Goal: Task Accomplishment & Management: Manage account settings

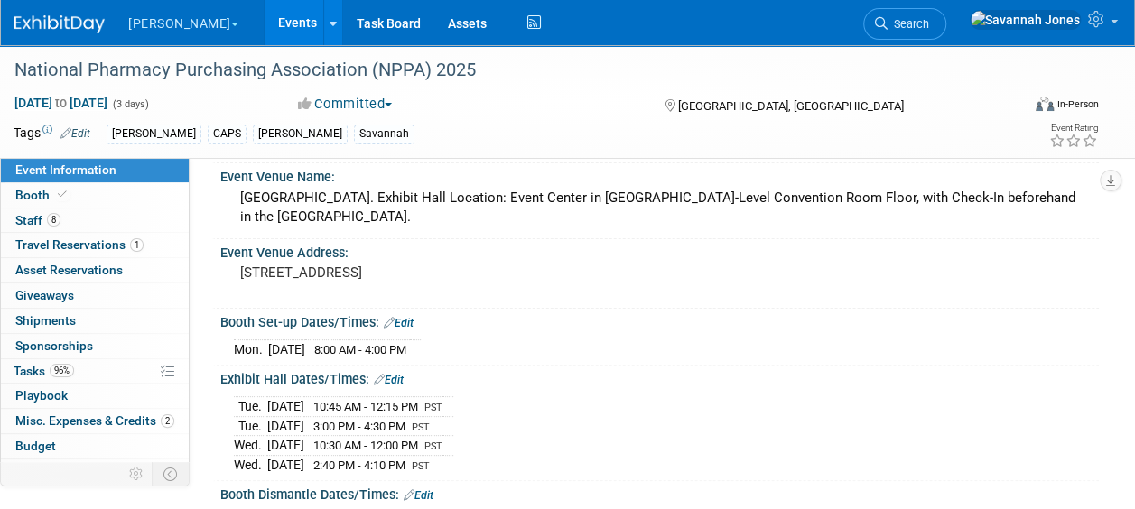
scroll to position [181, 0]
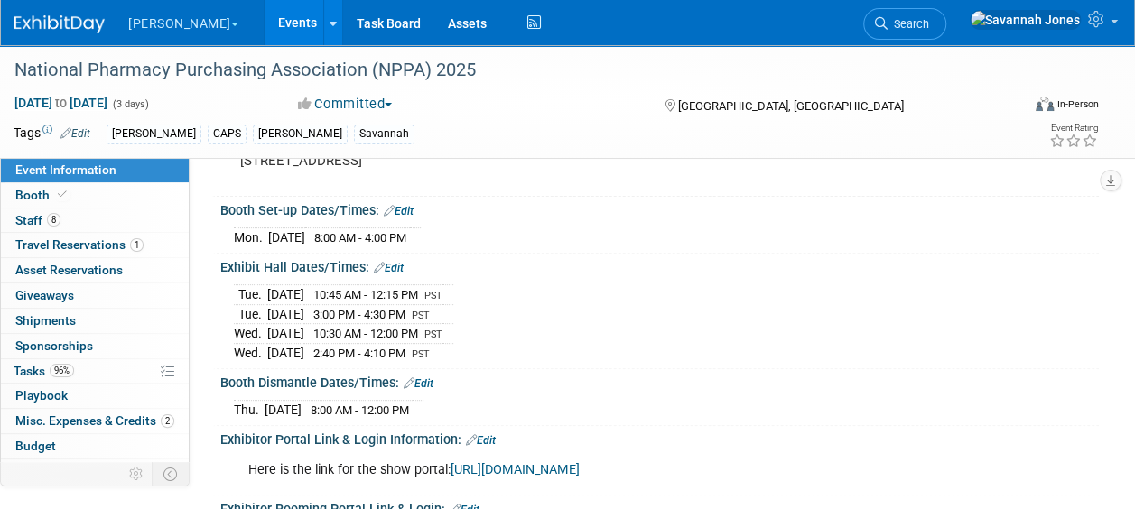
click at [265, 34] on link "Events" at bounding box center [298, 22] width 66 height 45
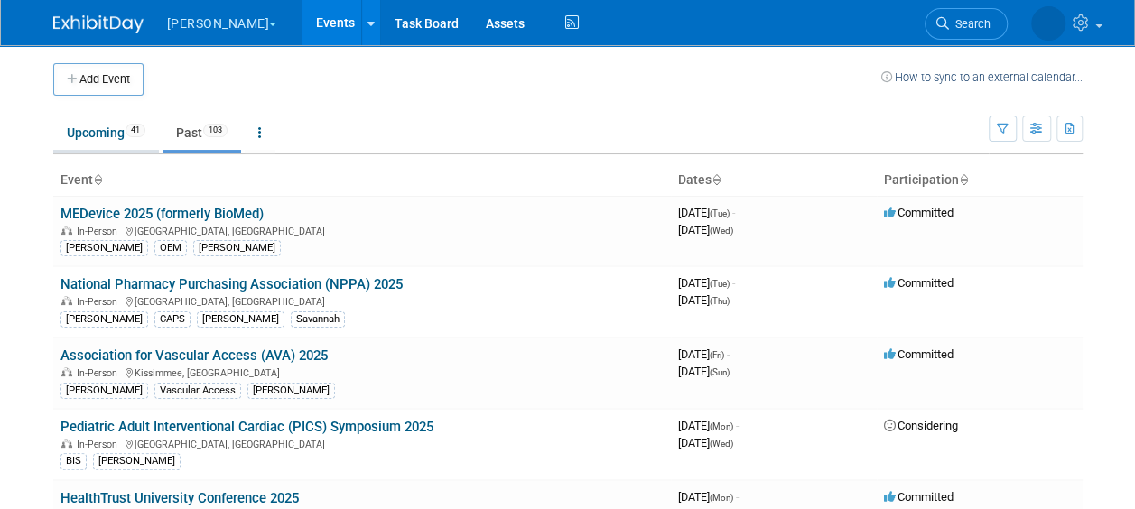
click at [121, 126] on link "Upcoming 41" at bounding box center [106, 133] width 106 height 34
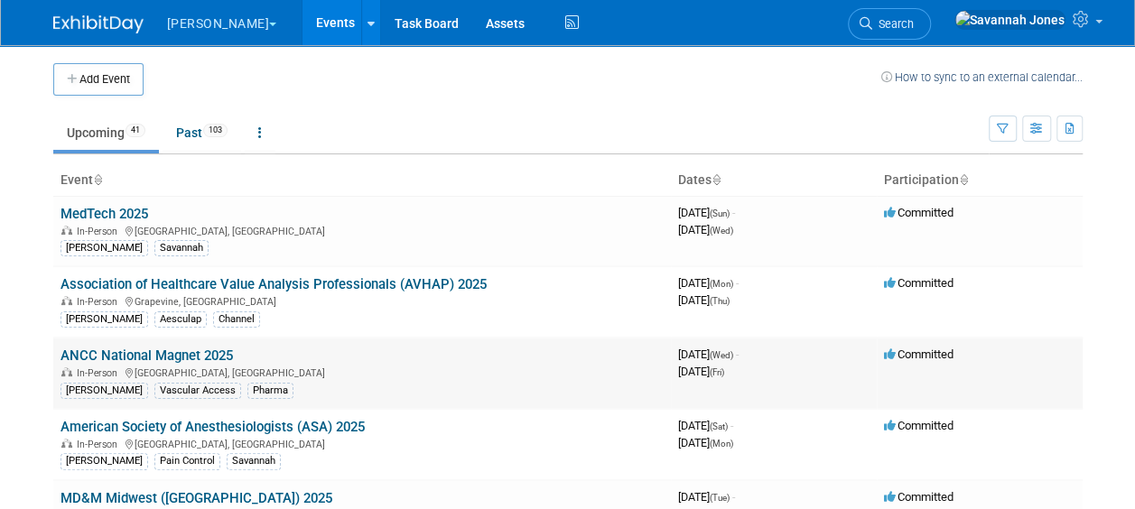
click at [162, 350] on link "ANCC National Magnet 2025" at bounding box center [147, 356] width 172 height 16
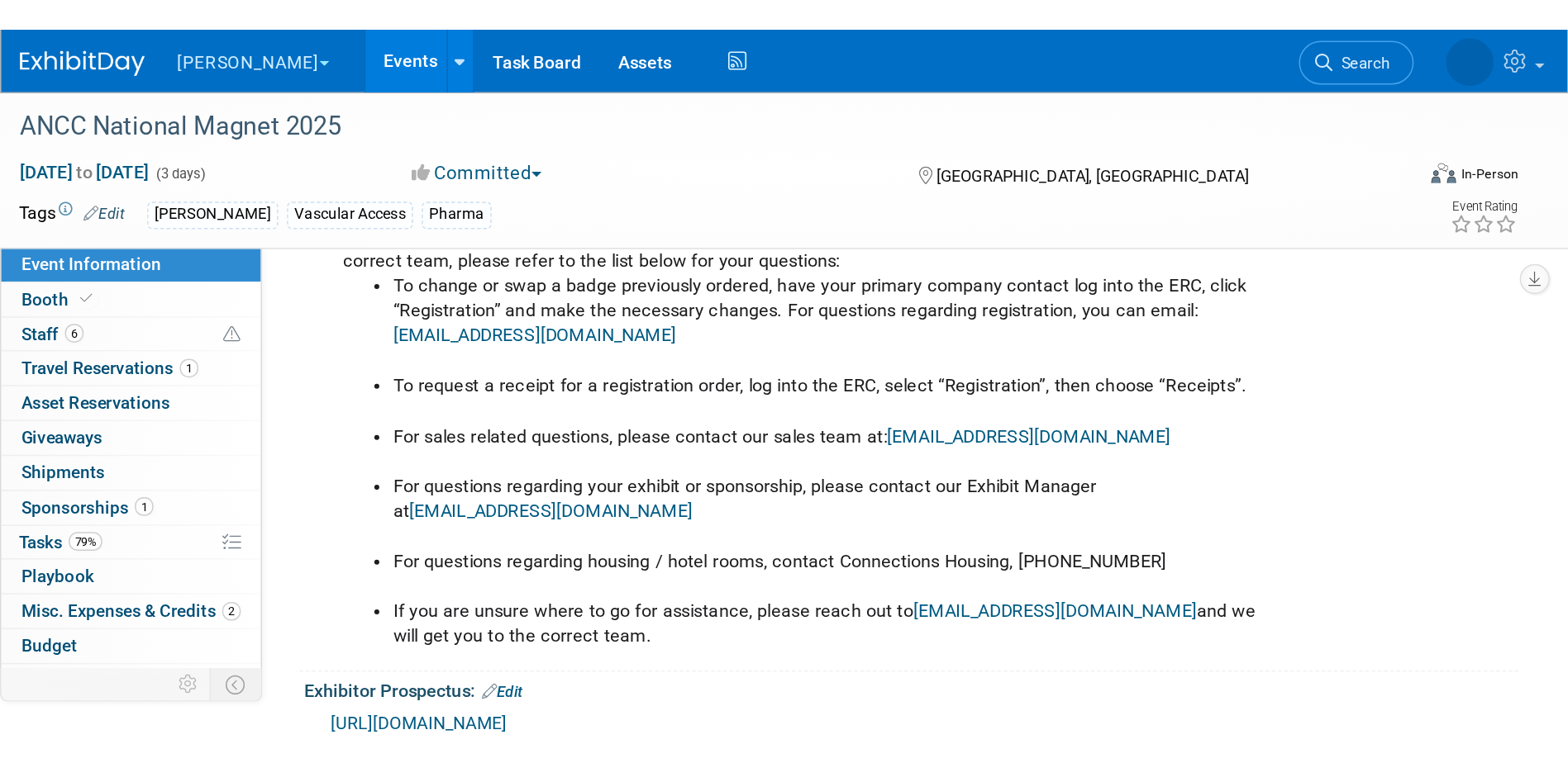
scroll to position [1074, 0]
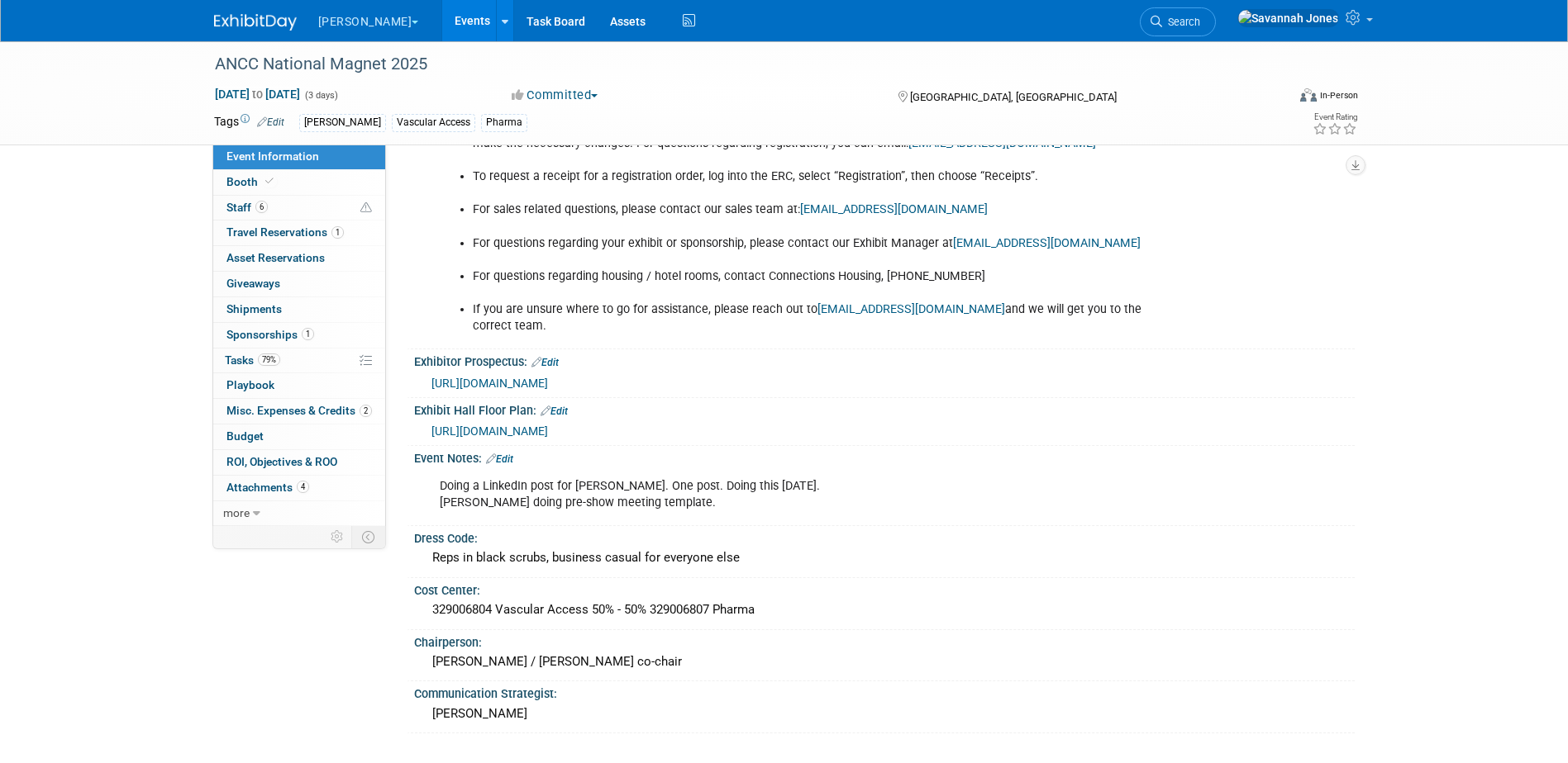
click at [442, 17] on link "Events" at bounding box center [472, 20] width 60 height 41
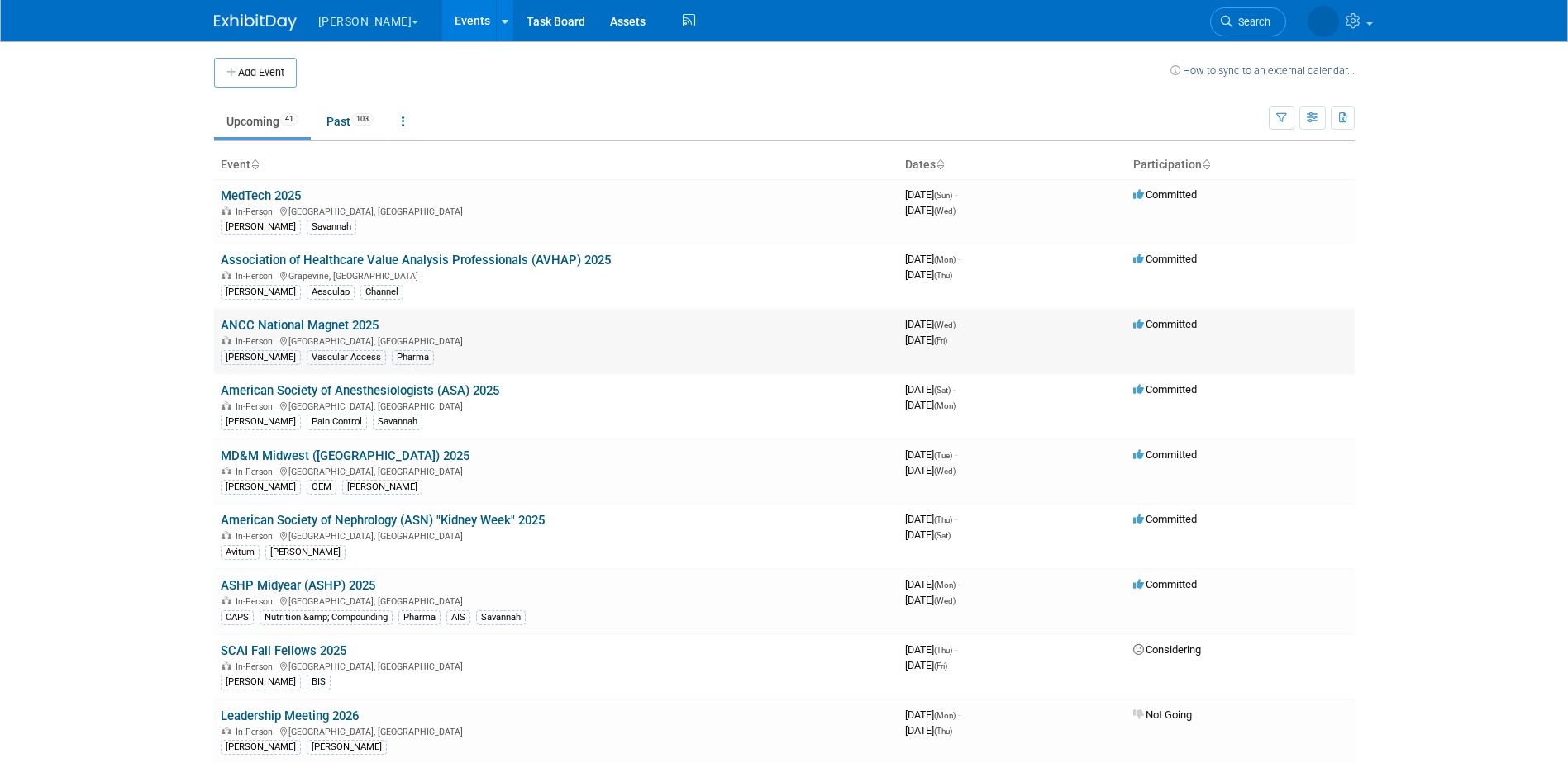
click at [342, 328] on link "ANCC National Magnet 2025" at bounding box center [299, 326] width 157 height 15
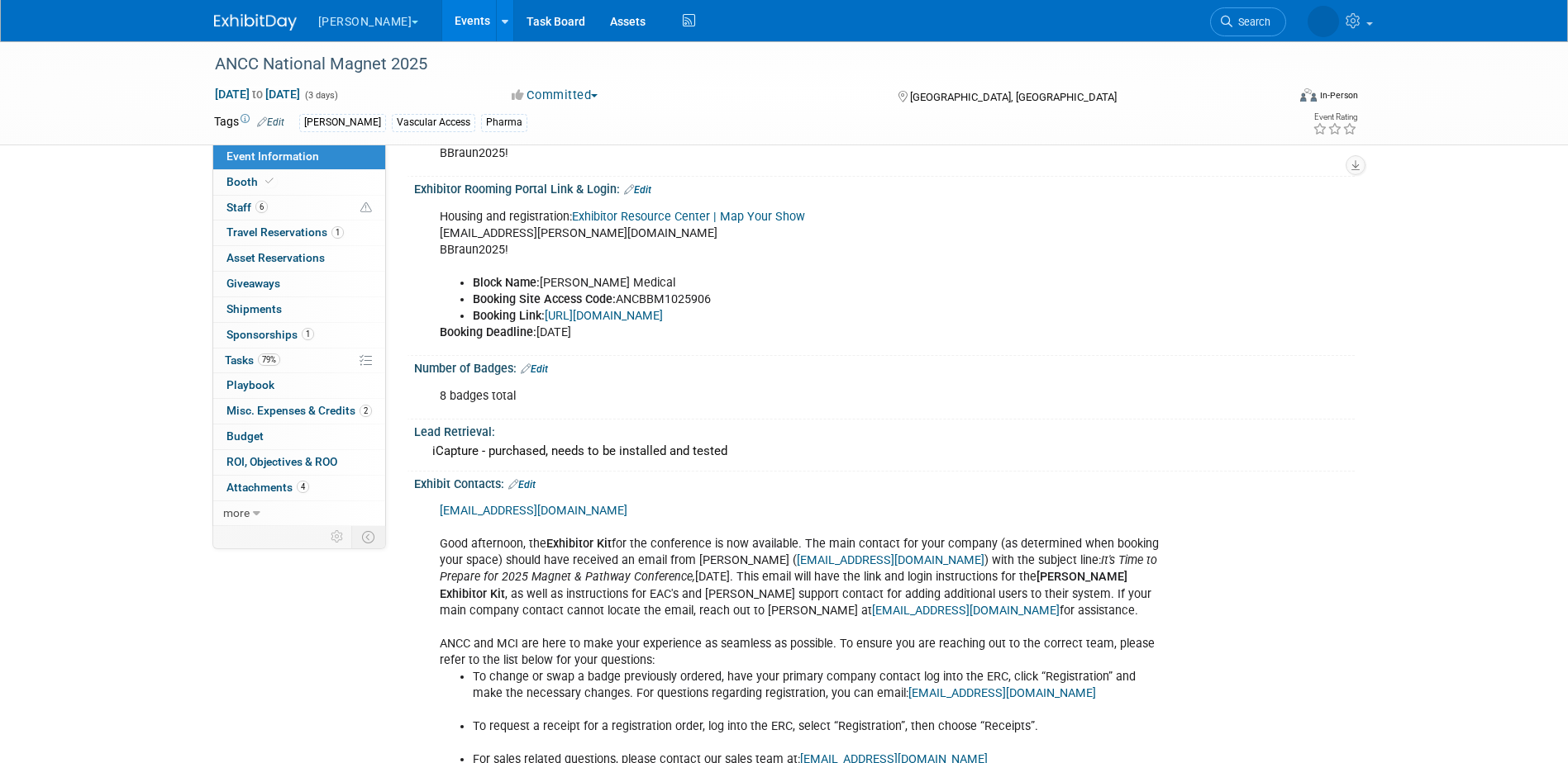
scroll to position [578, 0]
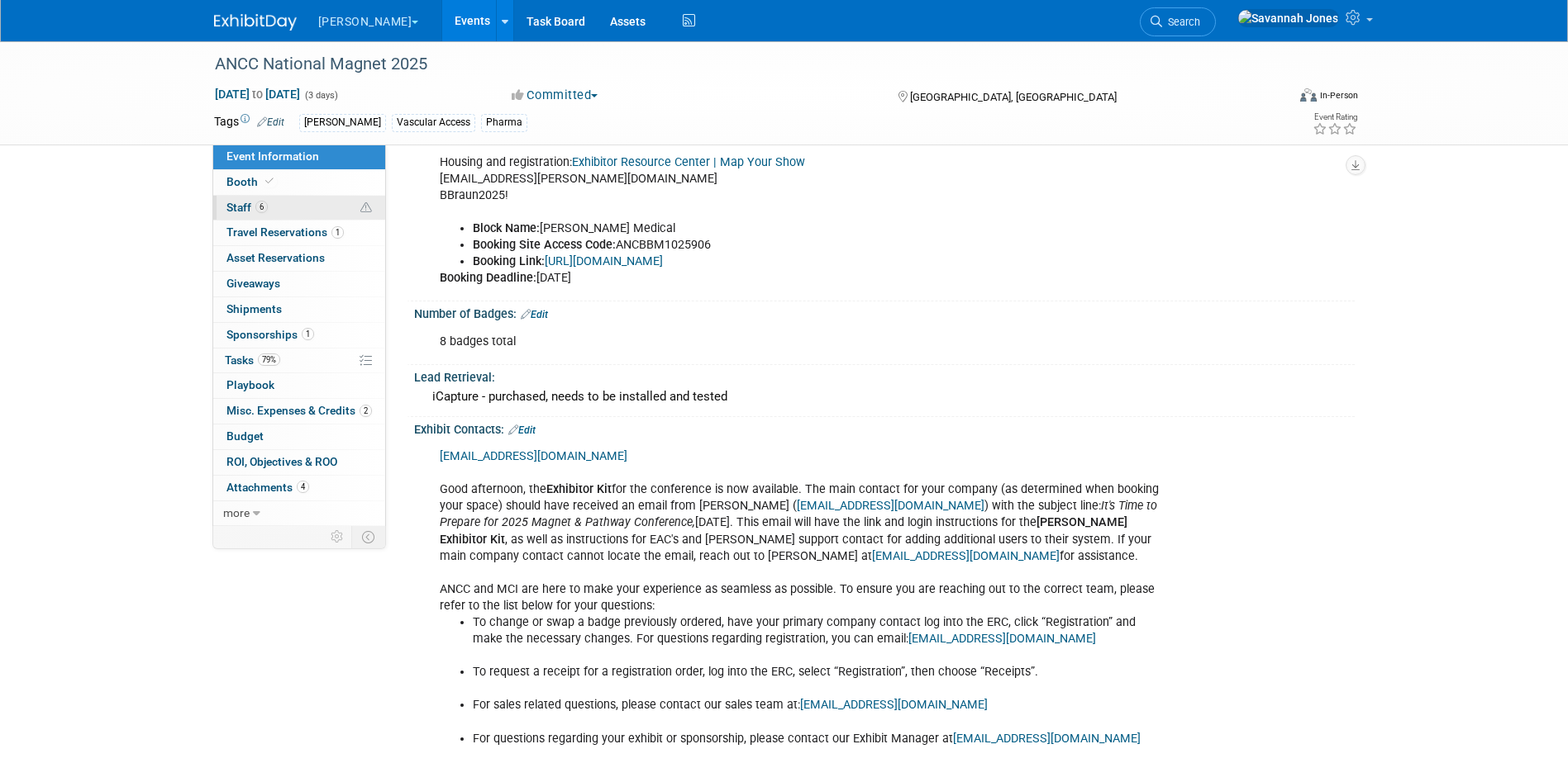
click at [319, 199] on link "6 Staff 6" at bounding box center [299, 208] width 172 height 25
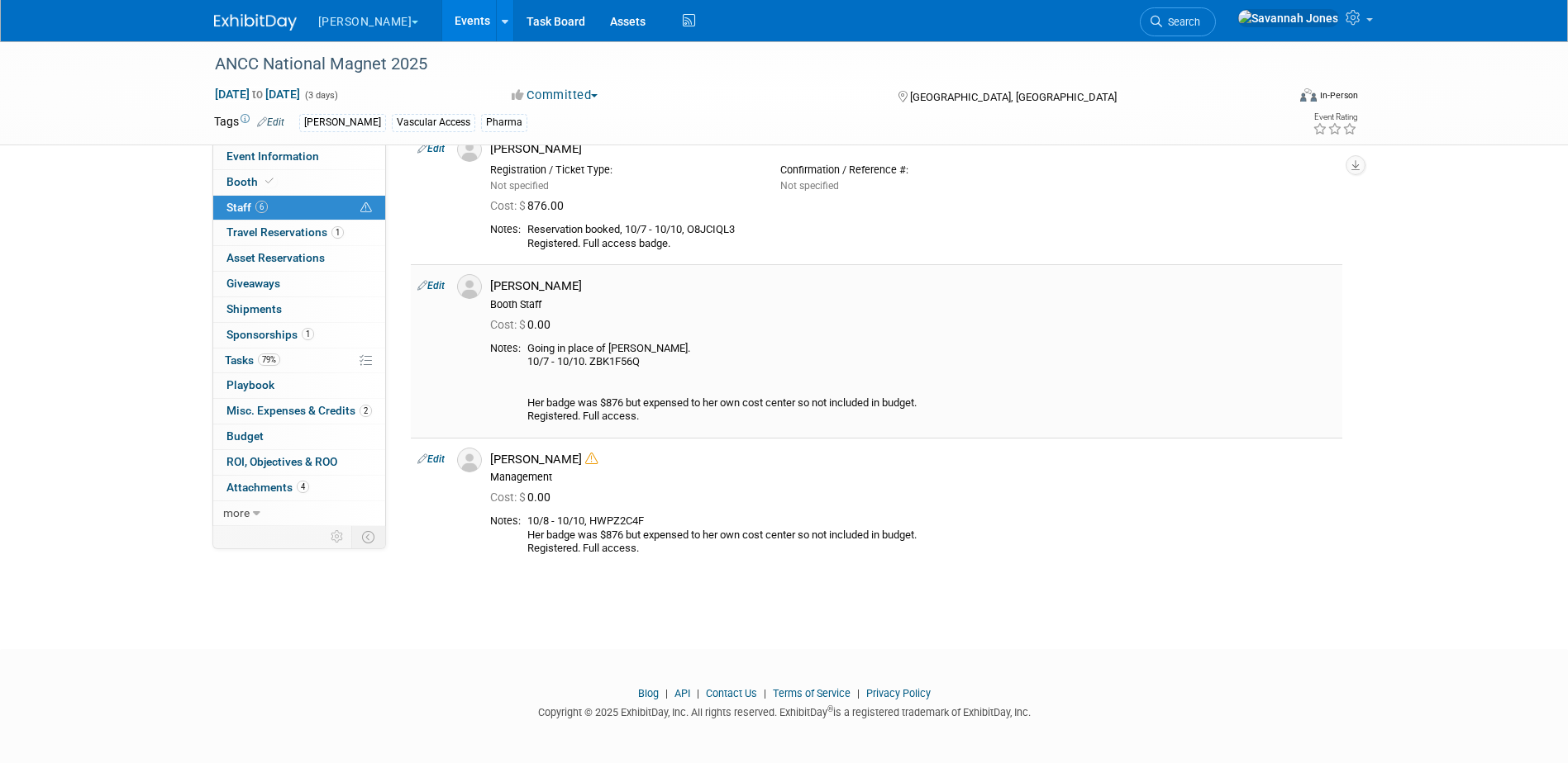
scroll to position [403, 0]
click at [442, 21] on link "Events" at bounding box center [472, 20] width 60 height 41
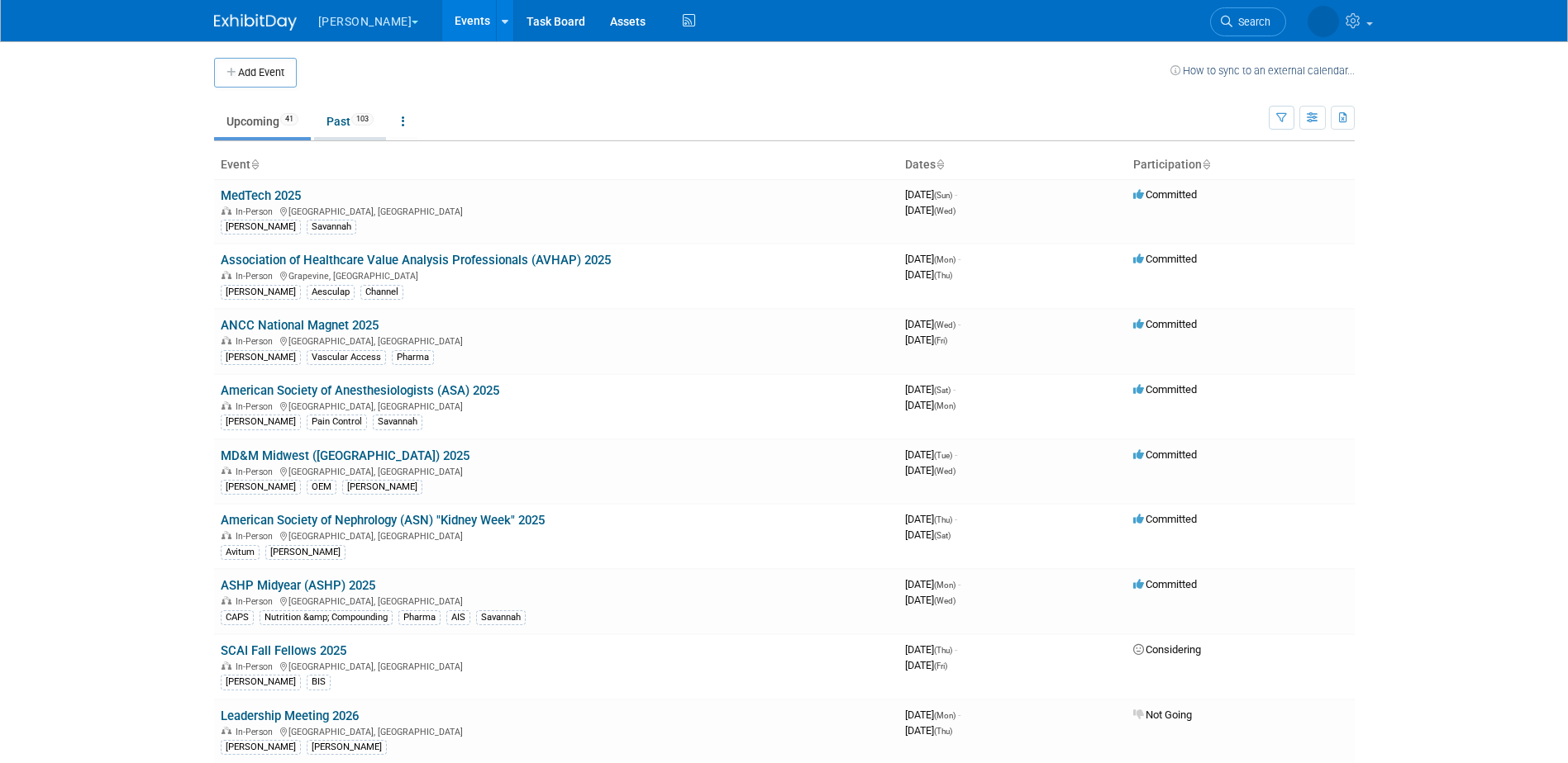
click at [323, 124] on link "Past 103" at bounding box center [350, 122] width 72 height 31
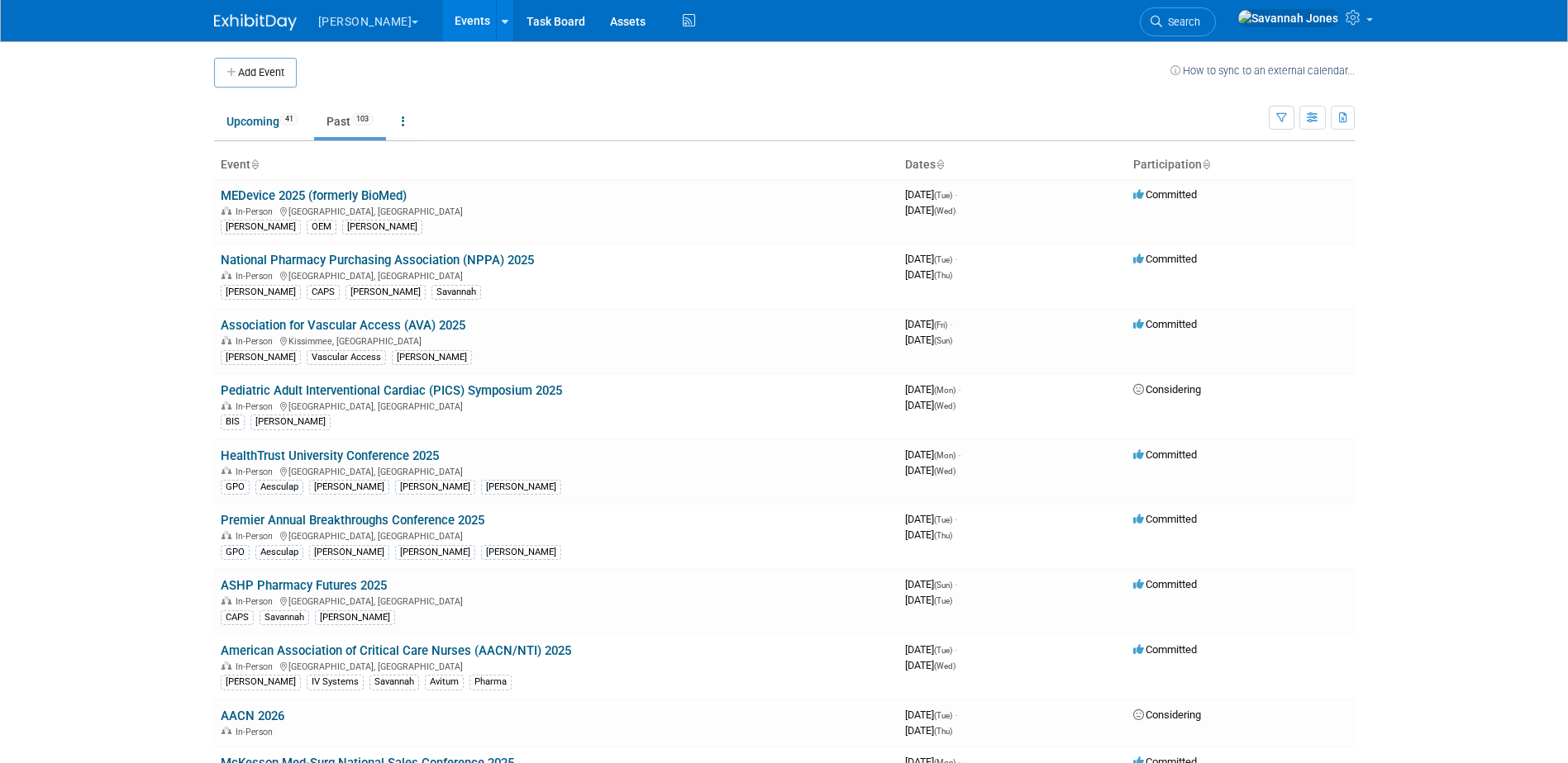
click at [347, 196] on link "MEDevice 2025 (formerly BioMed)" at bounding box center [313, 196] width 186 height 15
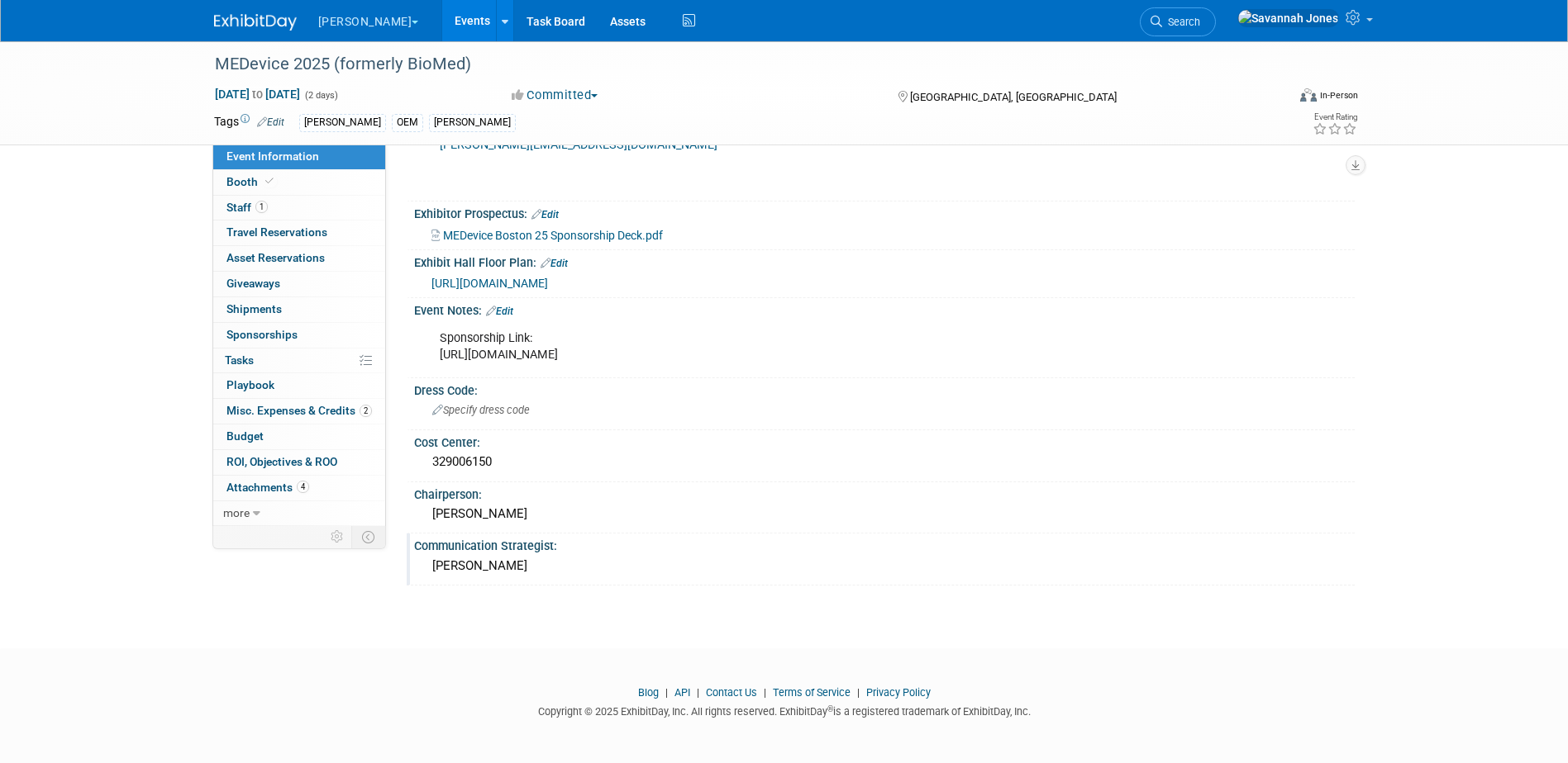
scroll to position [568, 0]
click at [442, 11] on link "Events" at bounding box center [472, 20] width 60 height 41
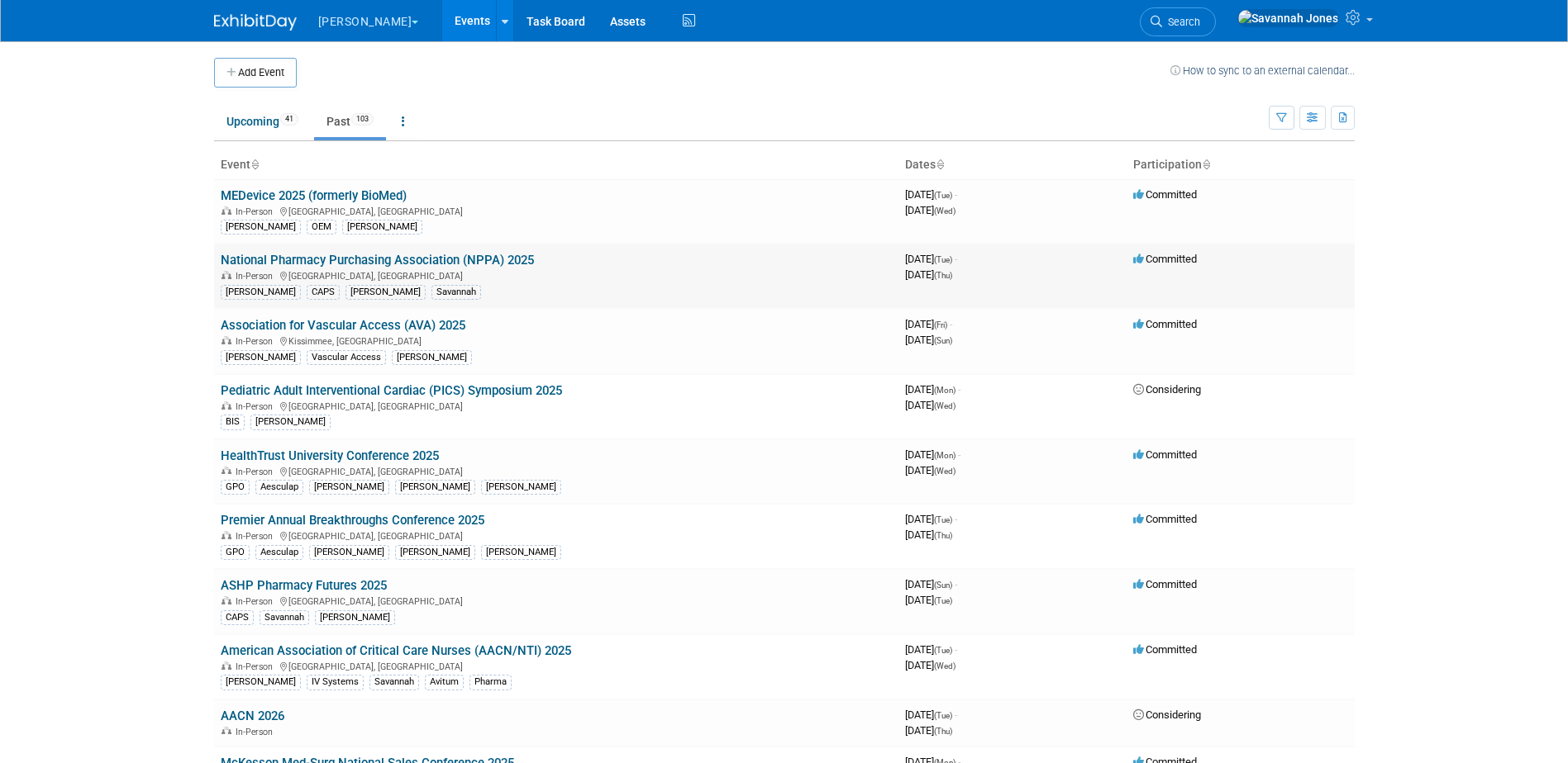
click at [427, 262] on link "National Pharmacy Purchasing Association (NPPA) 2025" at bounding box center [377, 260] width 313 height 15
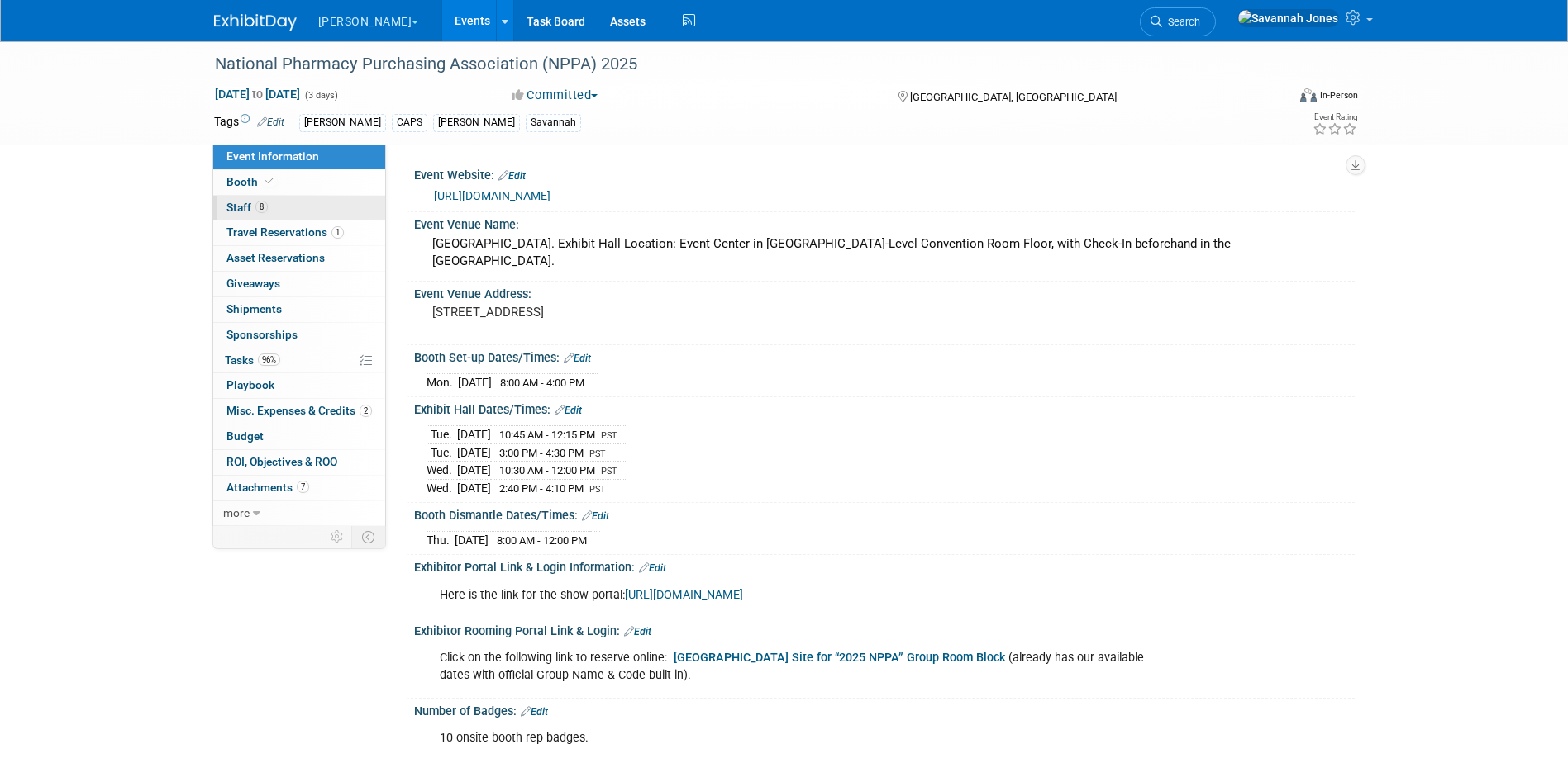
click at [308, 205] on link "8 Staff 8" at bounding box center [299, 208] width 172 height 25
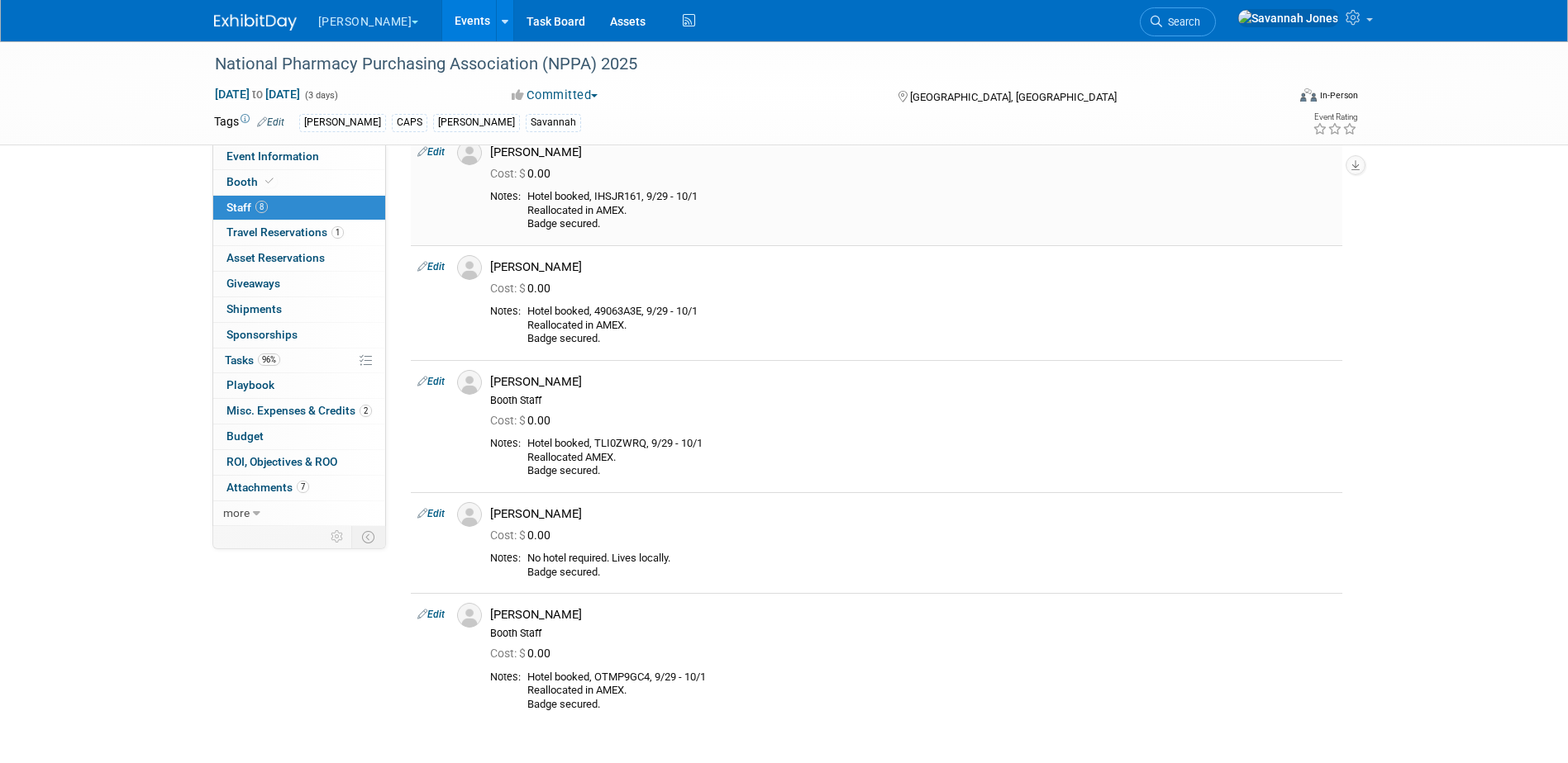
scroll to position [496, 0]
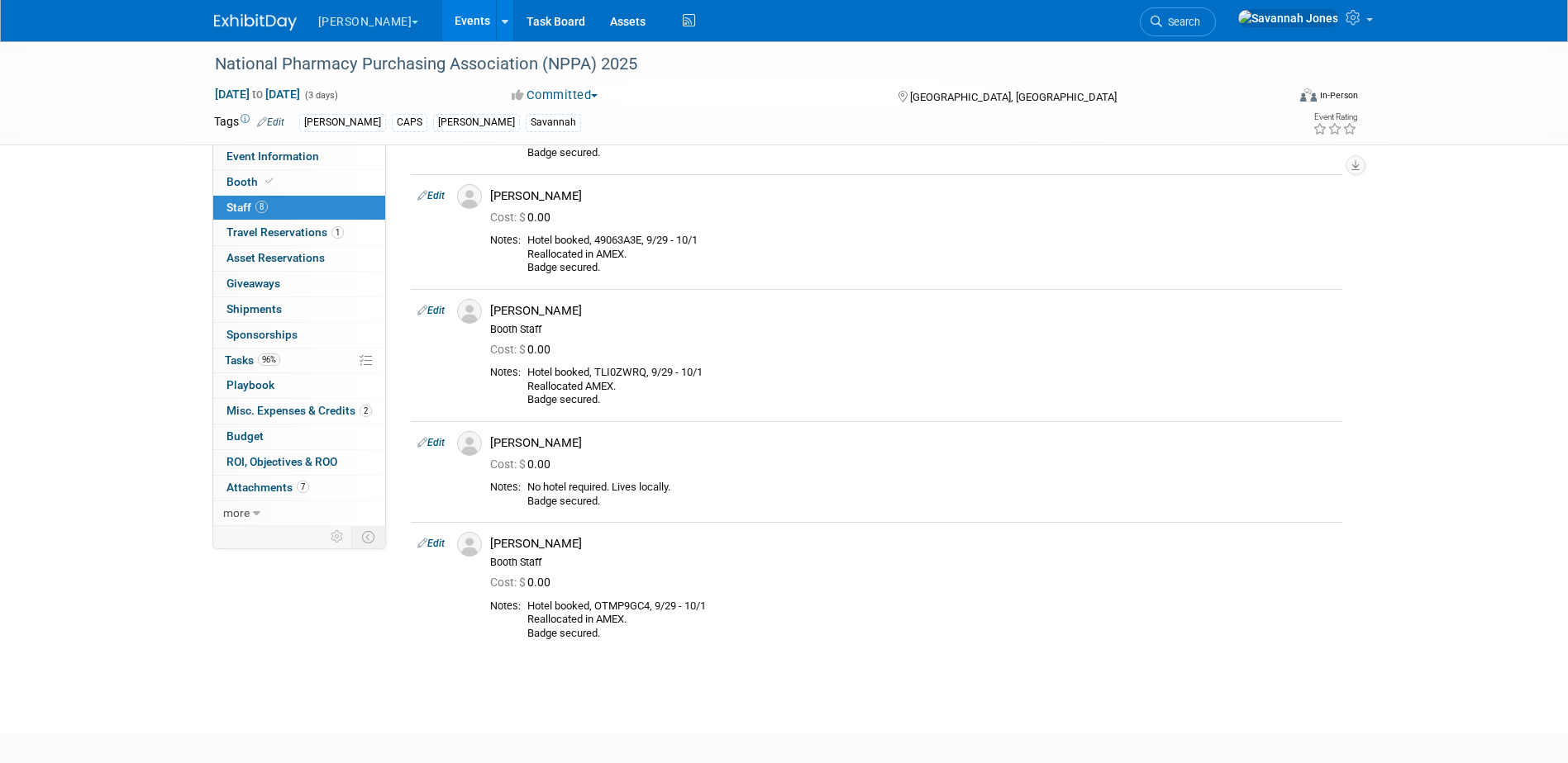
click at [442, 7] on link "Events" at bounding box center [472, 20] width 60 height 41
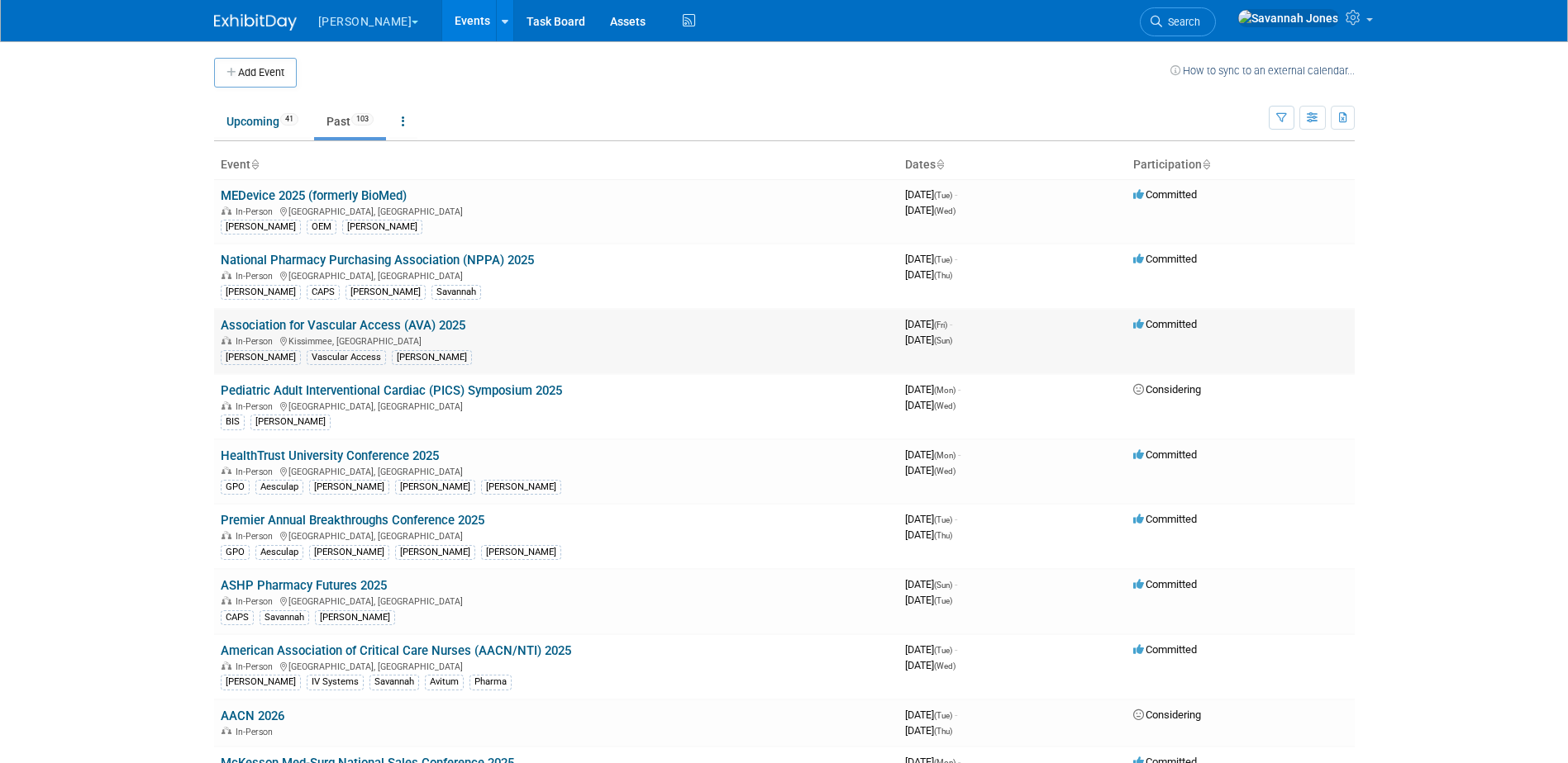
click at [407, 324] on link "Association for Vascular Access (AVA) 2025" at bounding box center [342, 326] width 244 height 15
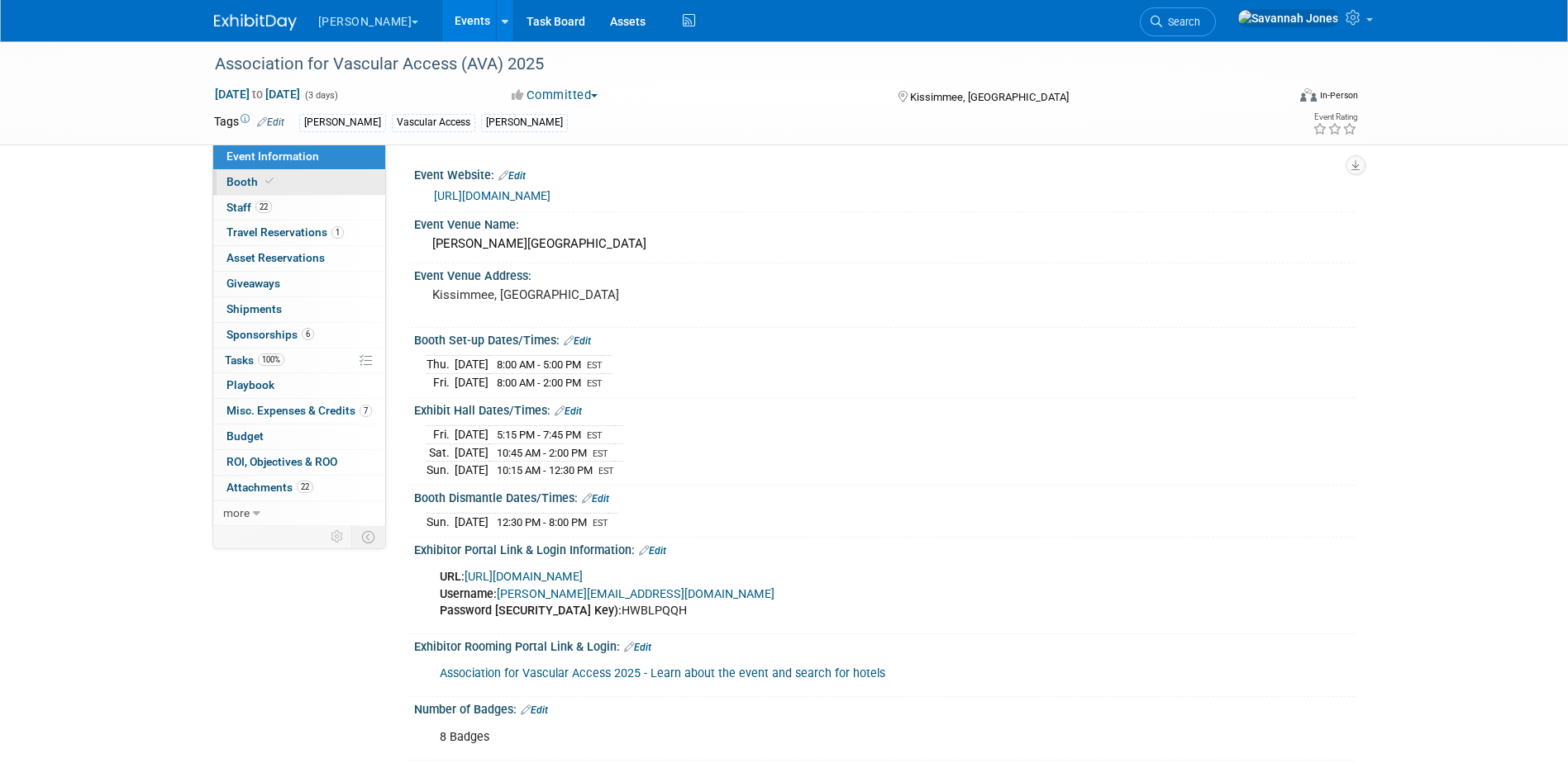
click at [315, 183] on link "Booth" at bounding box center [299, 182] width 172 height 25
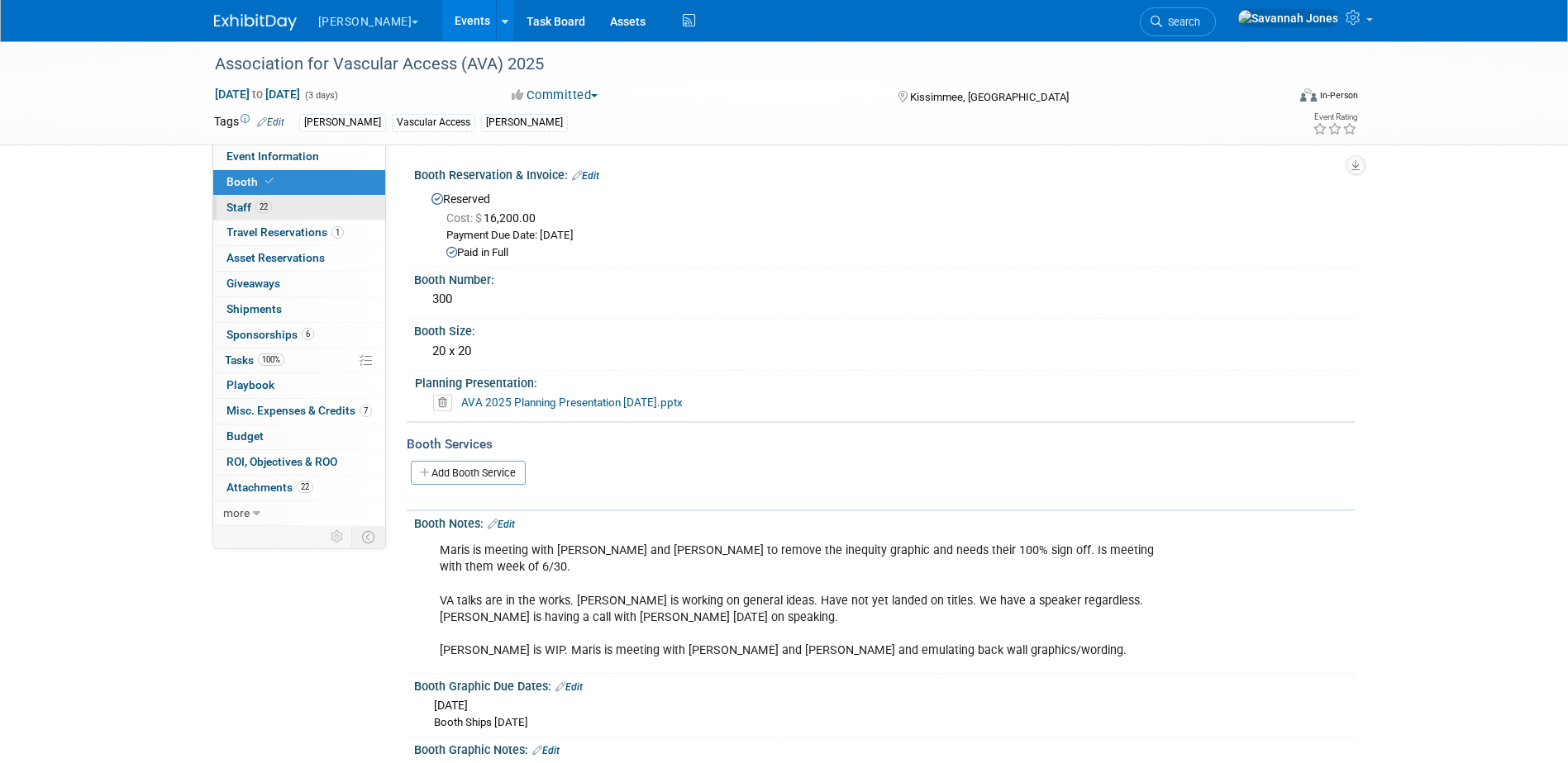
click at [324, 210] on link "22 Staff 22" at bounding box center [299, 208] width 172 height 25
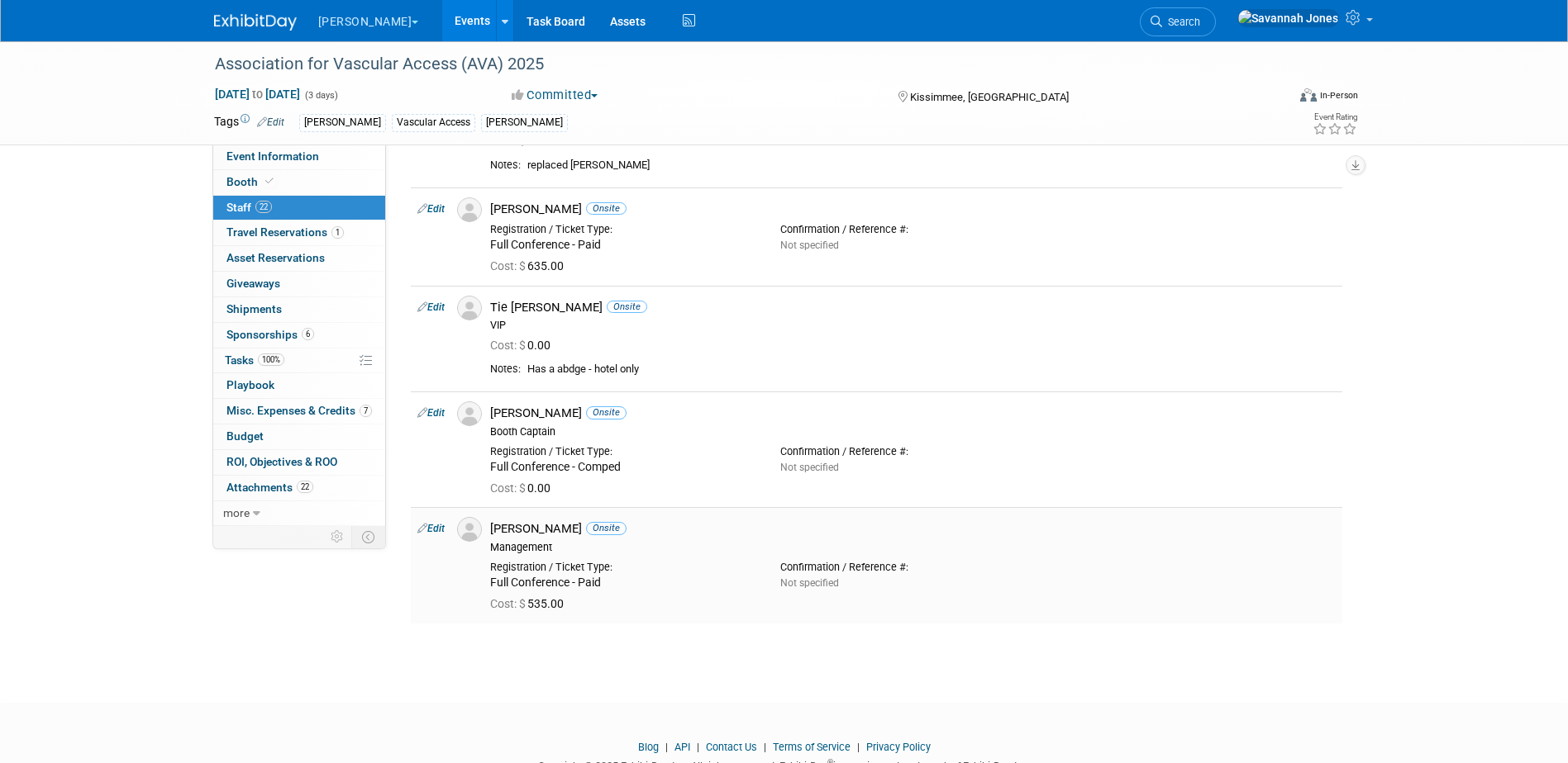
scroll to position [2148, 0]
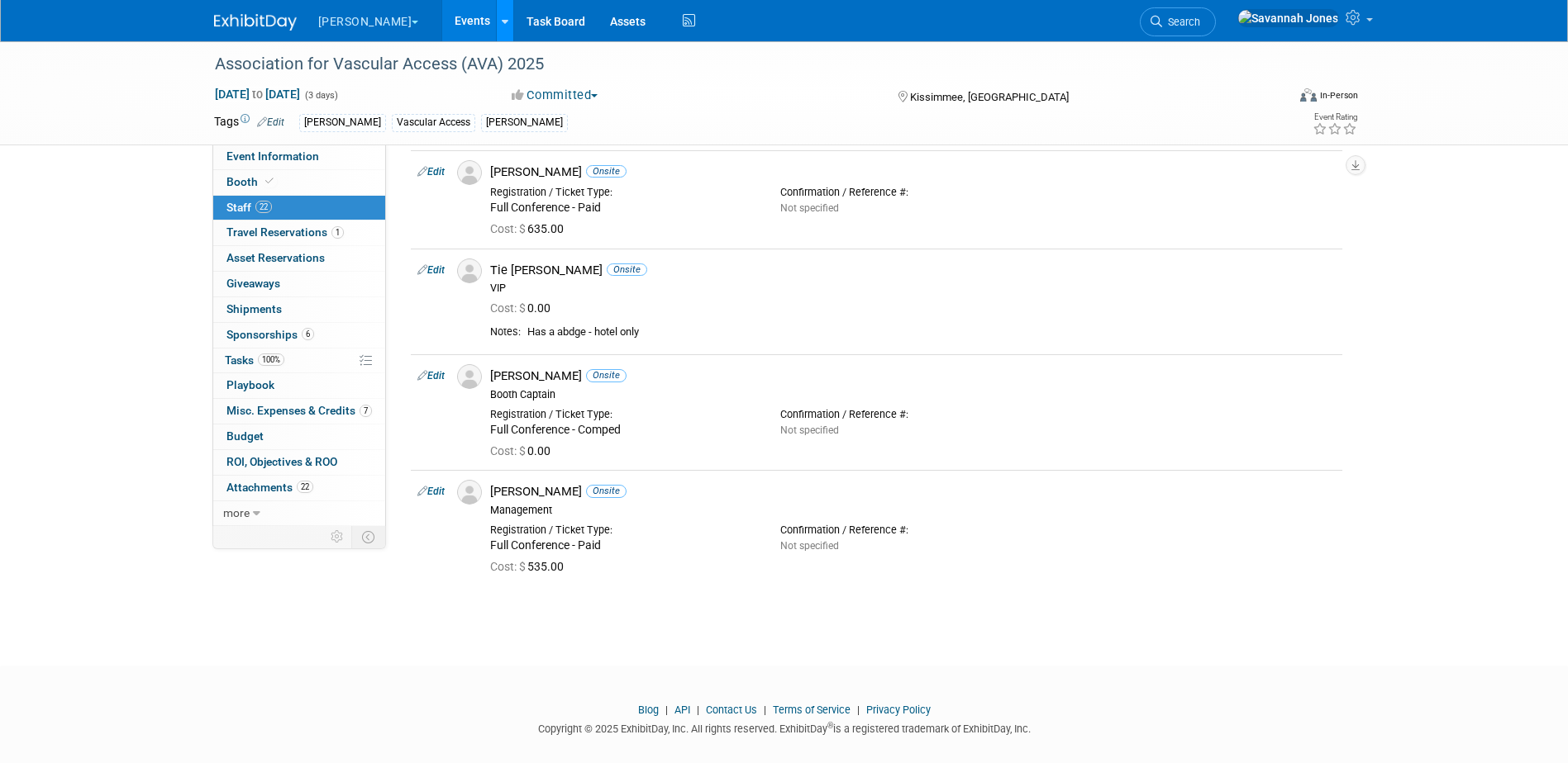
click at [496, 31] on link at bounding box center [504, 20] width 17 height 41
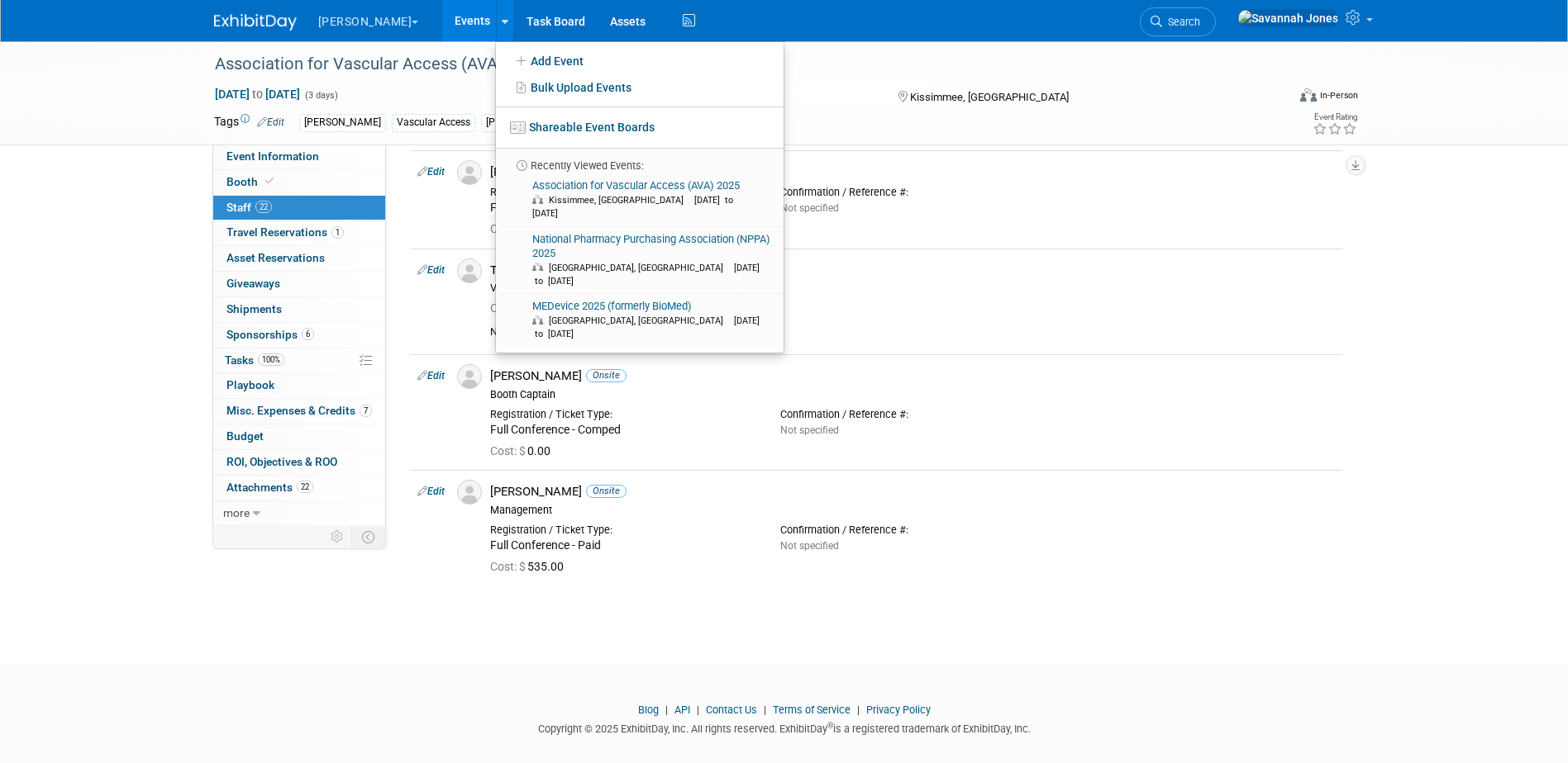
click at [442, 21] on link "Events" at bounding box center [472, 20] width 60 height 41
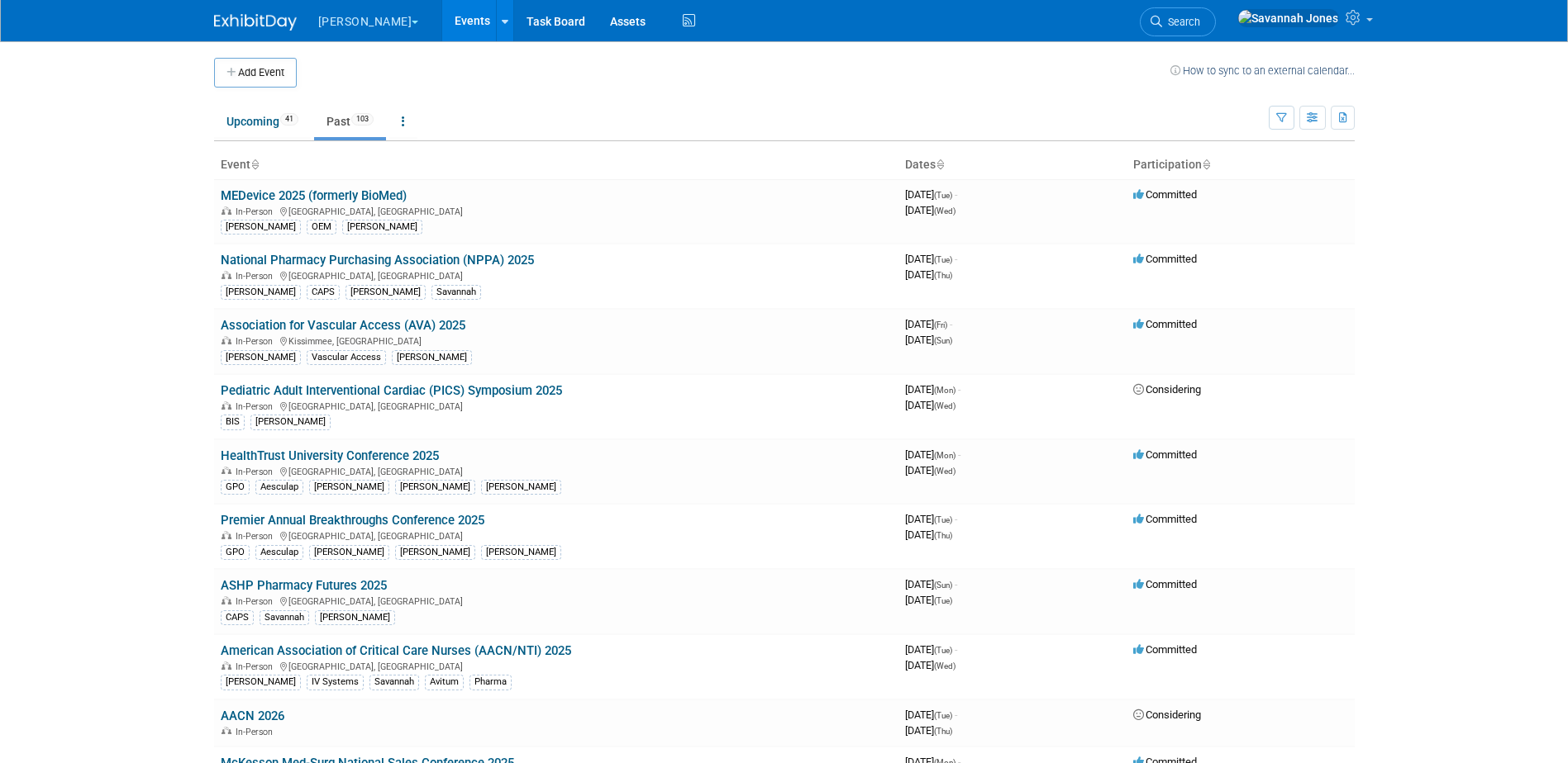
scroll to position [1731, 0]
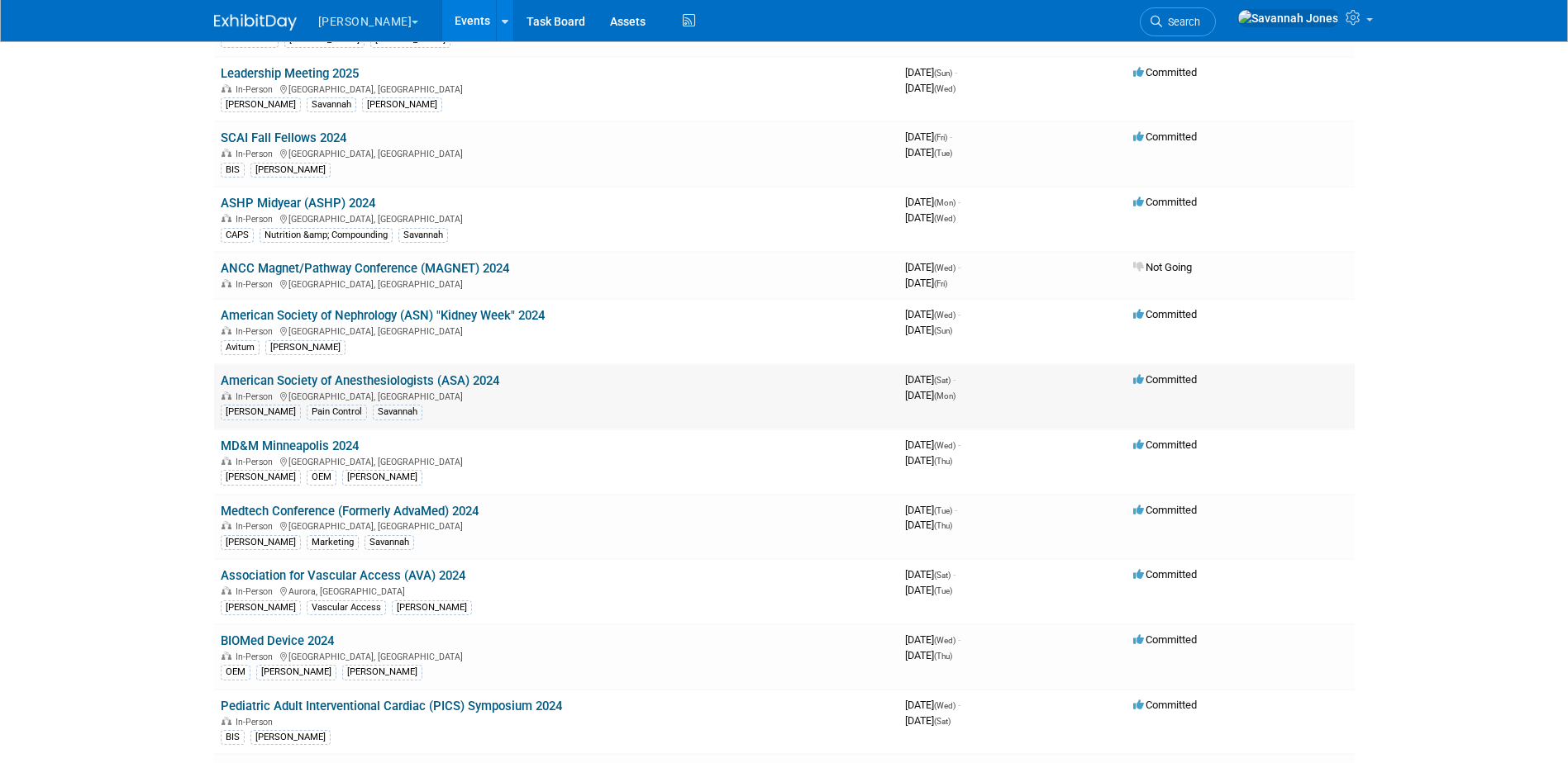
click at [473, 384] on link "American Society of Anesthesiologists (ASA) 2024" at bounding box center [360, 381] width 278 height 15
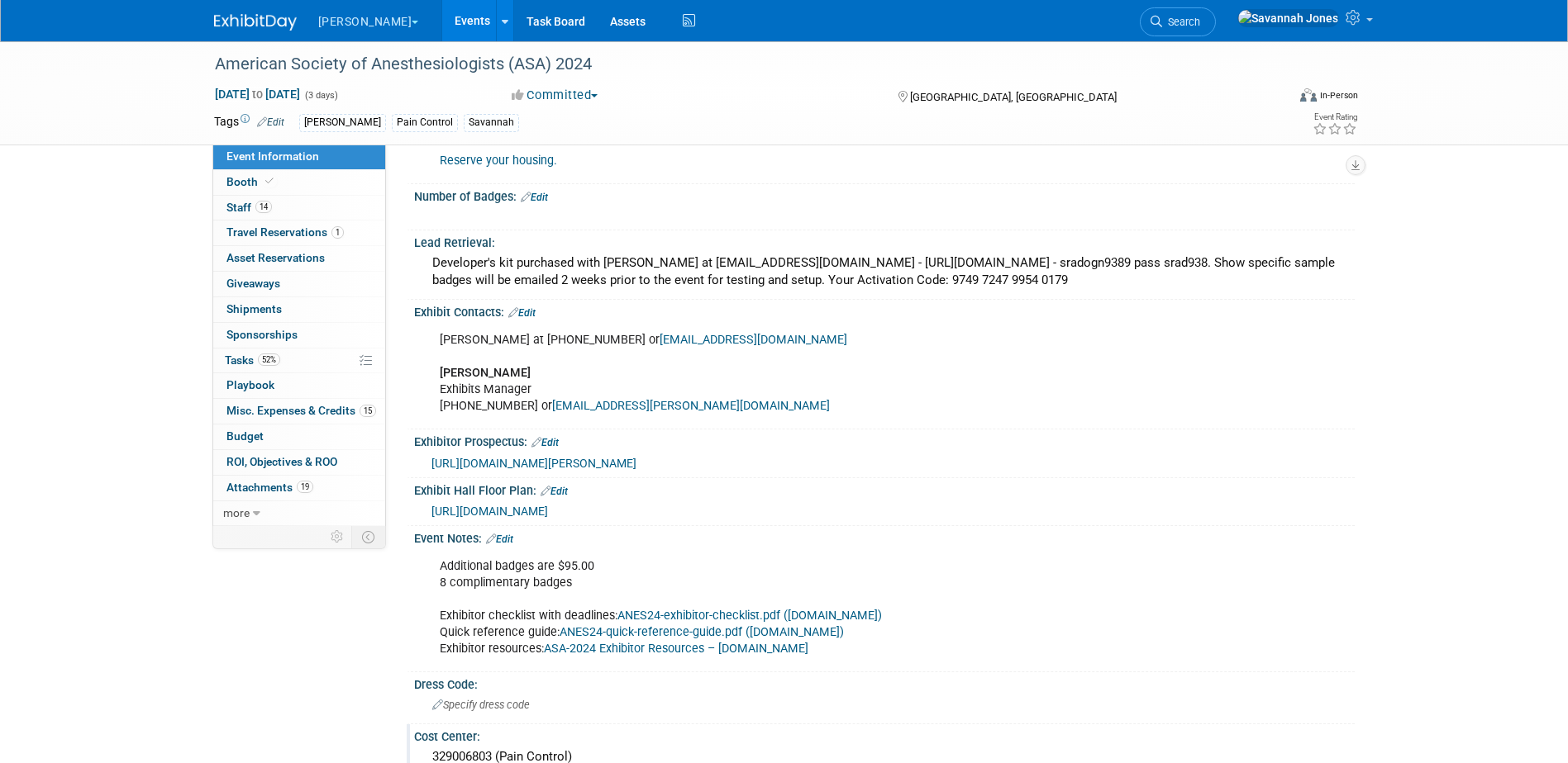
scroll to position [991, 0]
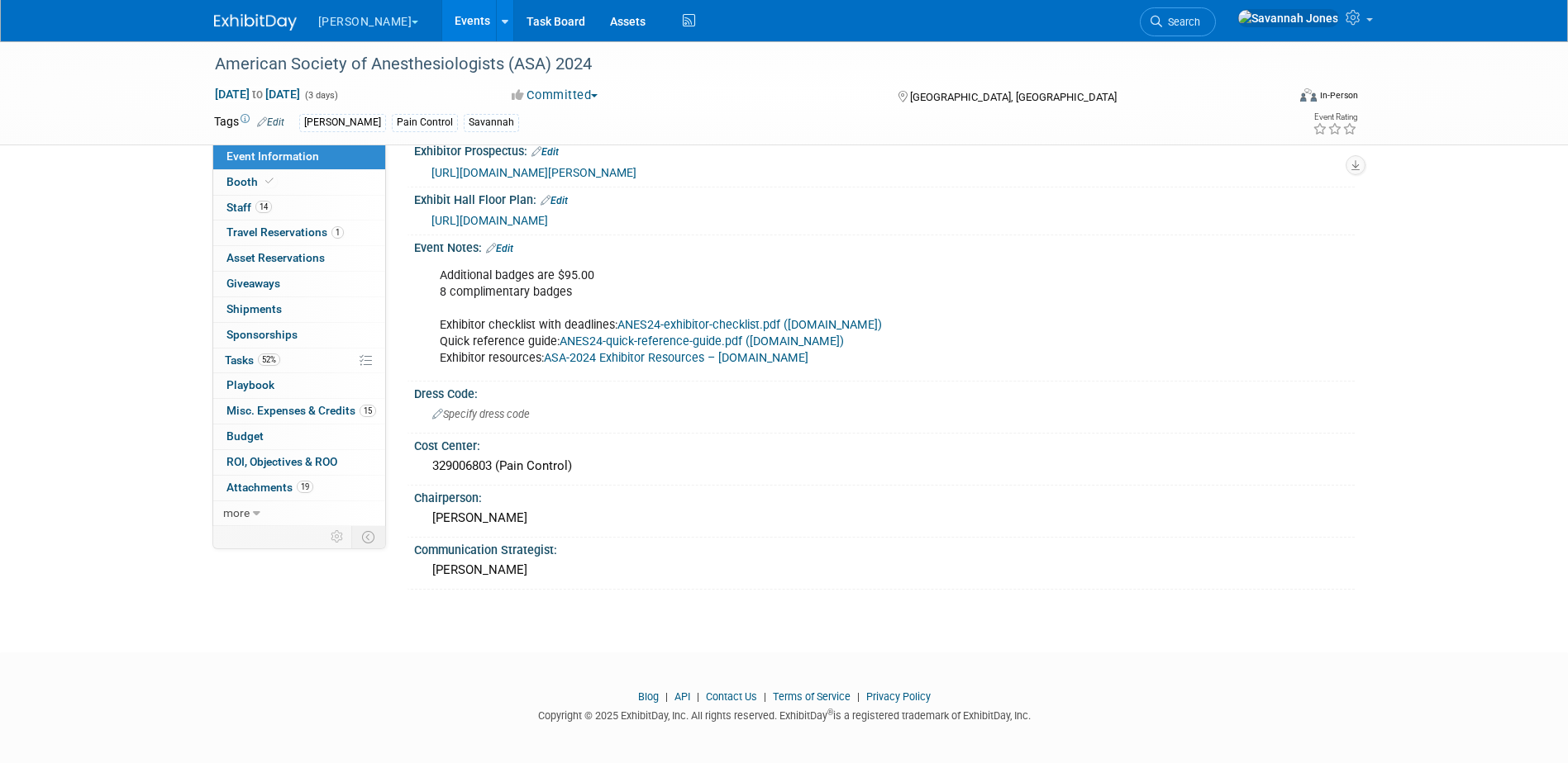
click at [442, 23] on link "Events" at bounding box center [472, 20] width 60 height 41
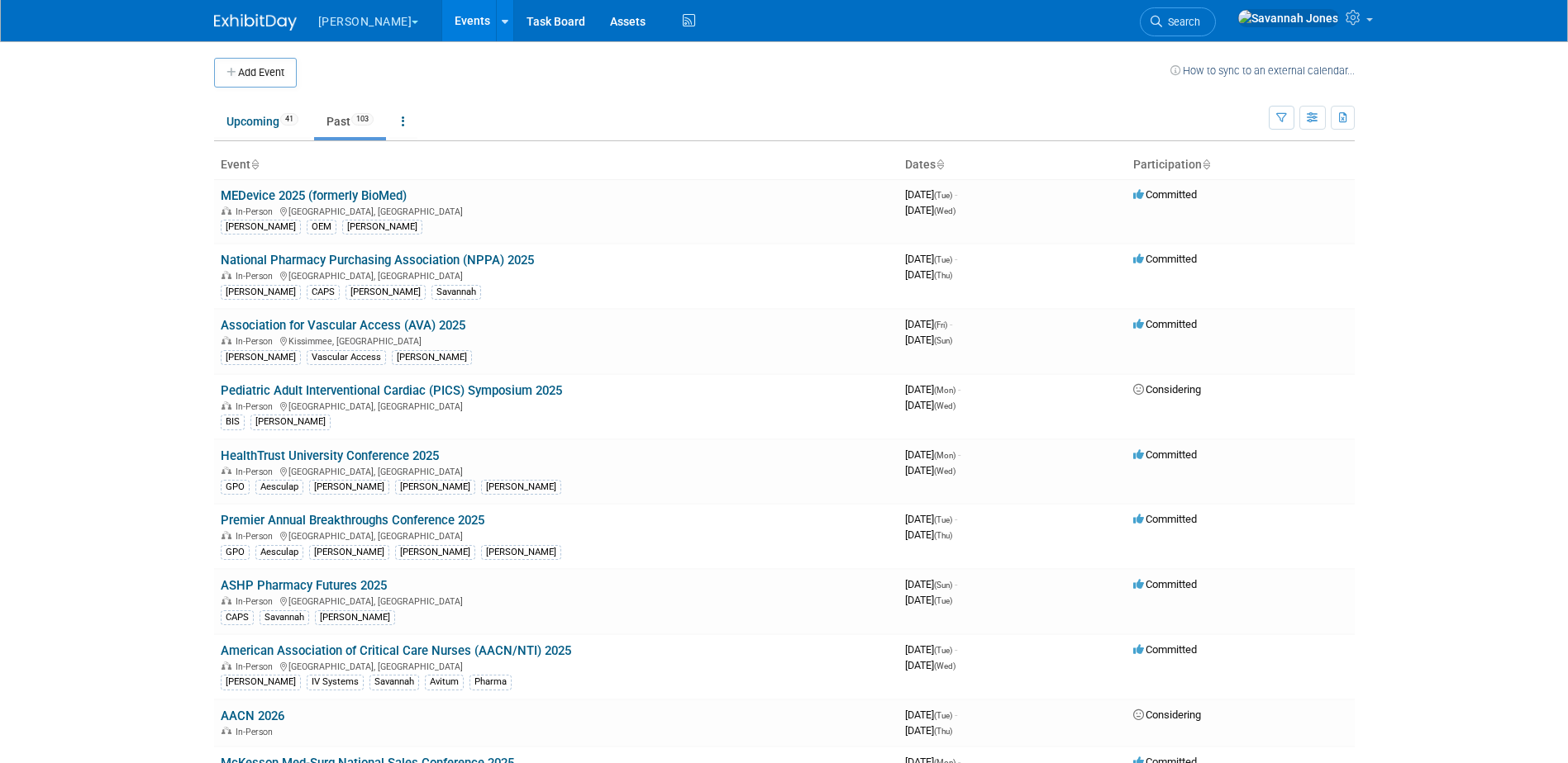
scroll to position [1163, 0]
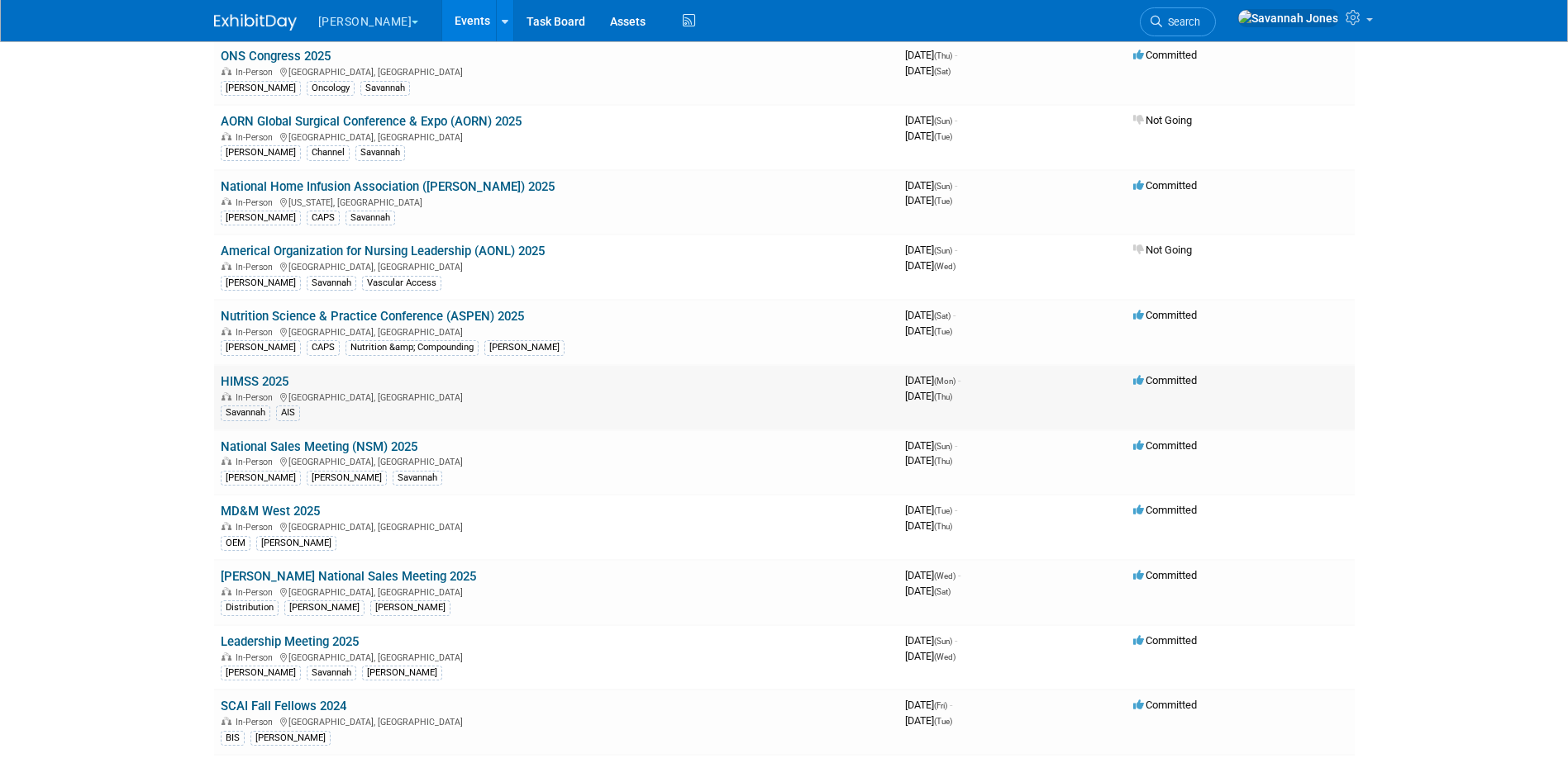
click at [279, 385] on link "HIMSS 2025" at bounding box center [254, 382] width 68 height 15
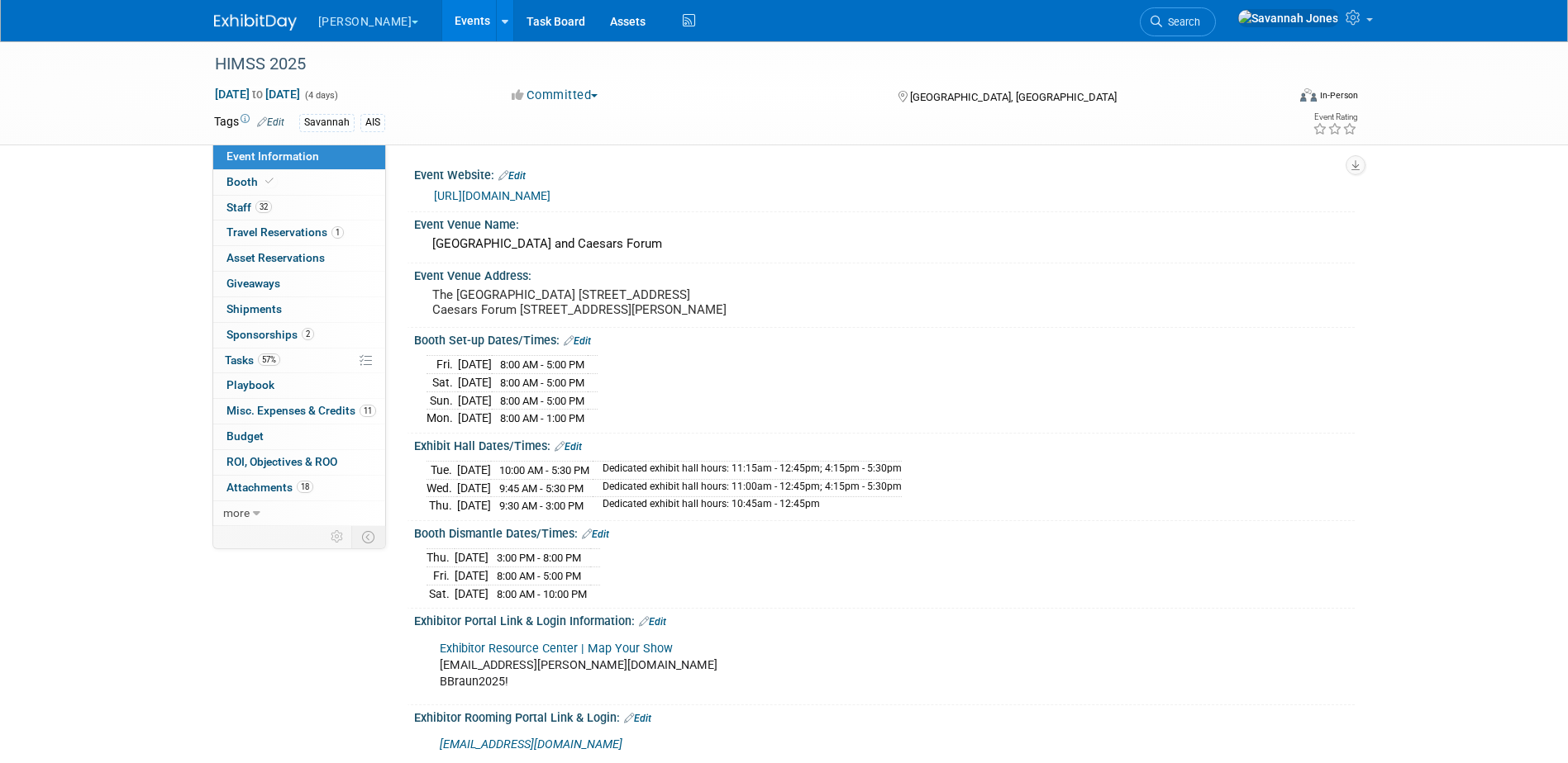
click at [442, 25] on link "Events" at bounding box center [472, 20] width 60 height 41
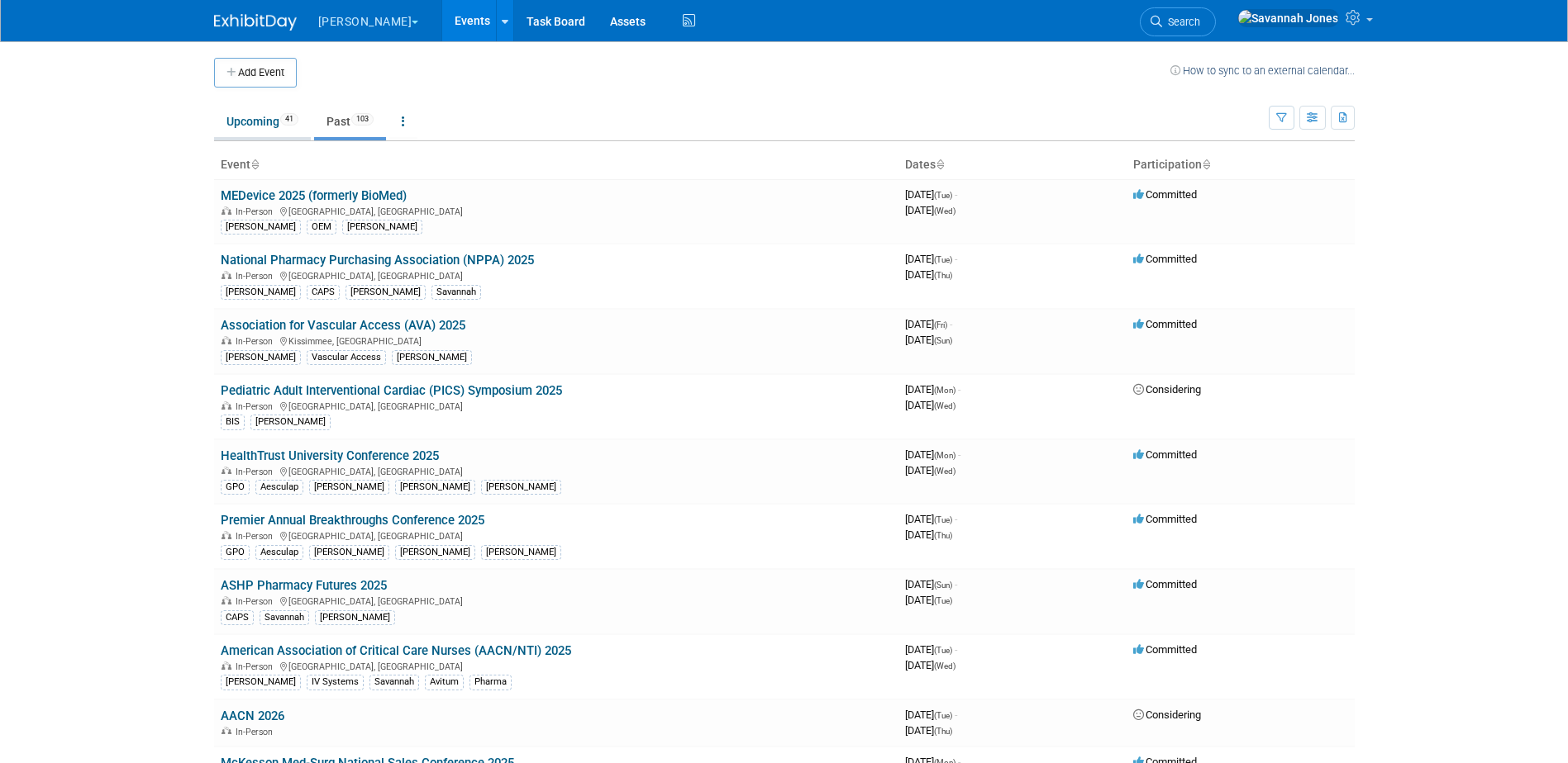
click at [249, 124] on link "Upcoming 41" at bounding box center [263, 122] width 97 height 31
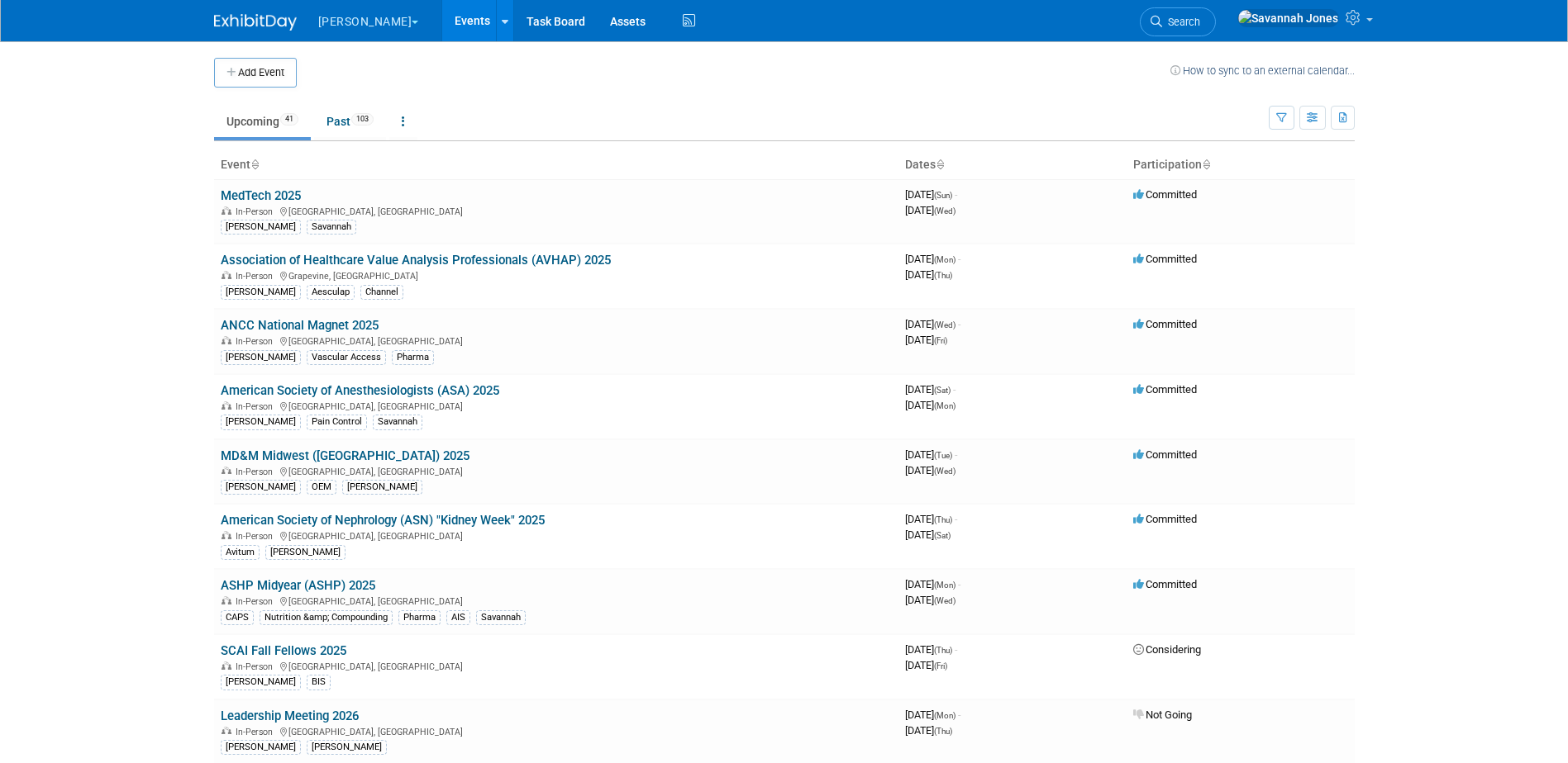
click at [560, 110] on ul "Upcoming 41 Past 103 All Events 144 Past and Upcoming Grouped Annually Events g…" at bounding box center [741, 123] width 1054 height 38
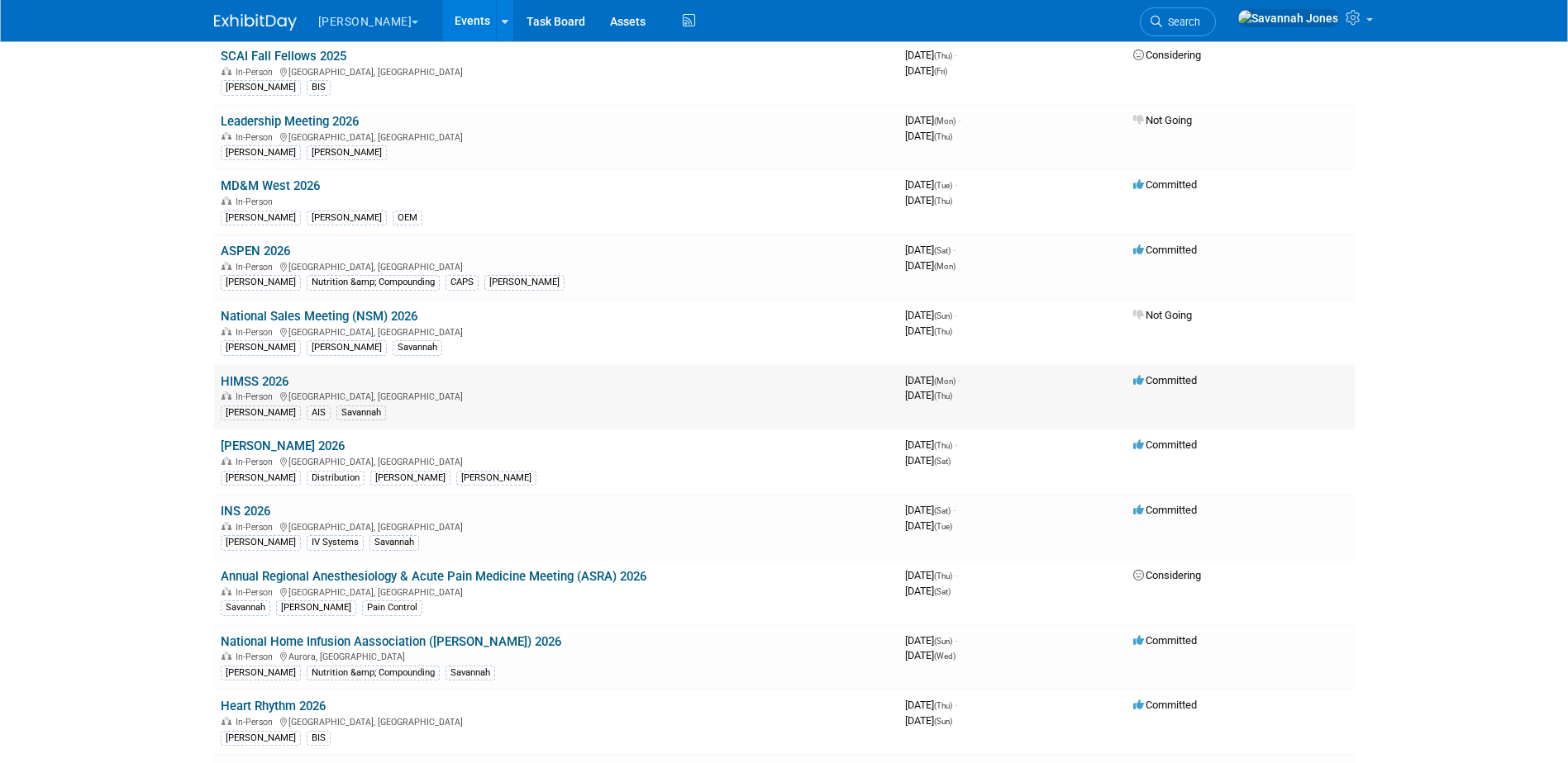
click at [270, 379] on link "HIMSS 2026" at bounding box center [254, 382] width 68 height 15
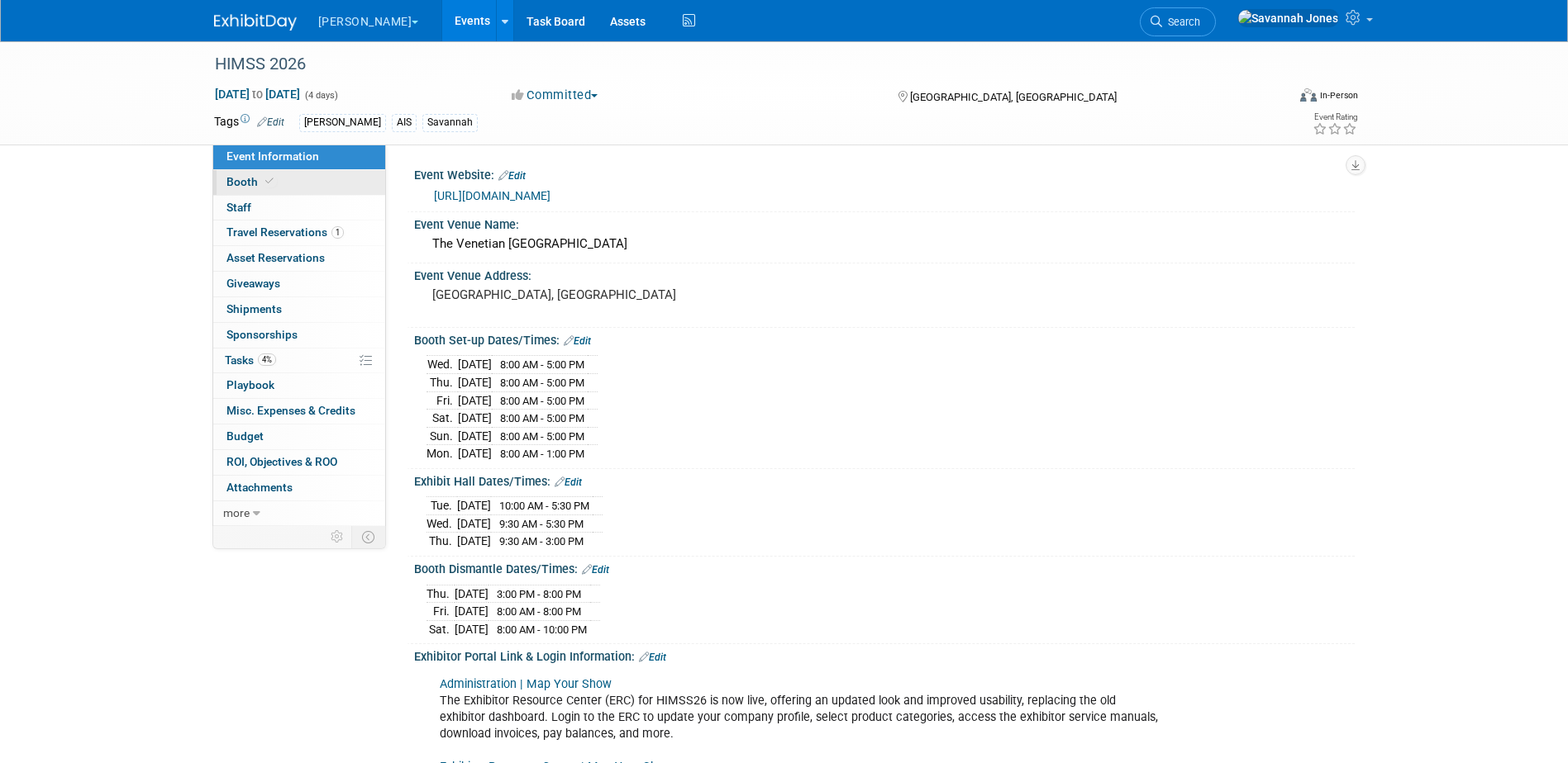
click at [247, 183] on span "Booth" at bounding box center [251, 181] width 50 height 13
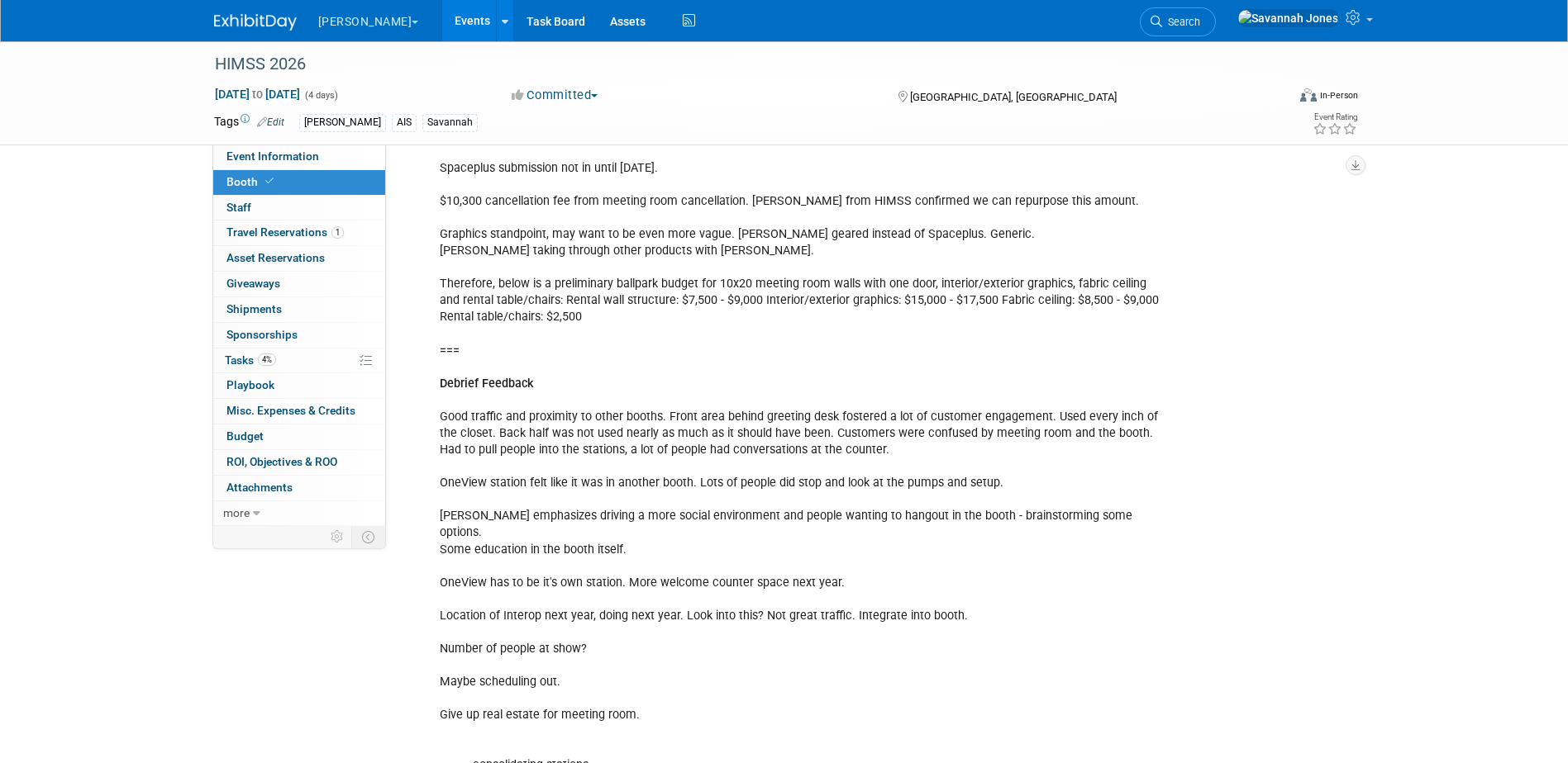
scroll to position [330, 0]
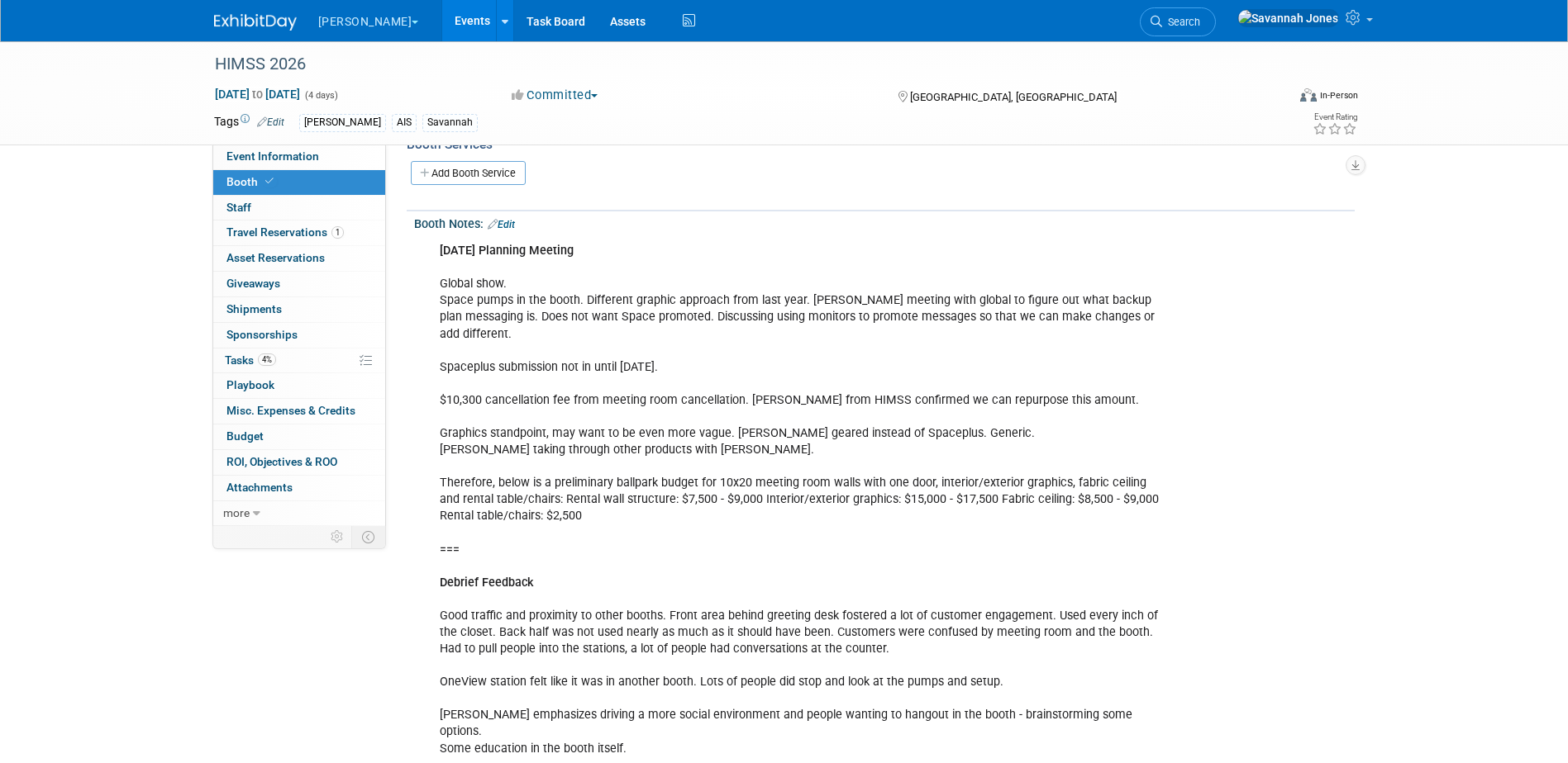
click at [503, 220] on link "Edit" at bounding box center [502, 224] width 27 height 12
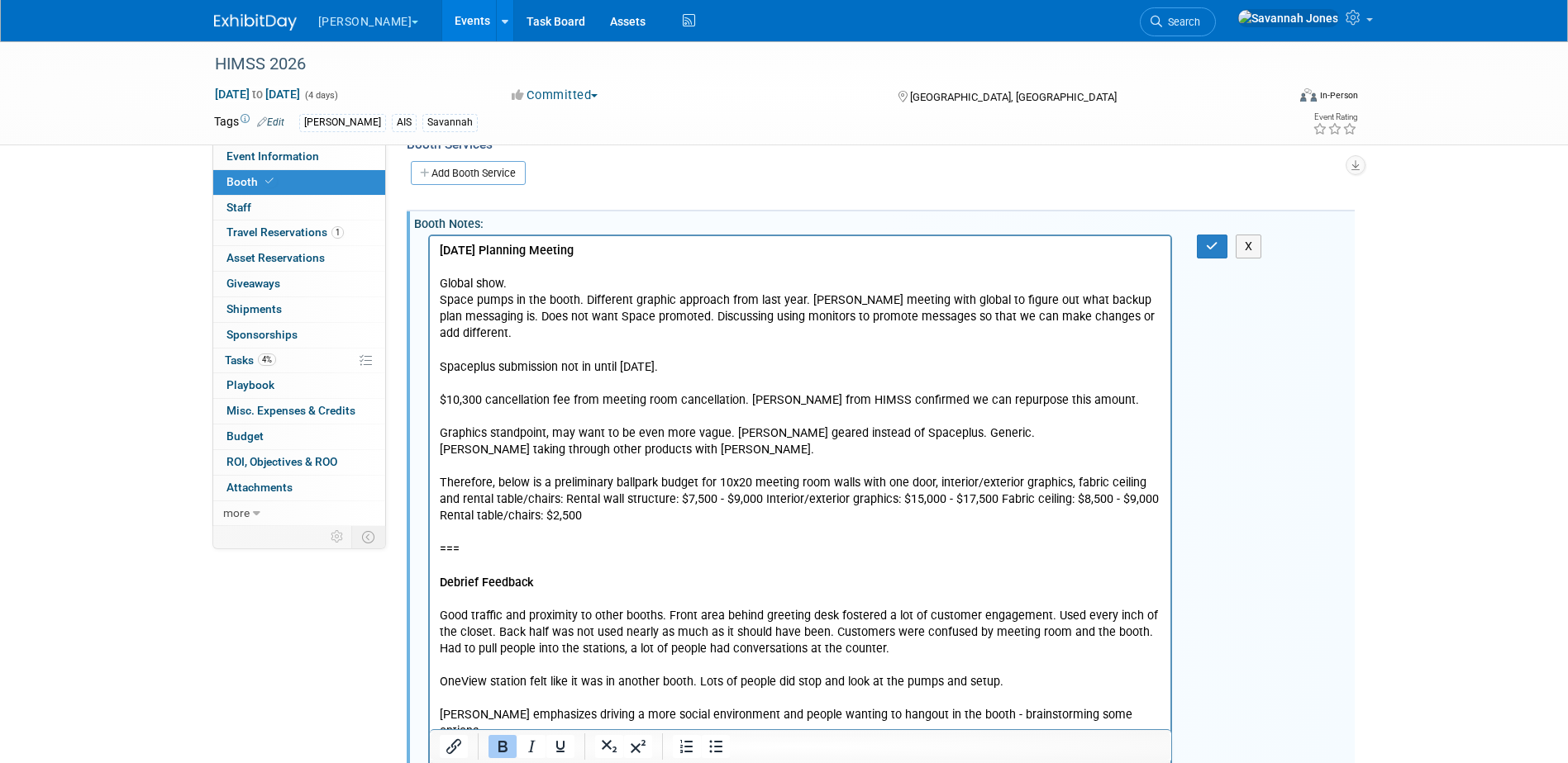
scroll to position [0, 0]
drag, startPoint x: 458, startPoint y: 251, endPoint x: 391, endPoint y: 251, distance: 67.0
click at [429, 251] on html "[DATE] Planning Meeting Global show. Space pumps in the booth. Different graphi…" at bounding box center [800, 704] width 741 height 935
copy b "[DATE] Planning Meeting"
click at [438, 249] on b "[DATE] Planning Meeting" at bounding box center [505, 250] width 134 height 14
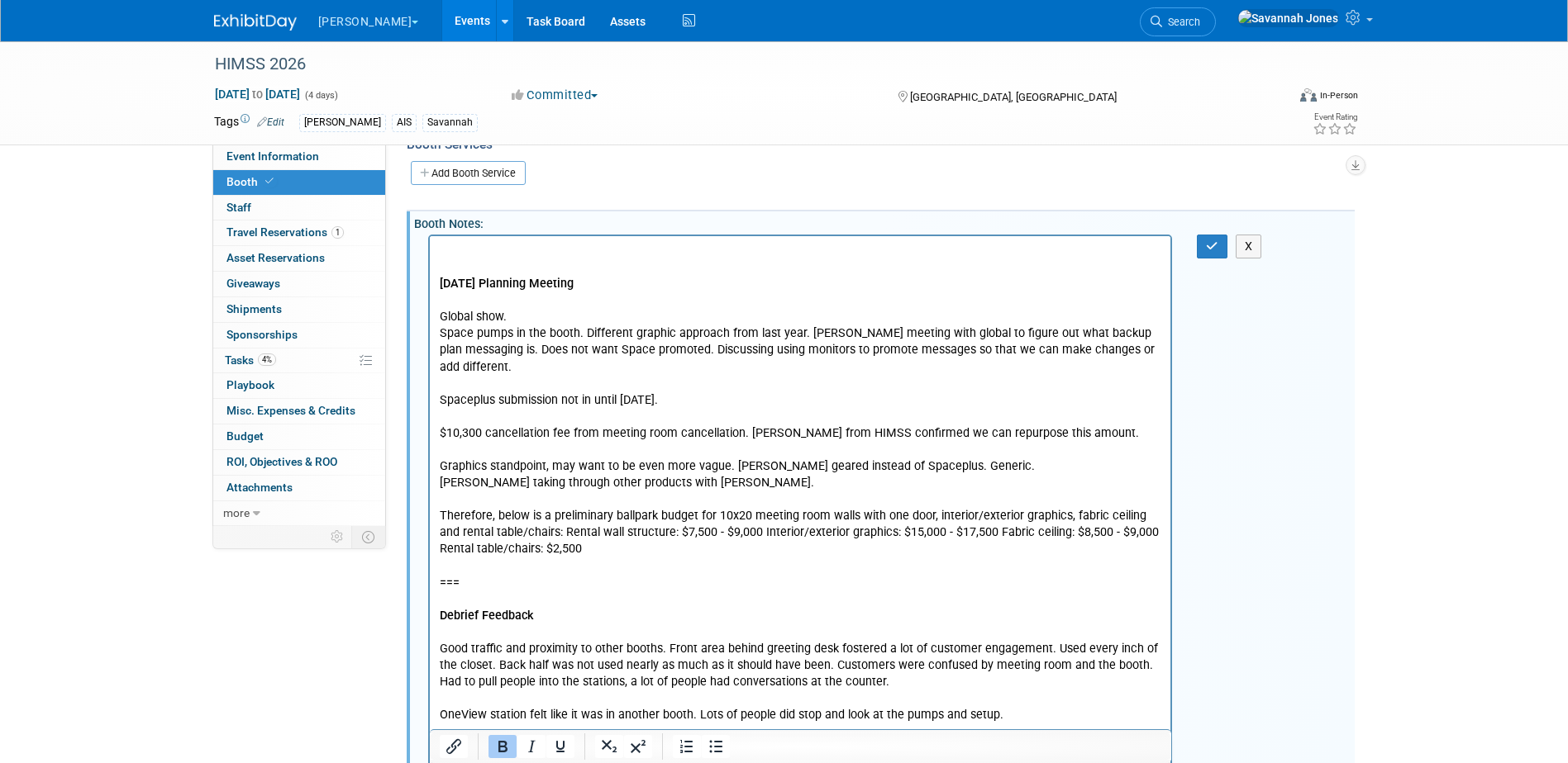
click at [438, 250] on p "Rich Text Area. Press ALT-0 for help." at bounding box center [799, 251] width 722 height 16
drag, startPoint x: 492, startPoint y: 247, endPoint x: 412, endPoint y: 242, distance: 80.2
click at [429, 242] on html "[DATE] Planning Meeting [DATE] Planning Meeting Global show. Space pumps in the…" at bounding box center [800, 720] width 741 height 969
click at [610, 251] on p "10/3/ Planning Meeting" at bounding box center [799, 251] width 722 height 16
drag, startPoint x: 485, startPoint y: 584, endPoint x: 438, endPoint y: 581, distance: 47.1
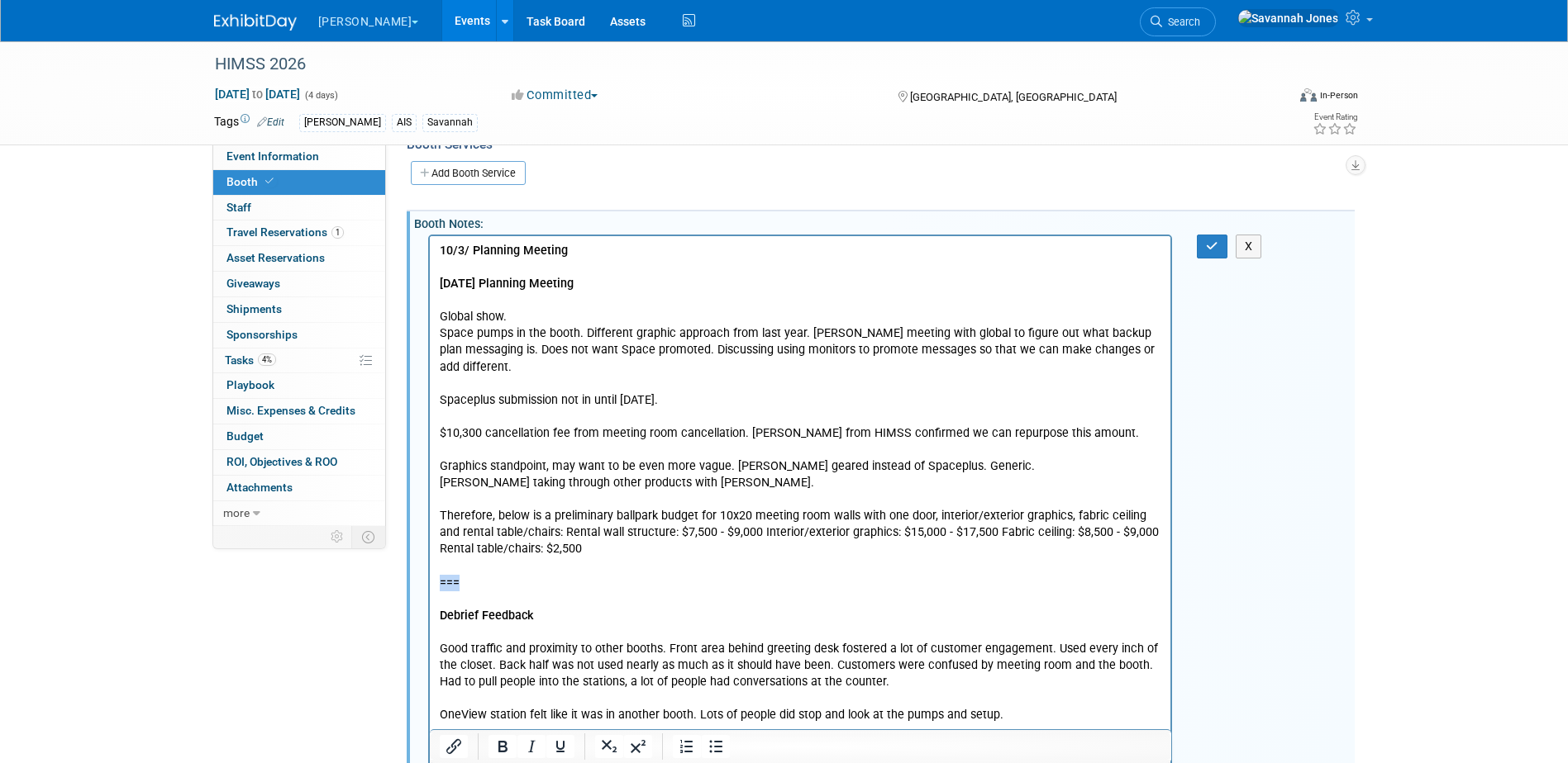
click at [438, 581] on body "10/3/ Planning Meeting [DATE] Planning Meeting Global show. Space pumps in the …" at bounding box center [800, 724] width 724 height 962
copy p "==="
click at [600, 248] on p "10/3/ Planning Meeting" at bounding box center [799, 251] width 722 height 16
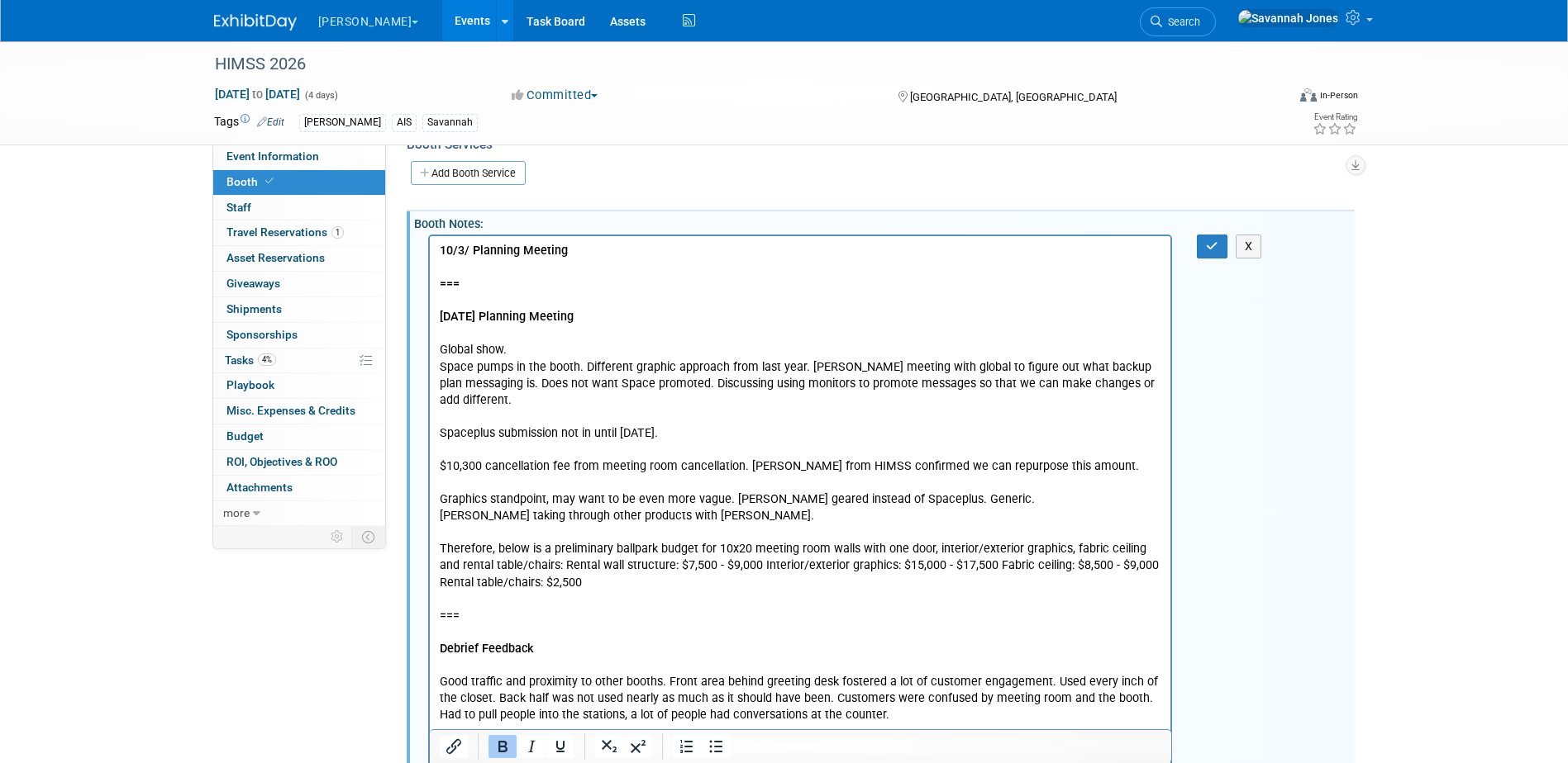
click at [600, 248] on p "10/3/ Planning Meeting" at bounding box center [799, 251] width 722 height 16
click at [468, 250] on b "10/3/ Planning Meeting" at bounding box center [503, 250] width 128 height 14
click at [613, 252] on p "[DATE] Planning Meeting" at bounding box center [799, 251] width 722 height 16
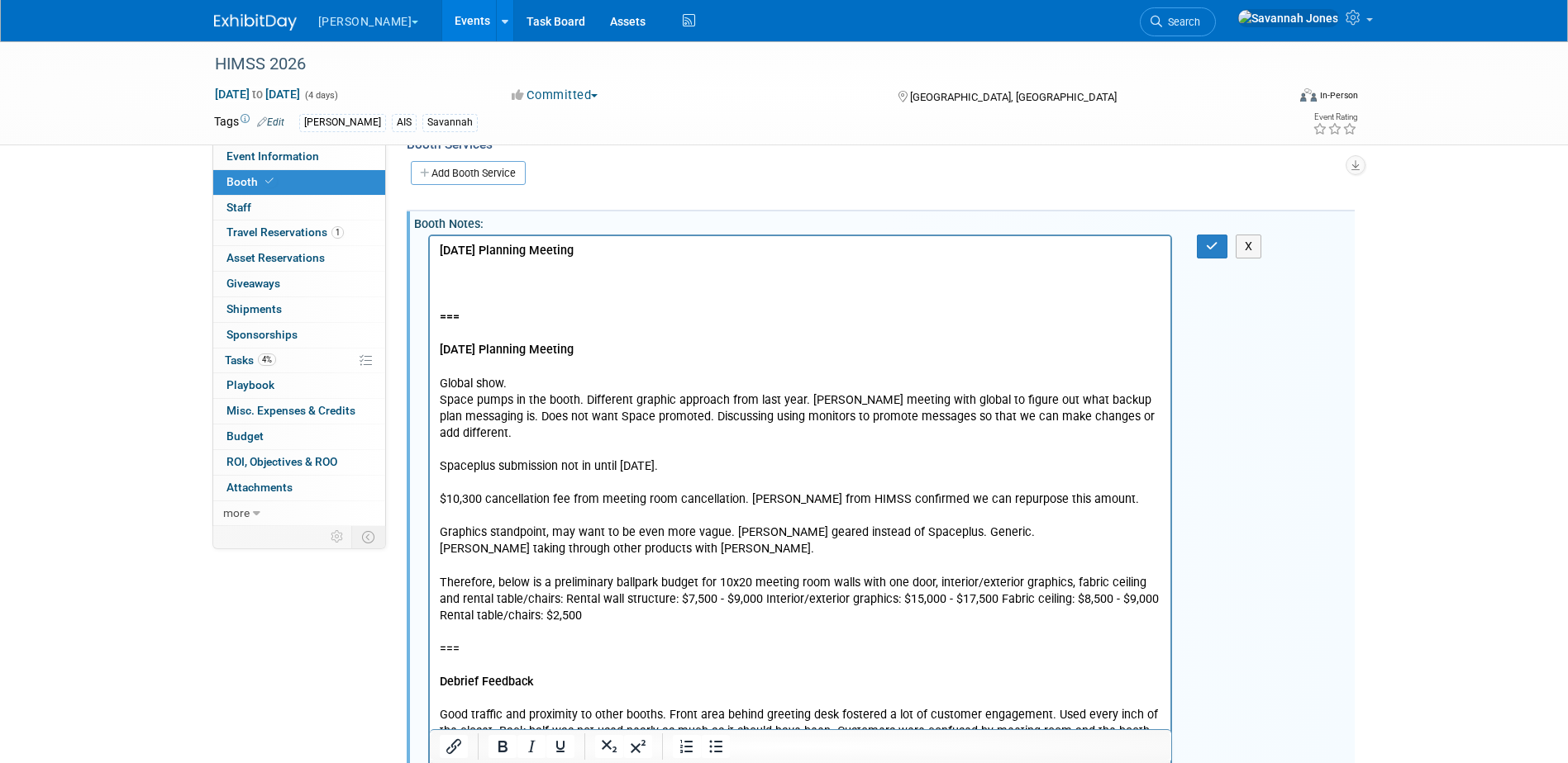
click at [478, 267] on p "Rich Text Area. Press ALT-0 for help." at bounding box center [799, 268] width 722 height 16
click at [474, 285] on p "Rich Text Area. Press ALT-0 for help." at bounding box center [799, 285] width 722 height 16
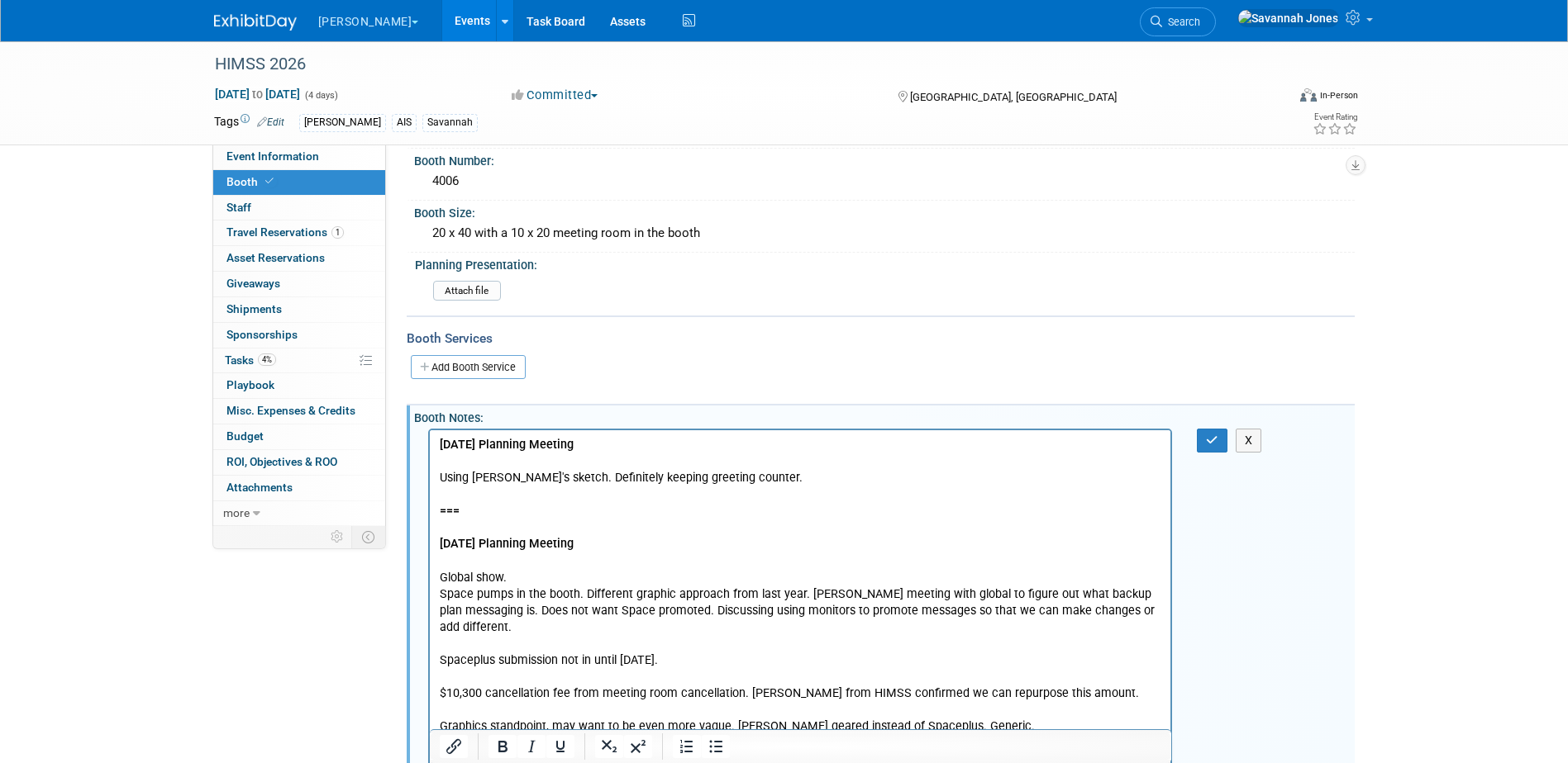
scroll to position [166, 0]
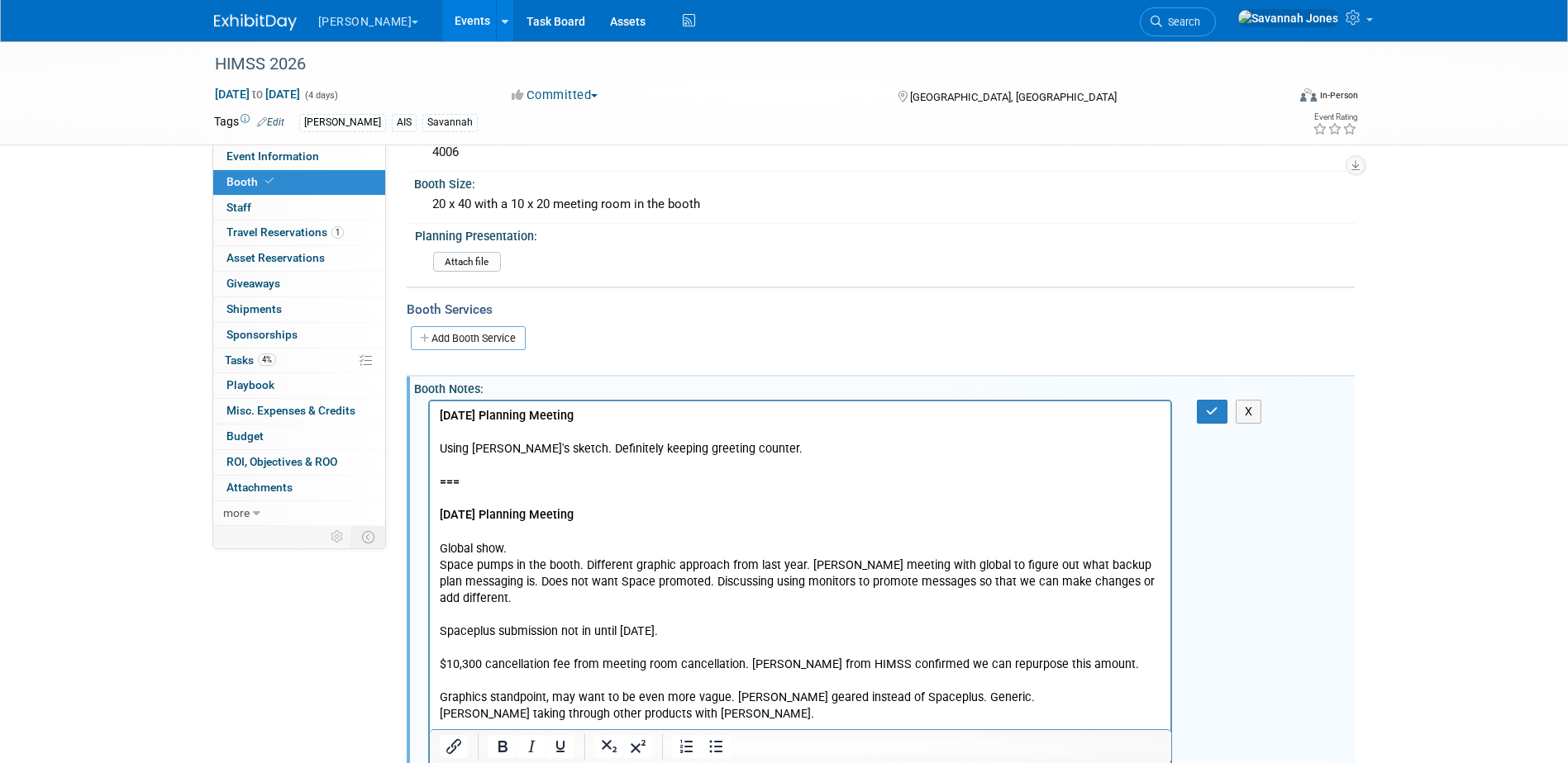
drag, startPoint x: 739, startPoint y: 441, endPoint x: 750, endPoint y: 446, distance: 12.1
click at [739, 441] on p "Using [PERSON_NAME]'s sketch. Definitely keeping greeting counter." at bounding box center [799, 449] width 722 height 16
click at [803, 455] on p "Using [PERSON_NAME]'s sketch. Definitely keeping greeting counter." at bounding box center [799, 449] width 722 height 16
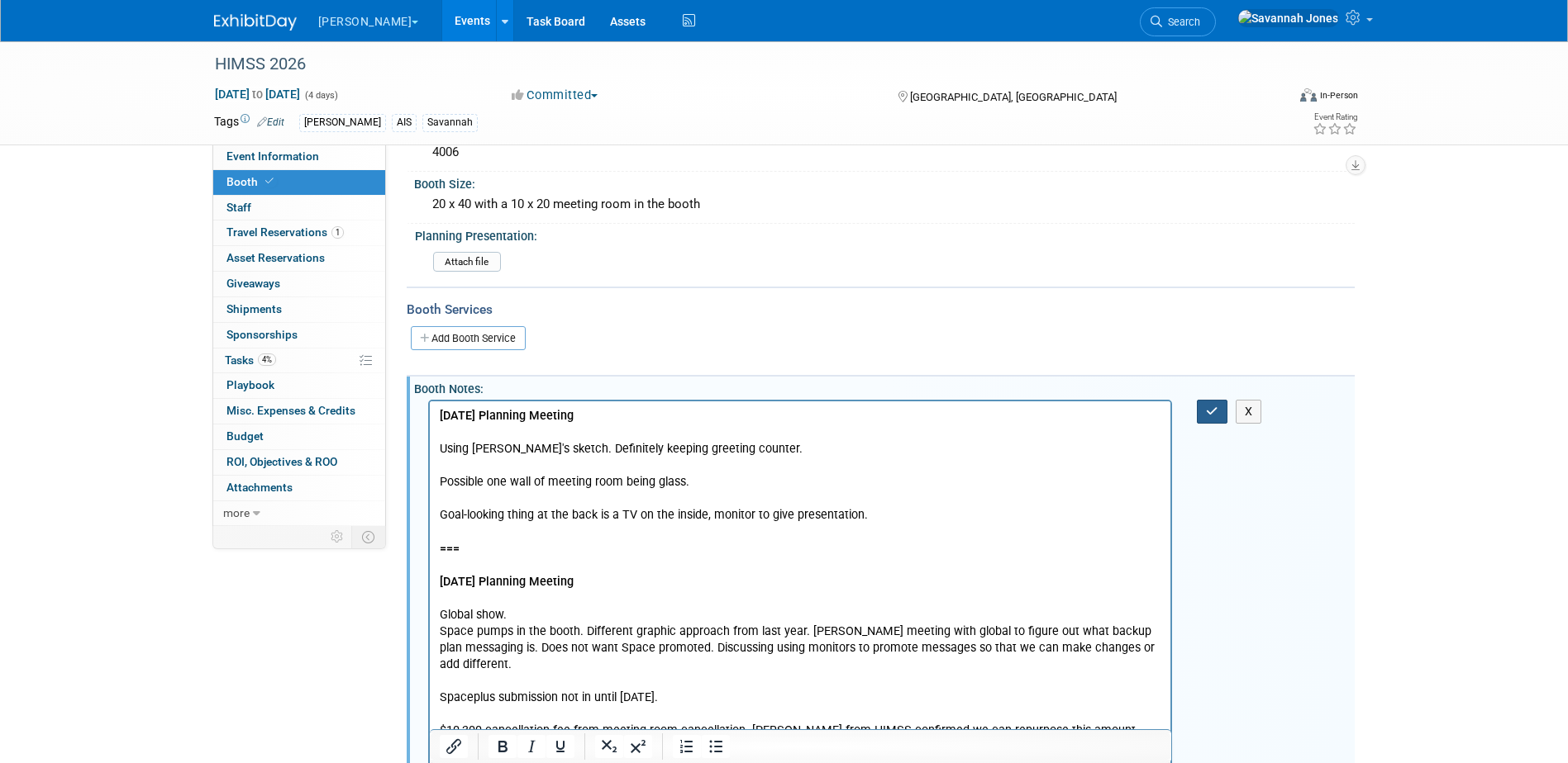
click at [1217, 415] on icon "button" at bounding box center [1212, 411] width 13 height 12
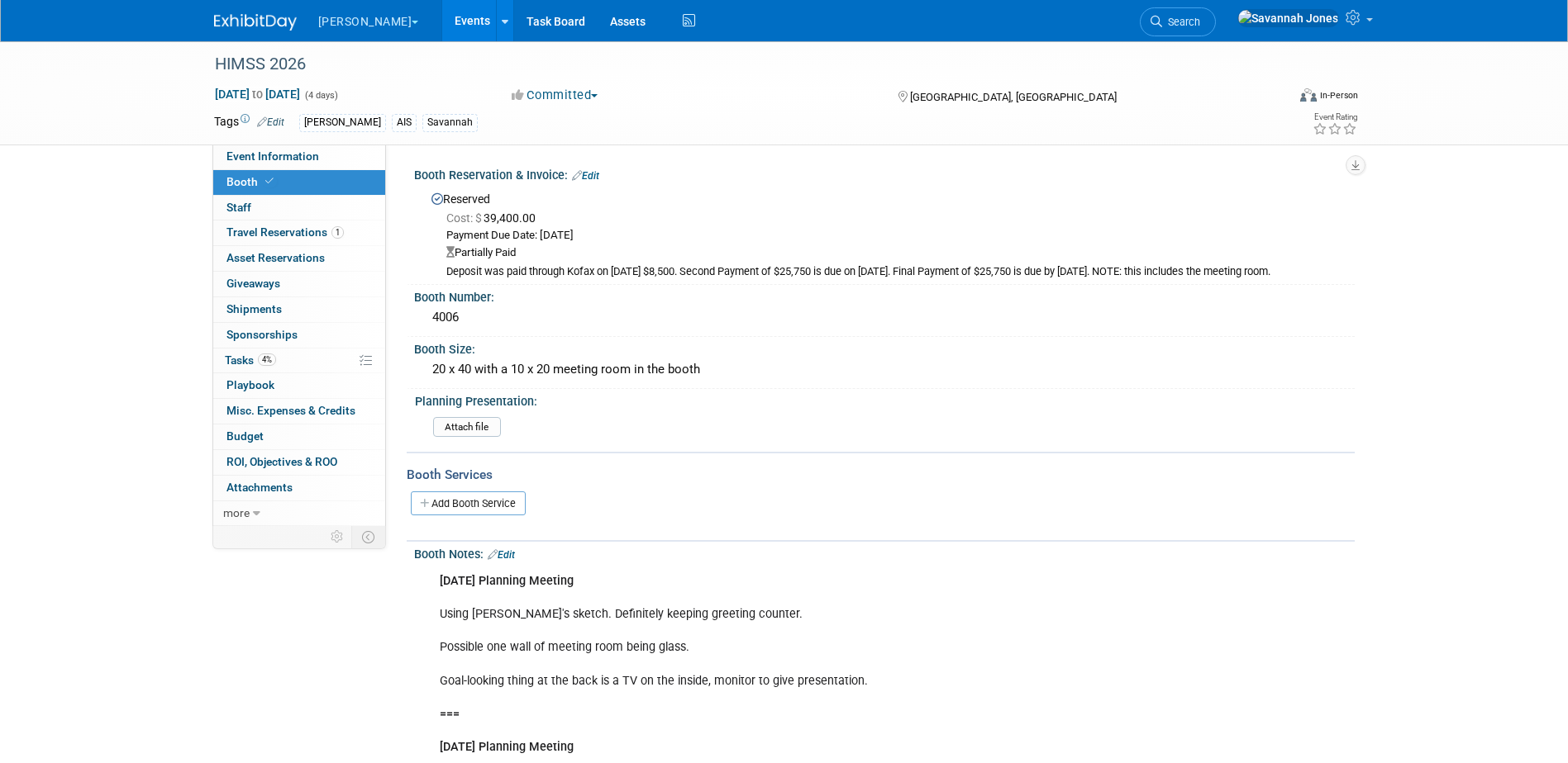
scroll to position [82, 0]
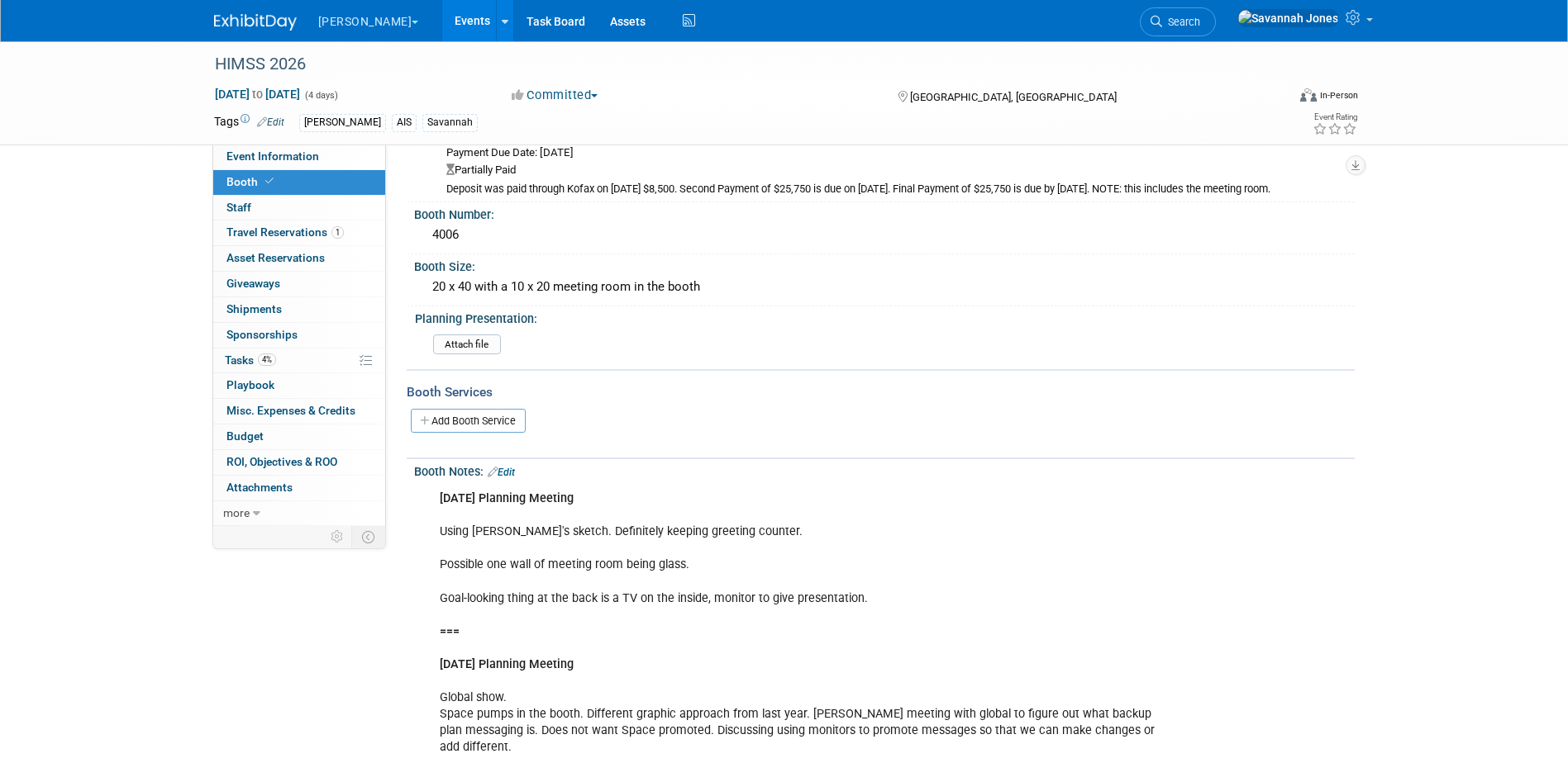
drag, startPoint x: 505, startPoint y: 469, endPoint x: 560, endPoint y: 478, distance: 55.7
click at [505, 469] on link "Edit" at bounding box center [502, 472] width 27 height 12
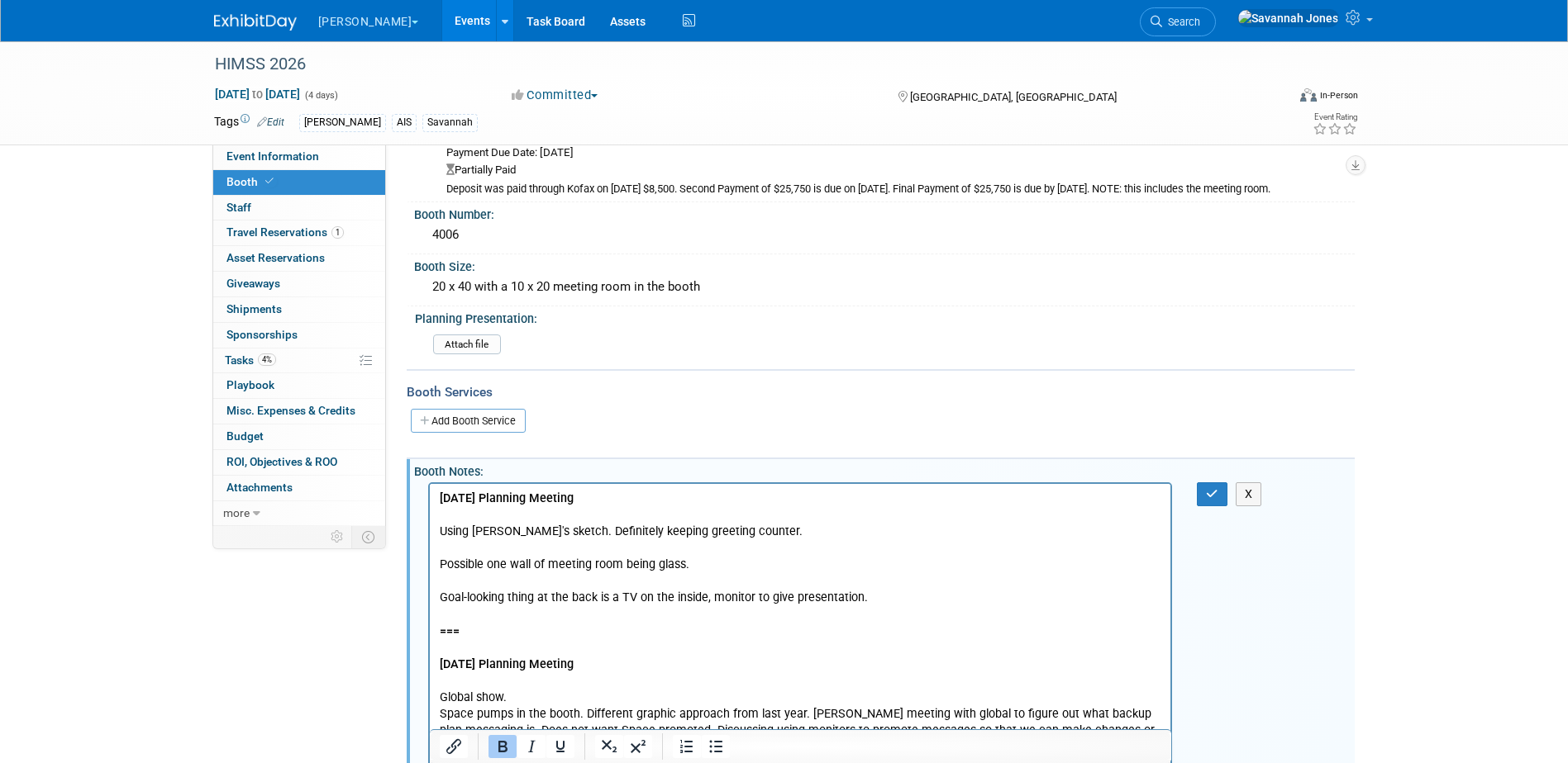
scroll to position [0, 0]
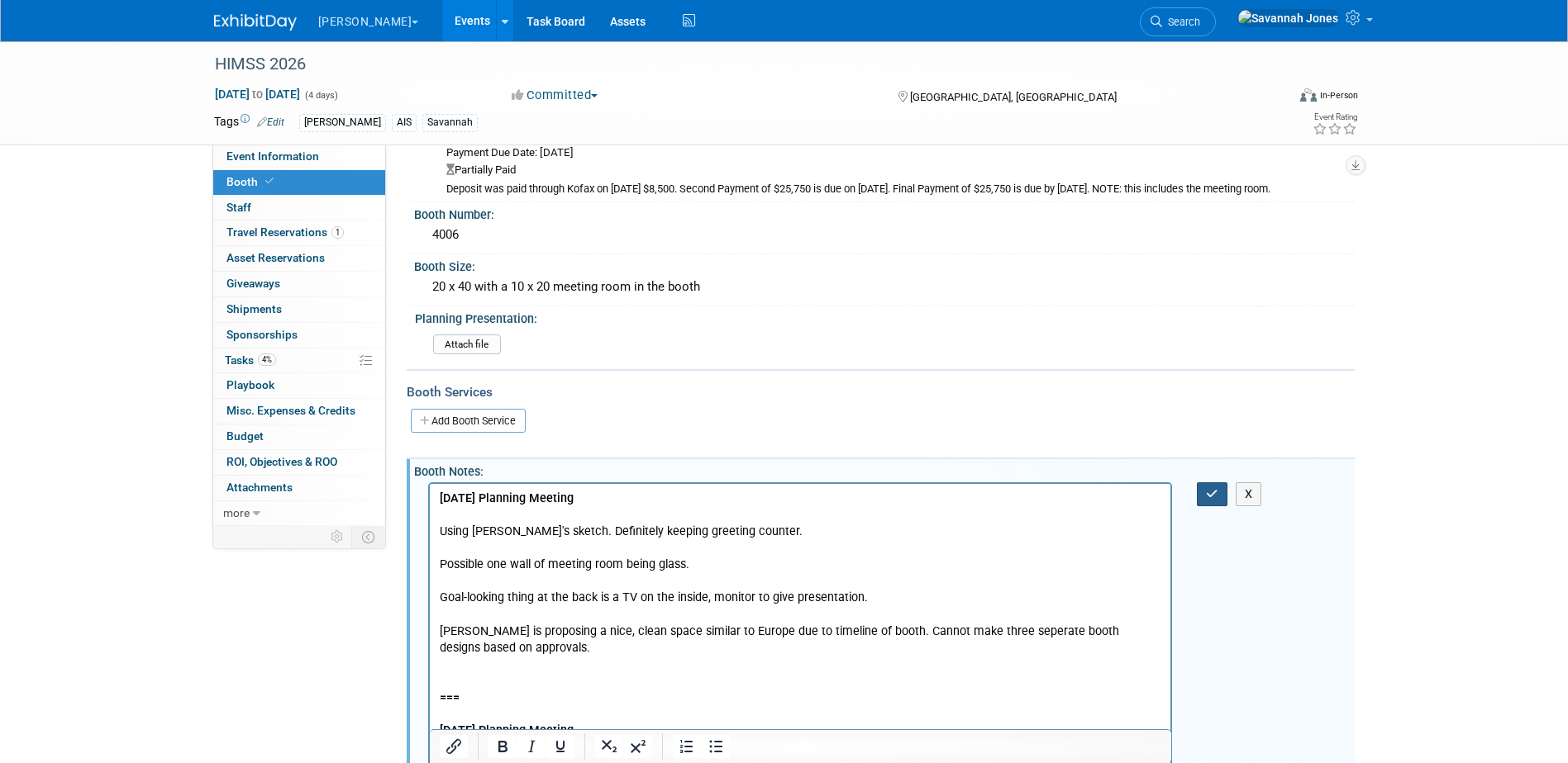
click at [1202, 488] on button "button" at bounding box center [1212, 494] width 30 height 24
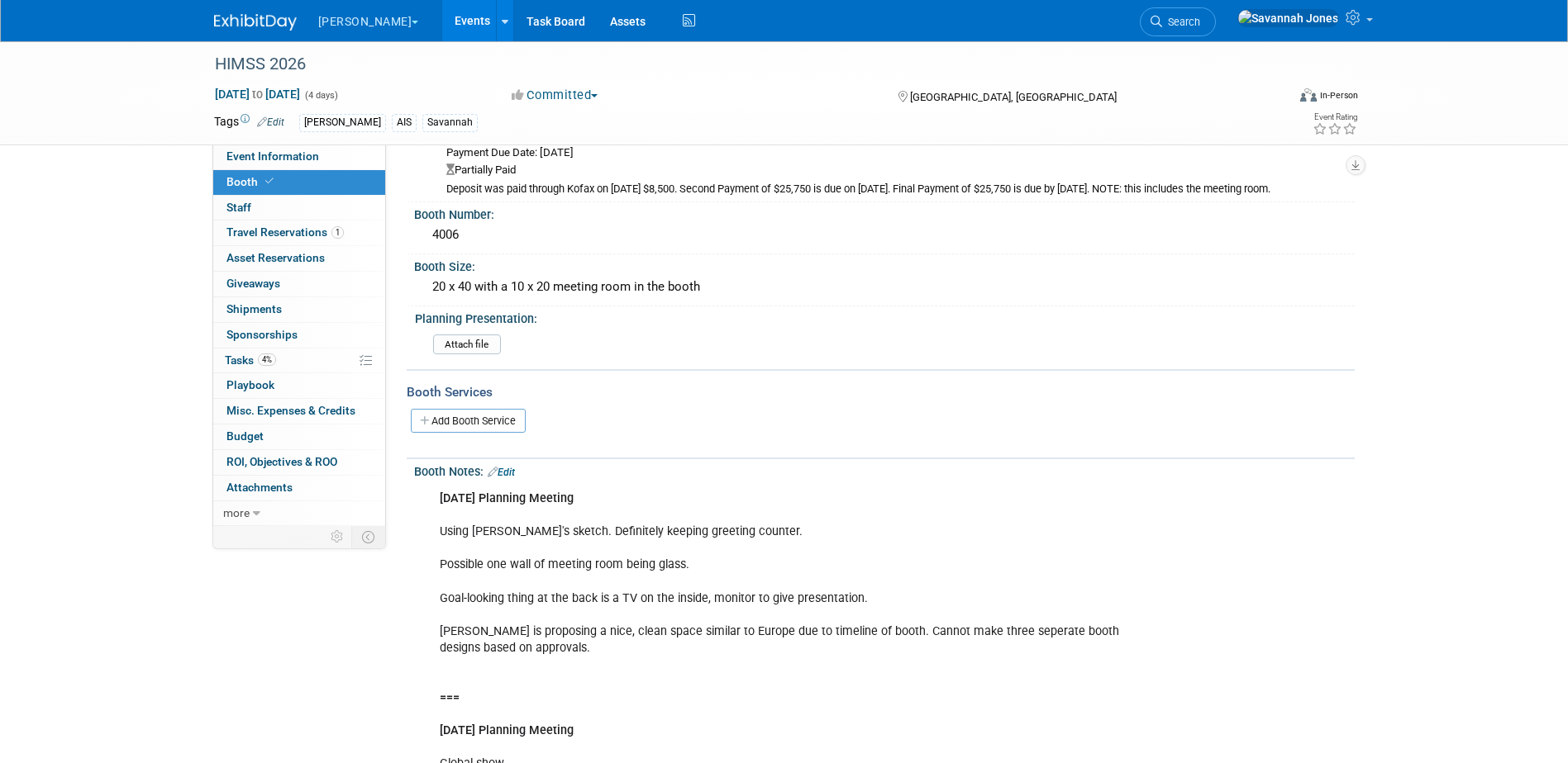
click at [509, 465] on div "Booth Notes: Edit" at bounding box center [884, 469] width 941 height 21
click at [515, 473] on link "Edit" at bounding box center [502, 472] width 27 height 12
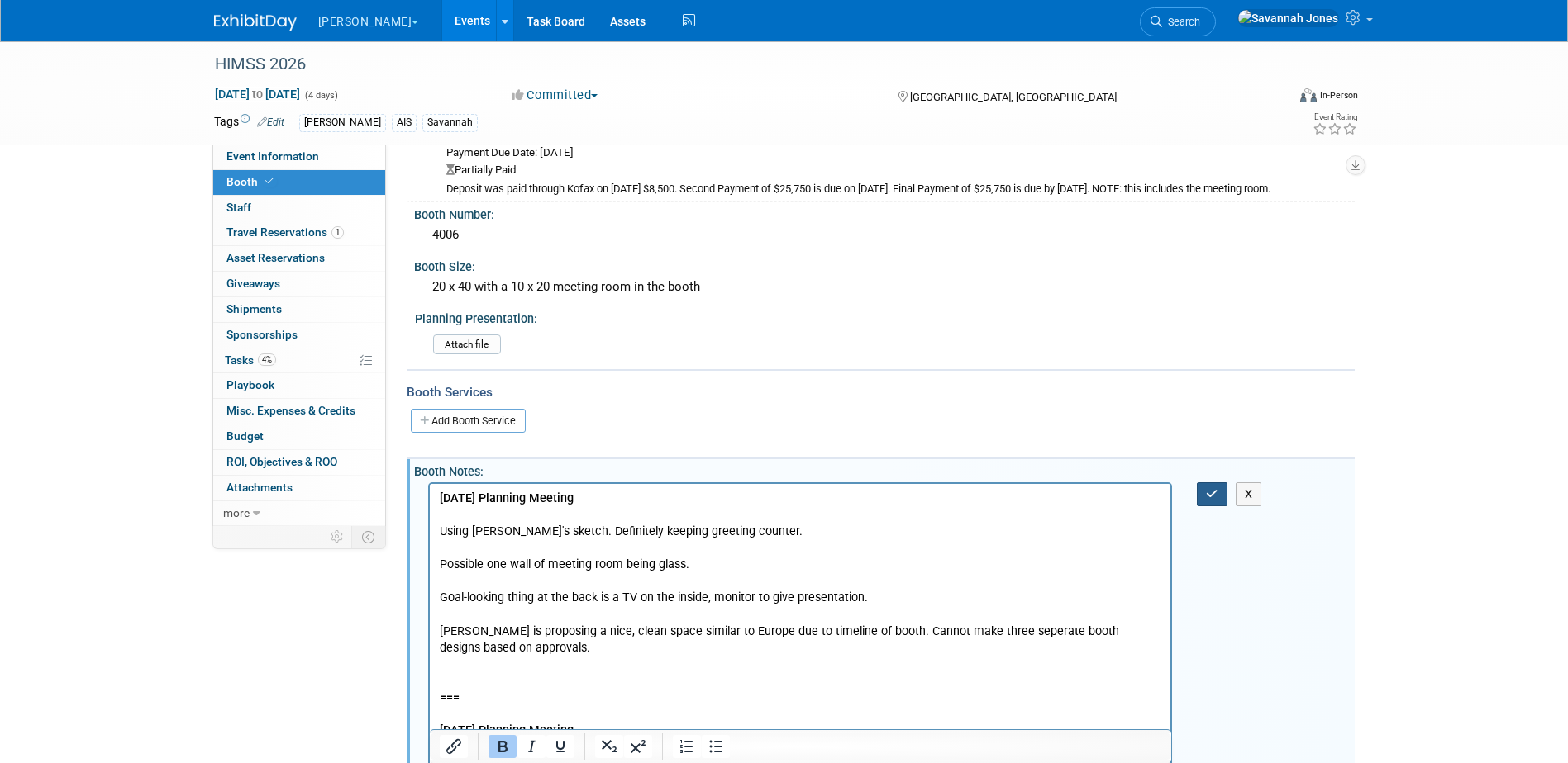
click at [1219, 495] on button "button" at bounding box center [1212, 494] width 30 height 24
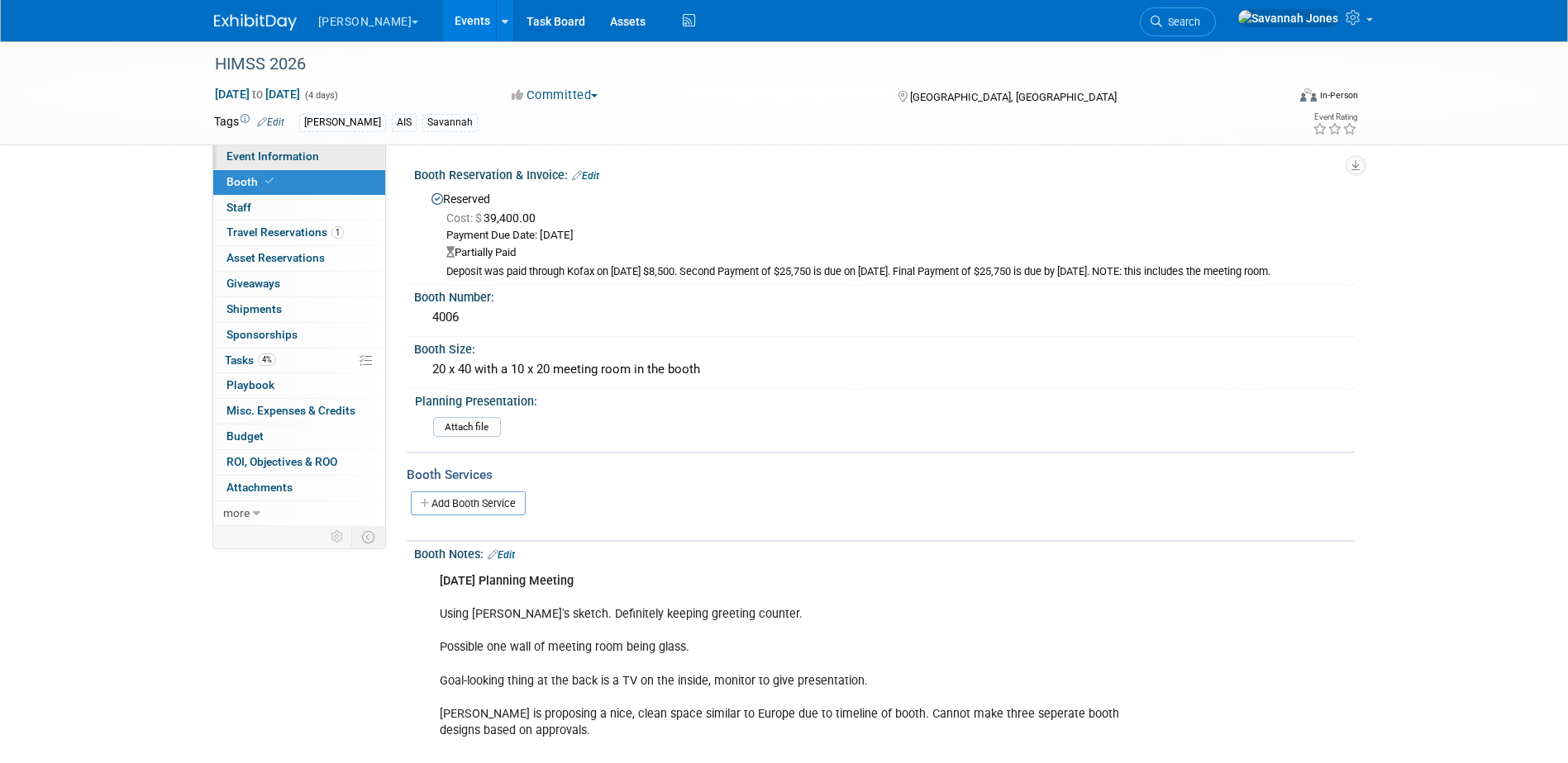
click at [300, 154] on span "Event Information" at bounding box center [272, 156] width 92 height 13
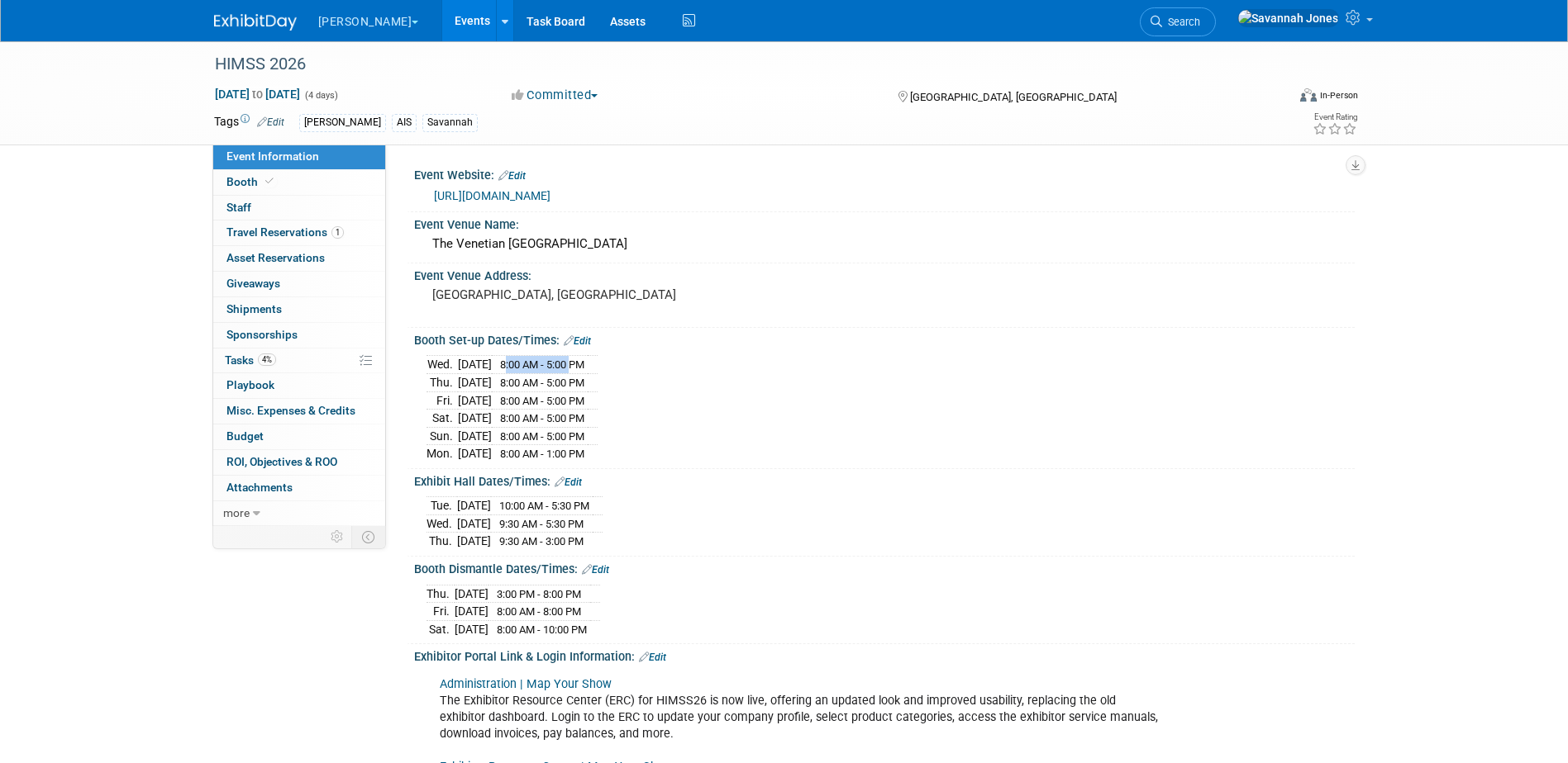
drag, startPoint x: 529, startPoint y: 367, endPoint x: 593, endPoint y: 356, distance: 64.9
click at [588, 356] on td "8:00 AM - 5:00 PM" at bounding box center [539, 365] width 96 height 18
drag, startPoint x: 593, startPoint y: 356, endPoint x: 594, endPoint y: 364, distance: 8.1
click at [584, 364] on span "8:00 AM - 5:00 PM" at bounding box center [542, 365] width 84 height 13
click at [401, 82] on div "HIMSS 2026" at bounding box center [737, 63] width 1072 height 45
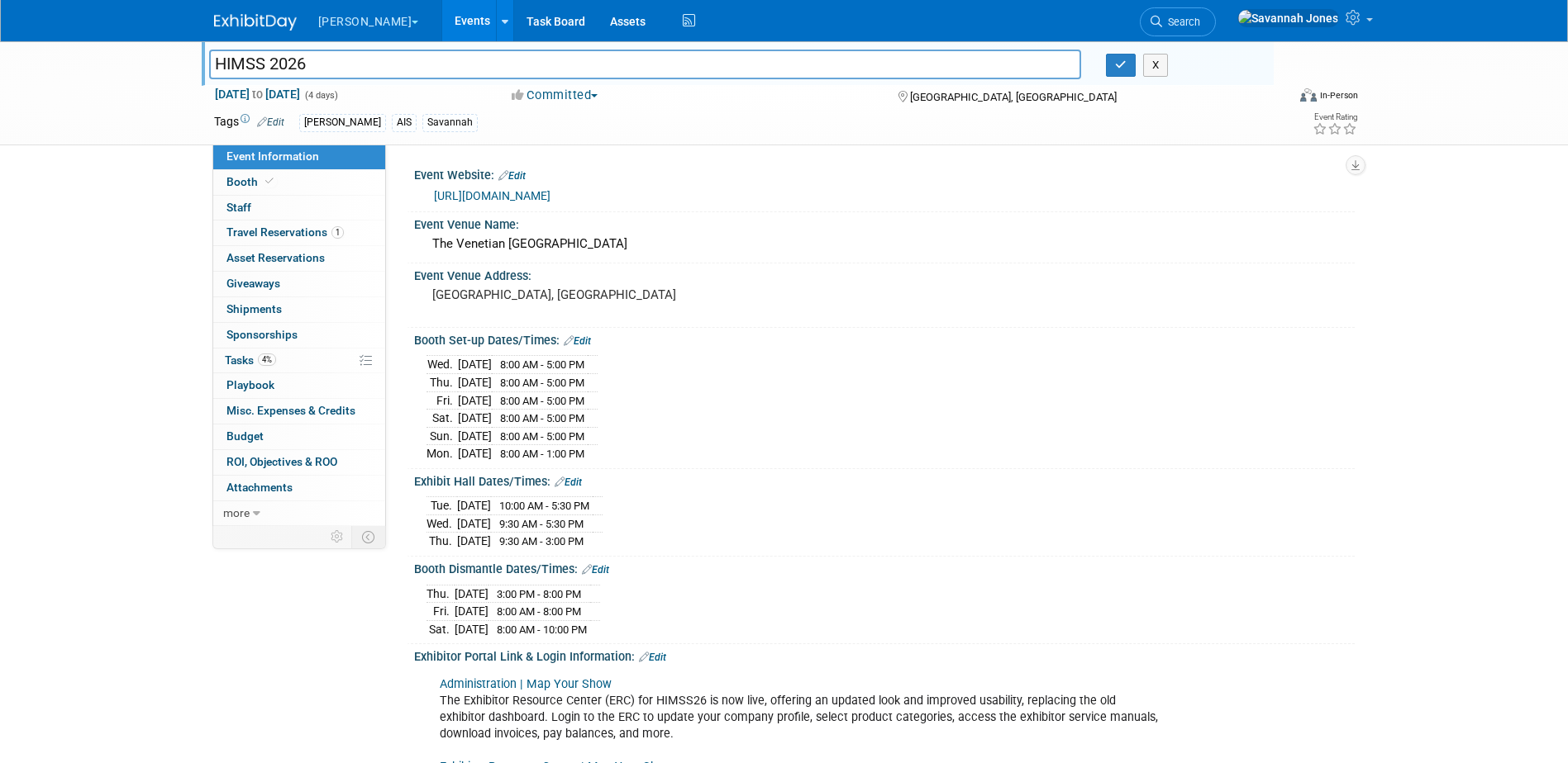
click at [1121, 63] on icon "button" at bounding box center [1120, 65] width 12 height 11
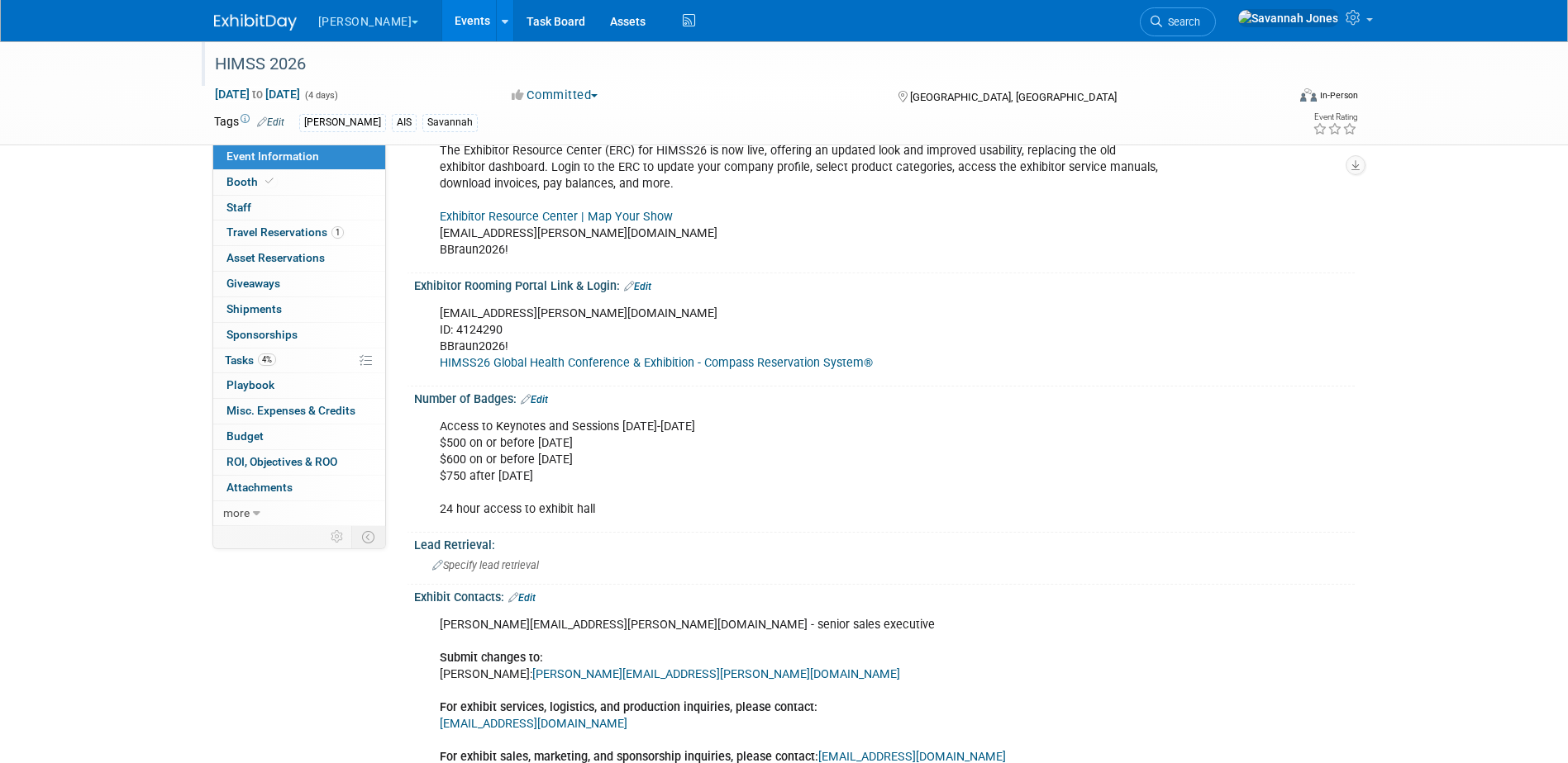
scroll to position [578, 0]
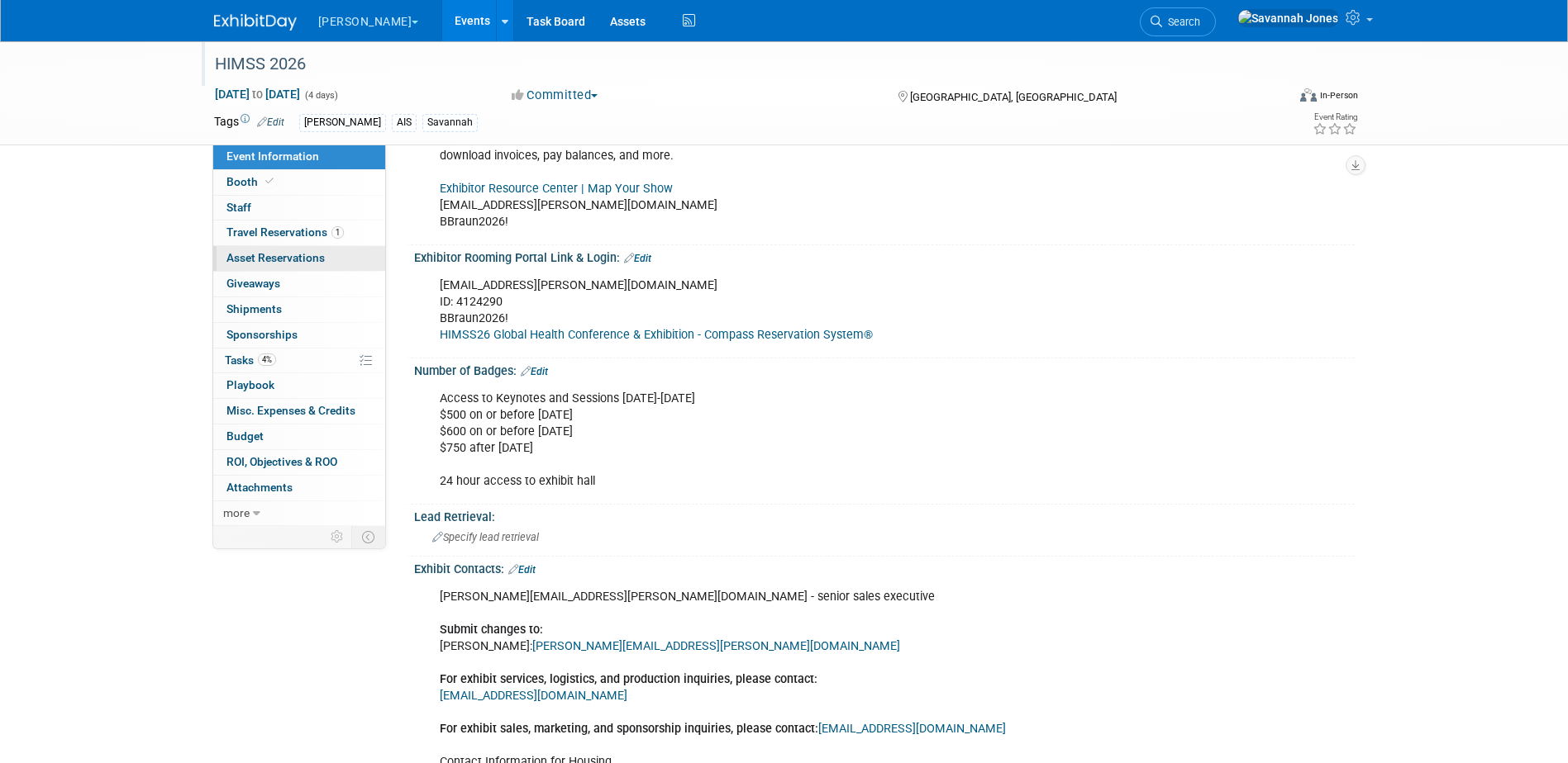
drag, startPoint x: 288, startPoint y: 175, endPoint x: 373, endPoint y: 260, distance: 120.2
click at [288, 174] on link "Booth" at bounding box center [299, 182] width 172 height 25
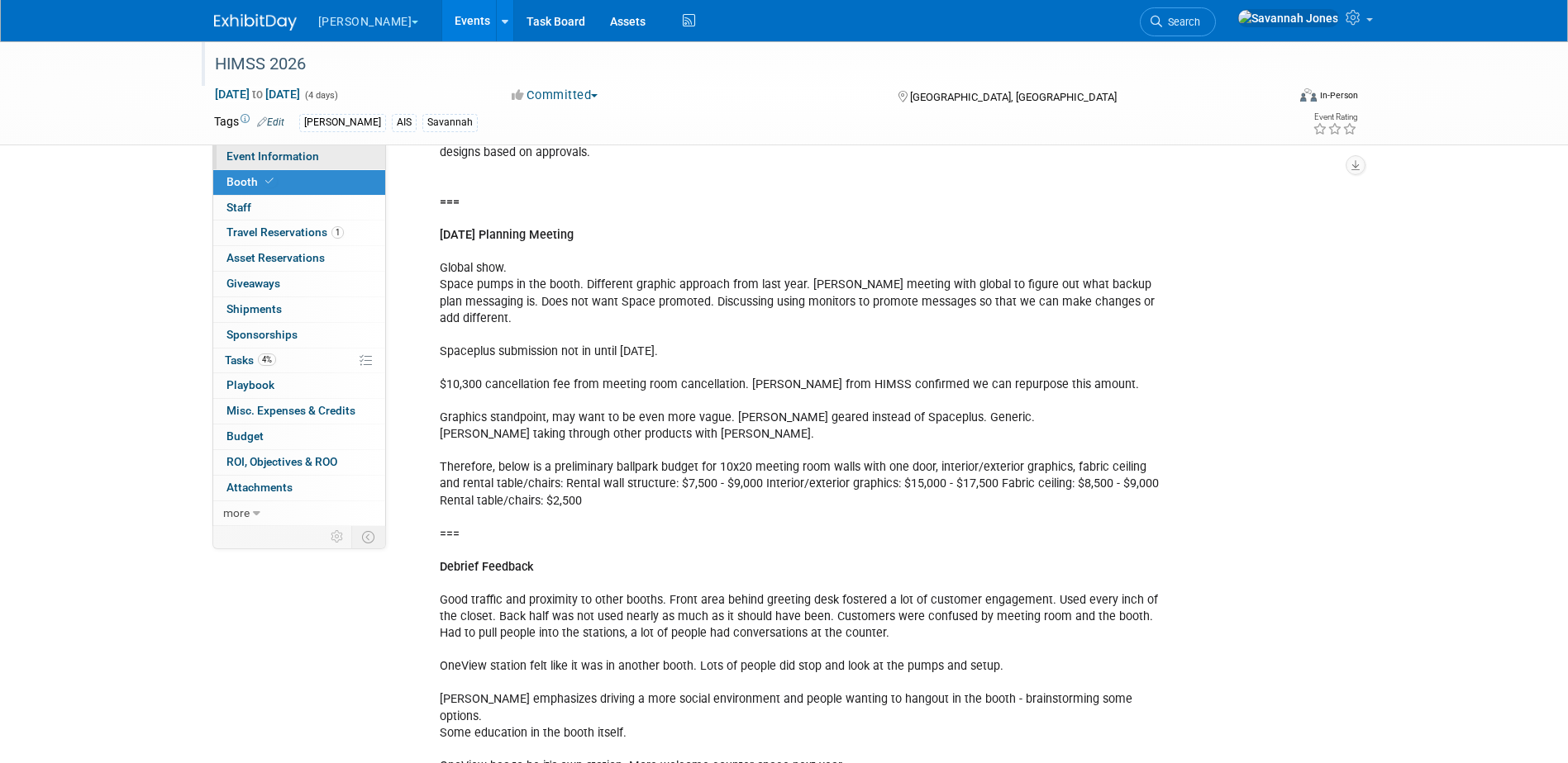
click at [345, 167] on link "Event Information" at bounding box center [299, 156] width 172 height 25
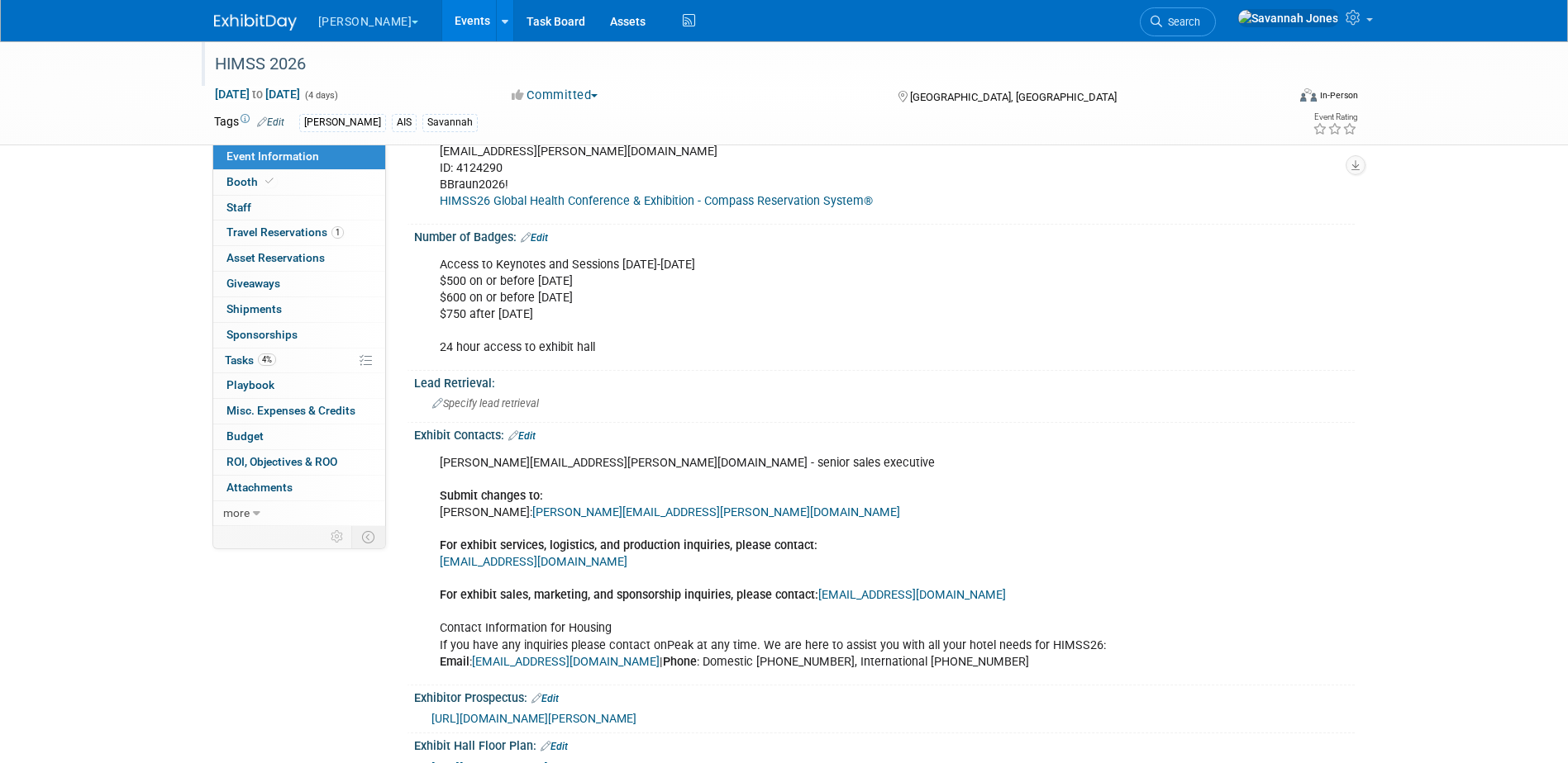
scroll to position [908, 0]
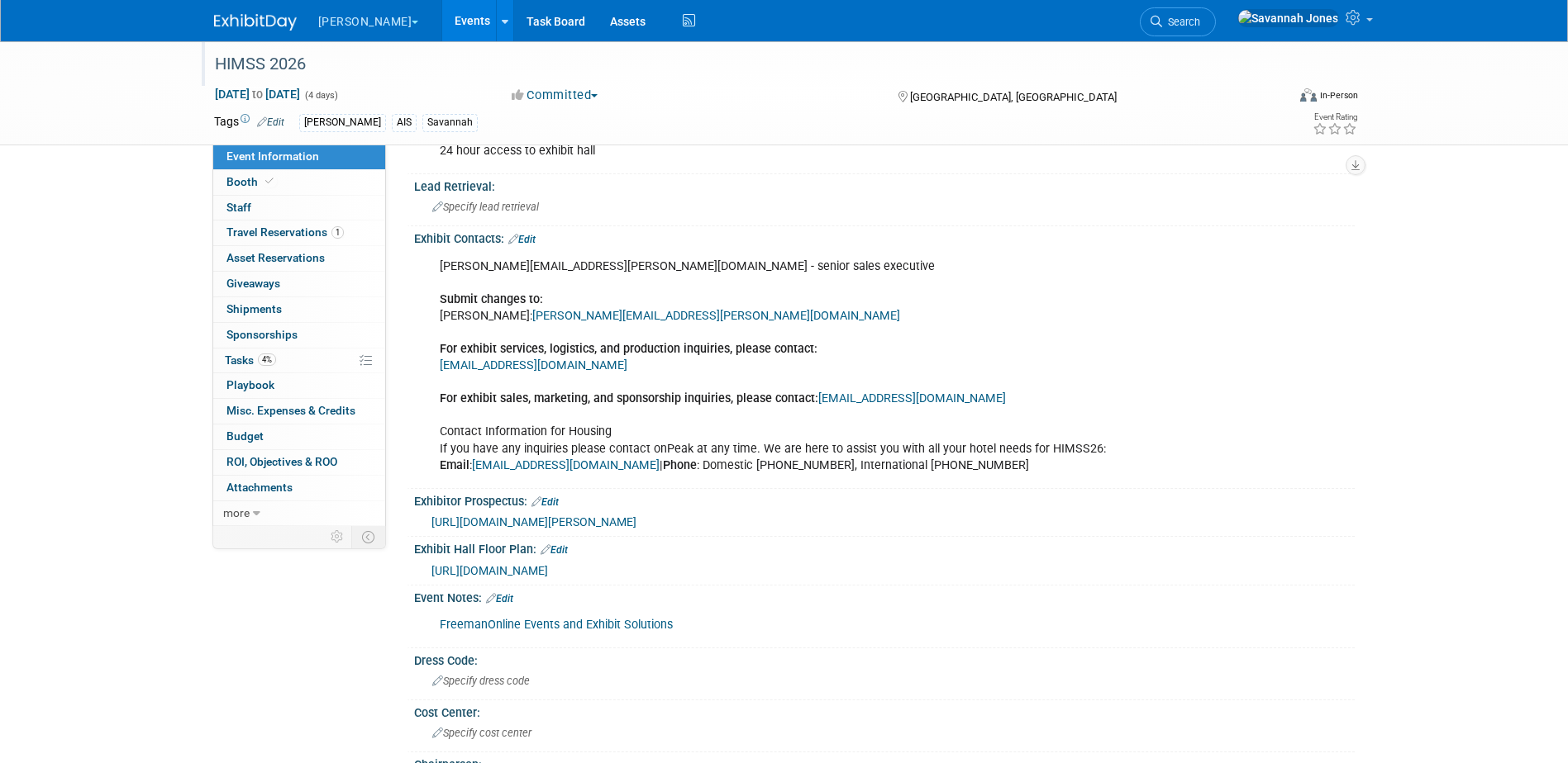
drag, startPoint x: 757, startPoint y: 513, endPoint x: 430, endPoint y: 521, distance: 327.1
click at [431, 521] on div "[URL][DOMAIN_NAME][PERSON_NAME]" at bounding box center [886, 521] width 911 height 18
copy span "[URL][DOMAIN_NAME][PERSON_NAME]"
drag, startPoint x: 762, startPoint y: 515, endPoint x: 427, endPoint y: 509, distance: 335.1
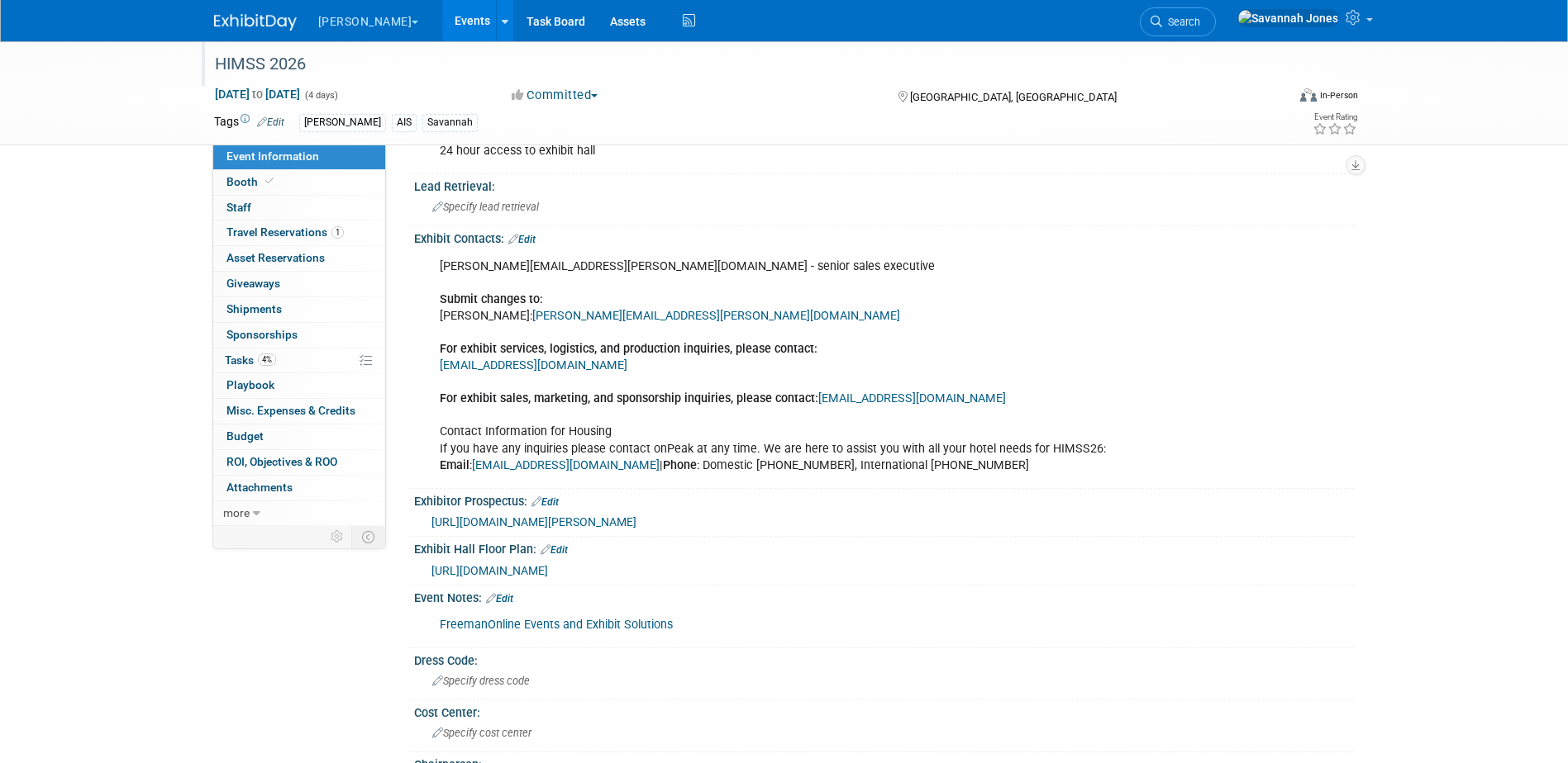
click at [427, 512] on div "[URL][DOMAIN_NAME][PERSON_NAME]" at bounding box center [884, 521] width 916 height 18
drag, startPoint x: 427, startPoint y: 509, endPoint x: 440, endPoint y: 515, distance: 14.3
copy span "[URL][DOMAIN_NAME][PERSON_NAME]"
click at [297, 167] on link "Event Information" at bounding box center [299, 156] width 172 height 25
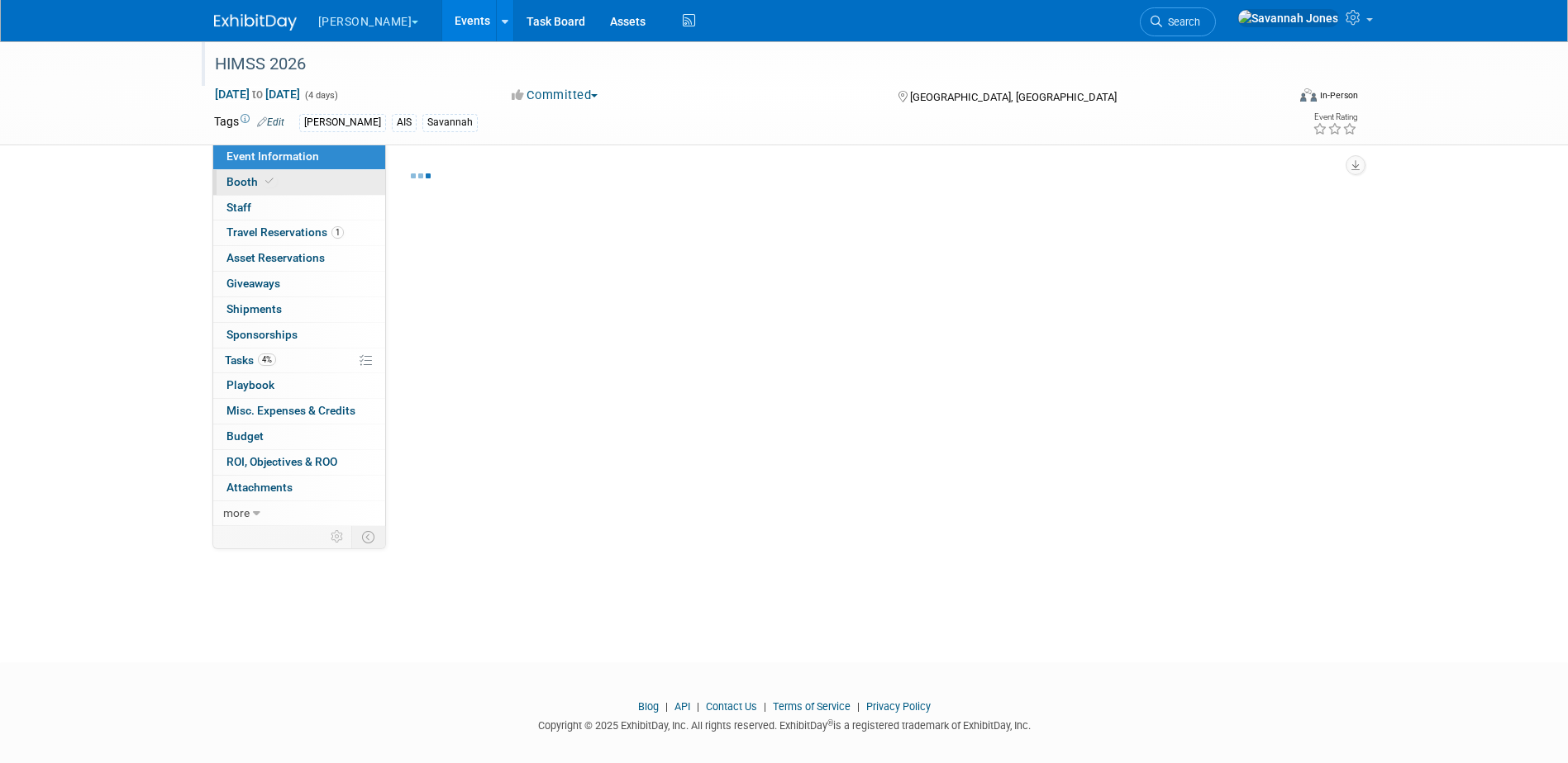
click at [297, 180] on link "Booth" at bounding box center [299, 182] width 172 height 25
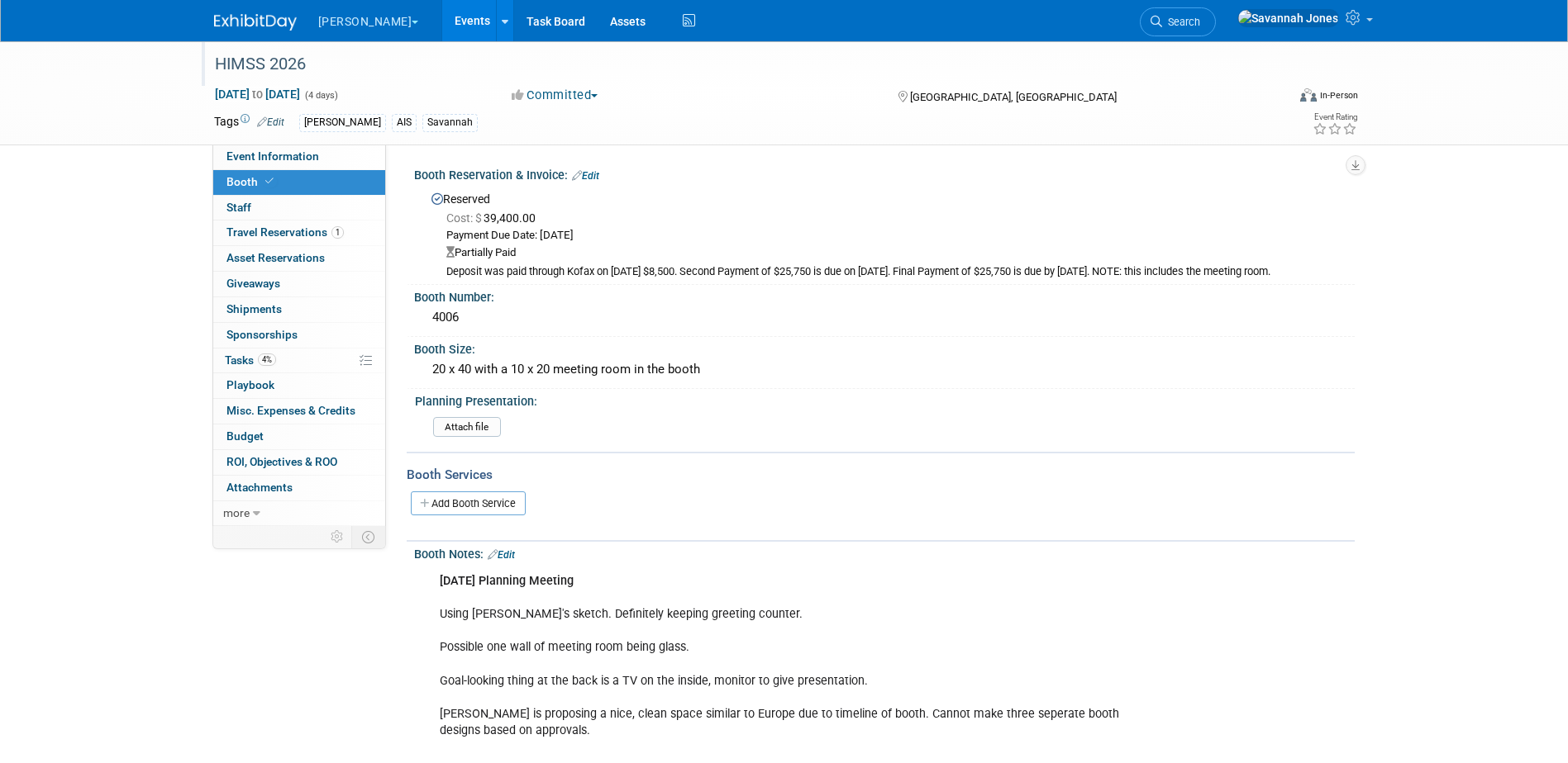
click at [511, 552] on link "Edit" at bounding box center [502, 554] width 27 height 12
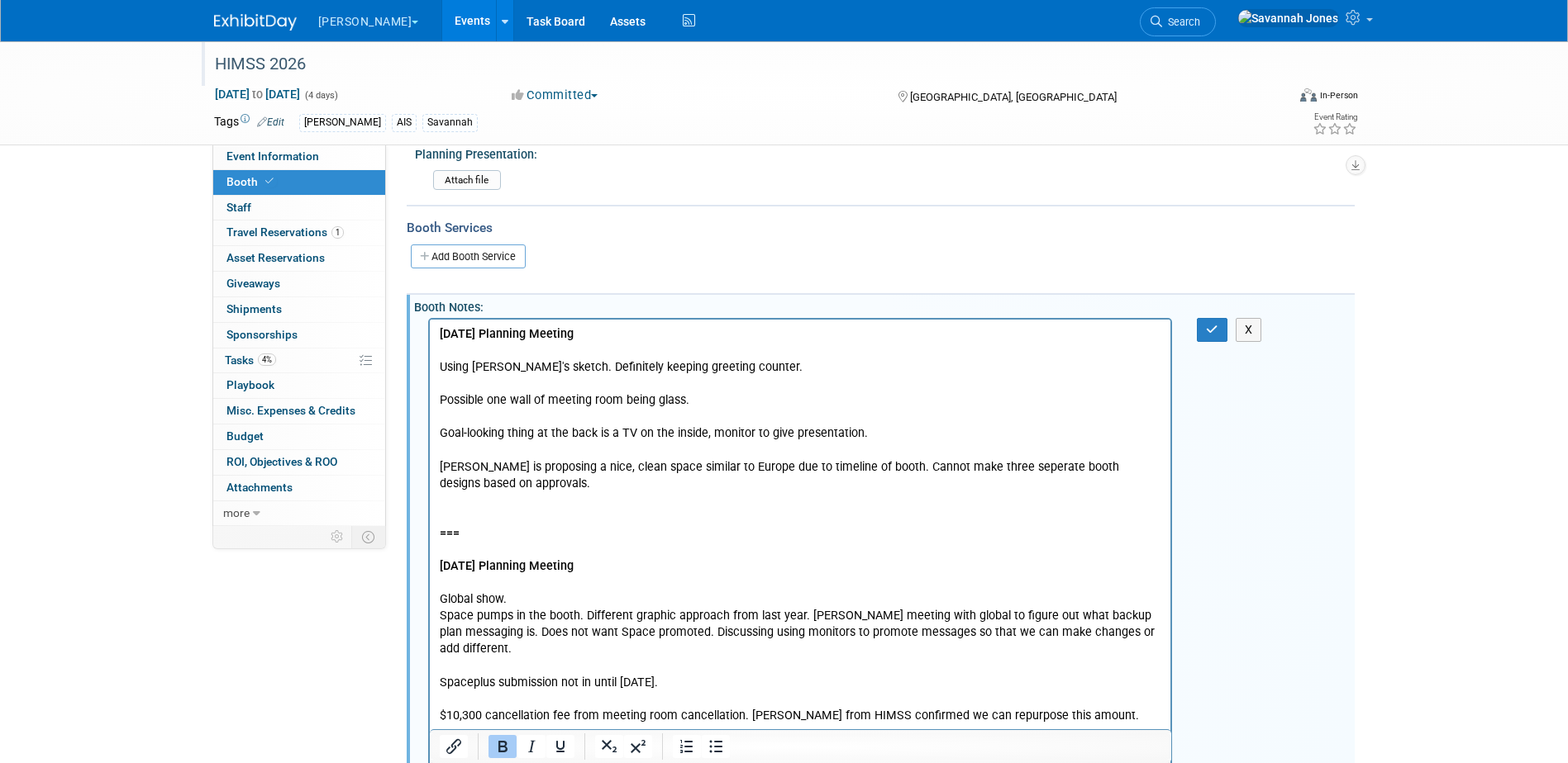
scroll to position [248, 0]
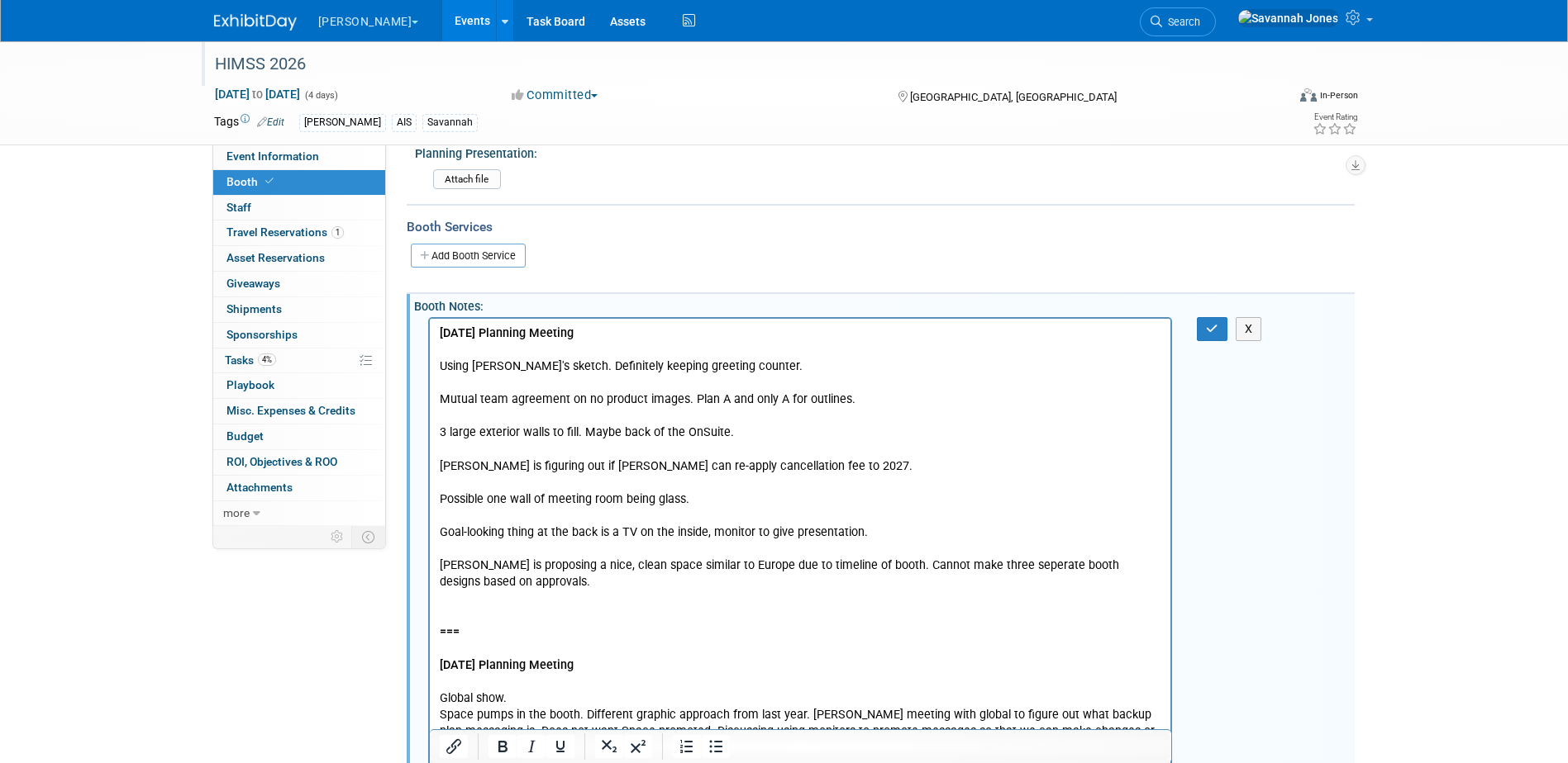
click at [1211, 327] on icon "button" at bounding box center [1212, 328] width 13 height 12
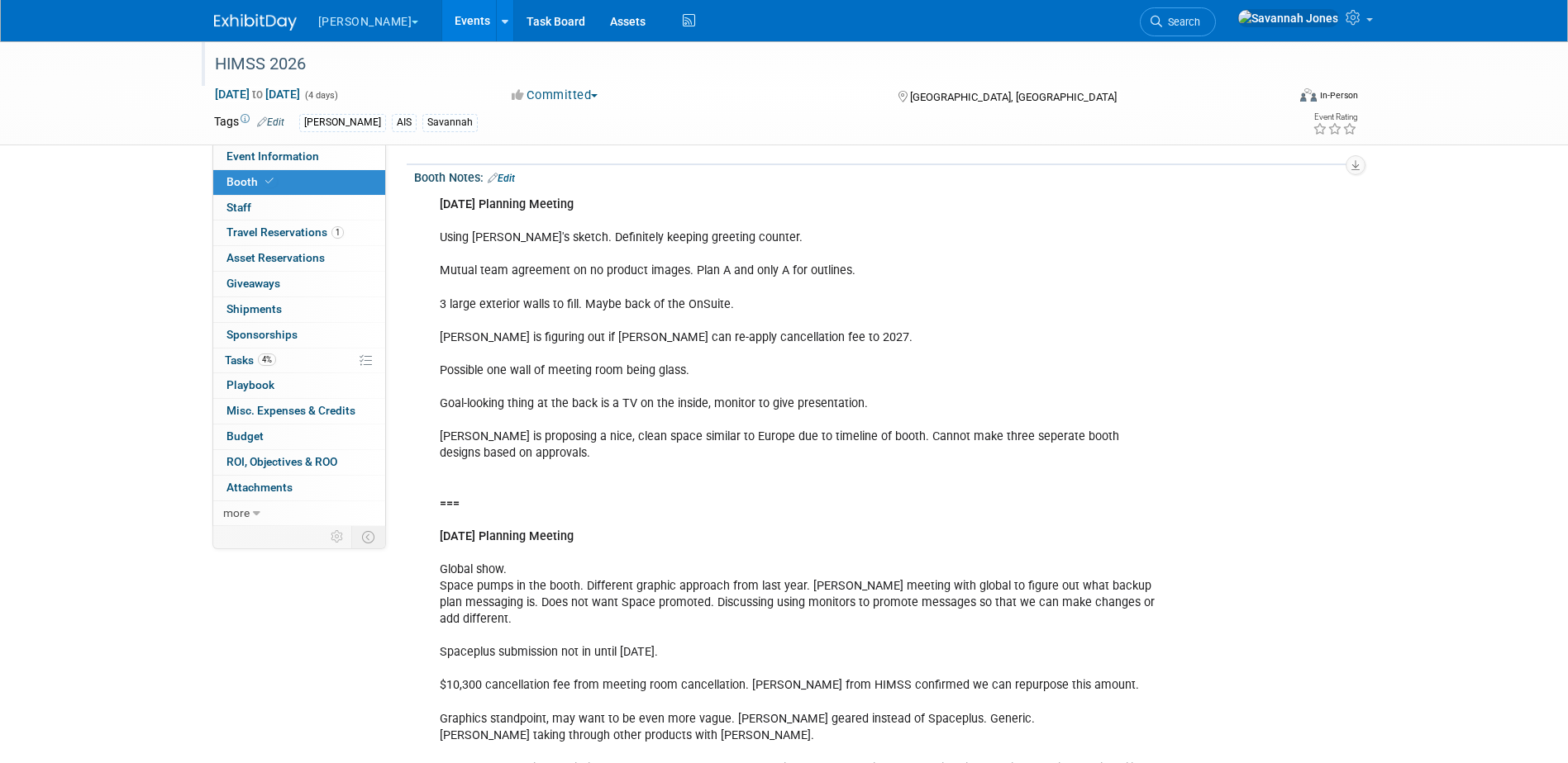
scroll to position [82, 0]
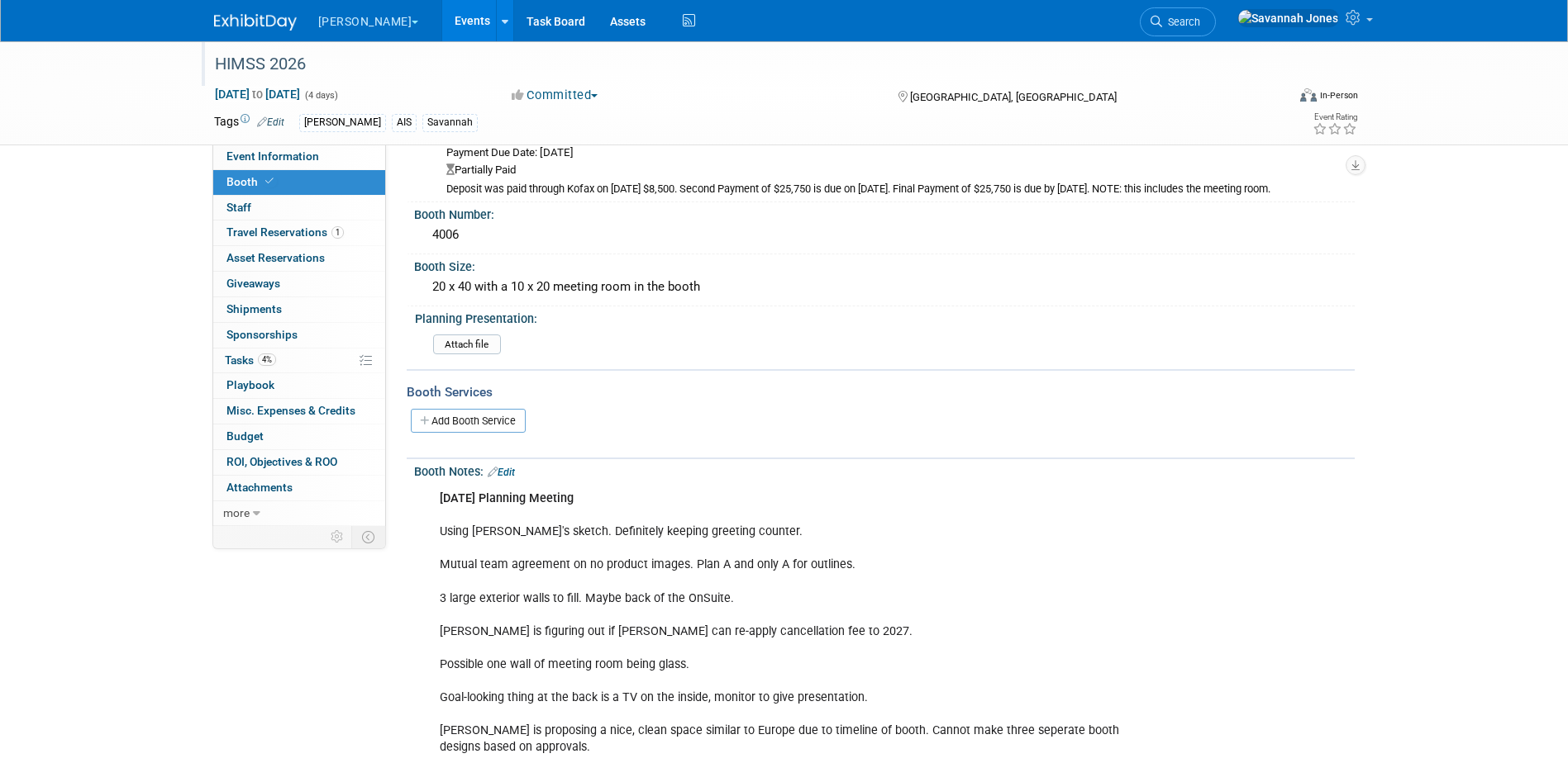
click at [504, 481] on div "[DATE] Planning Meeting Using [PERSON_NAME]'s sketch. Definitely keeping greeti…" at bounding box center [881, 482] width 920 height 8
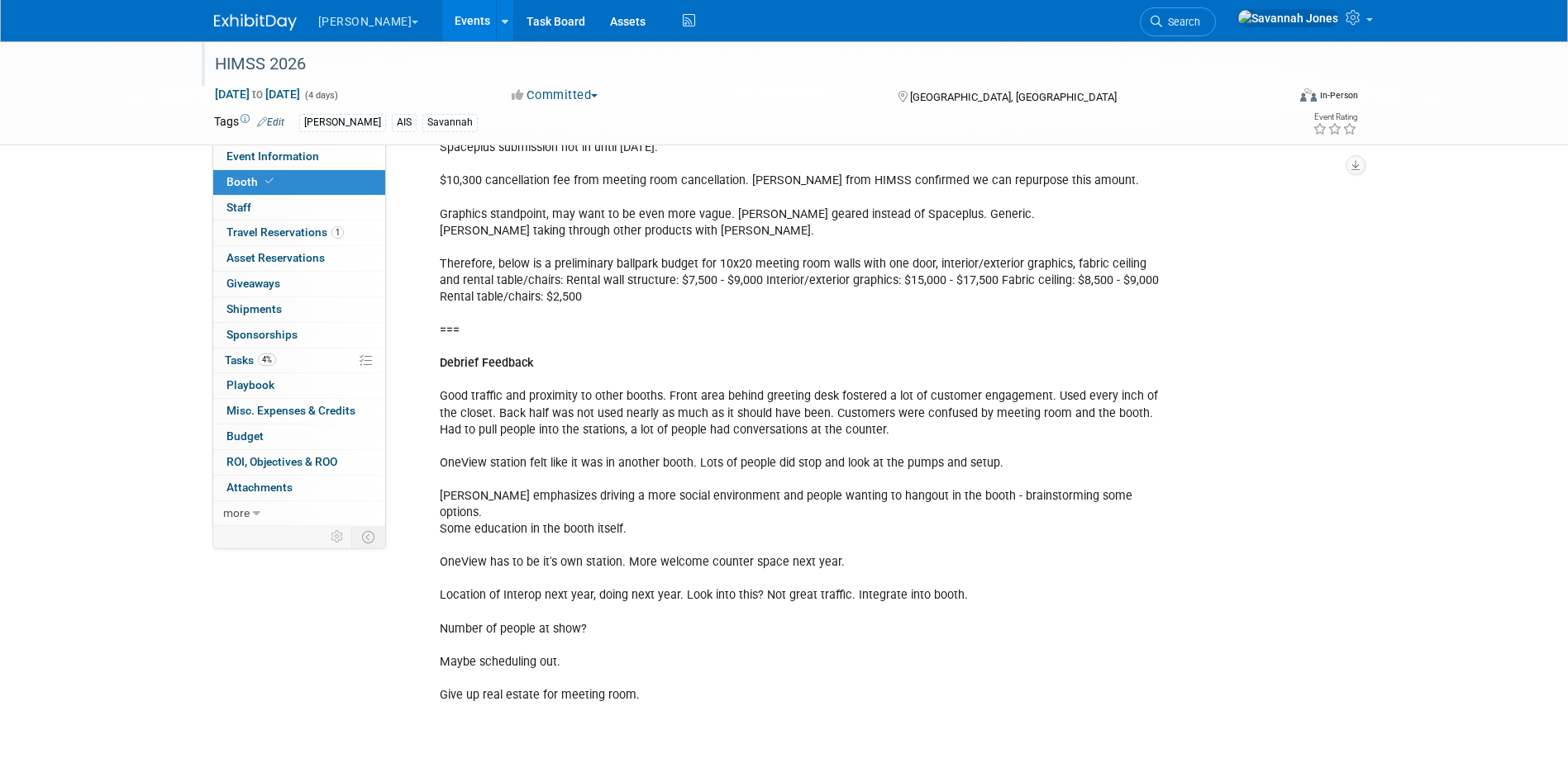
scroll to position [744, 0]
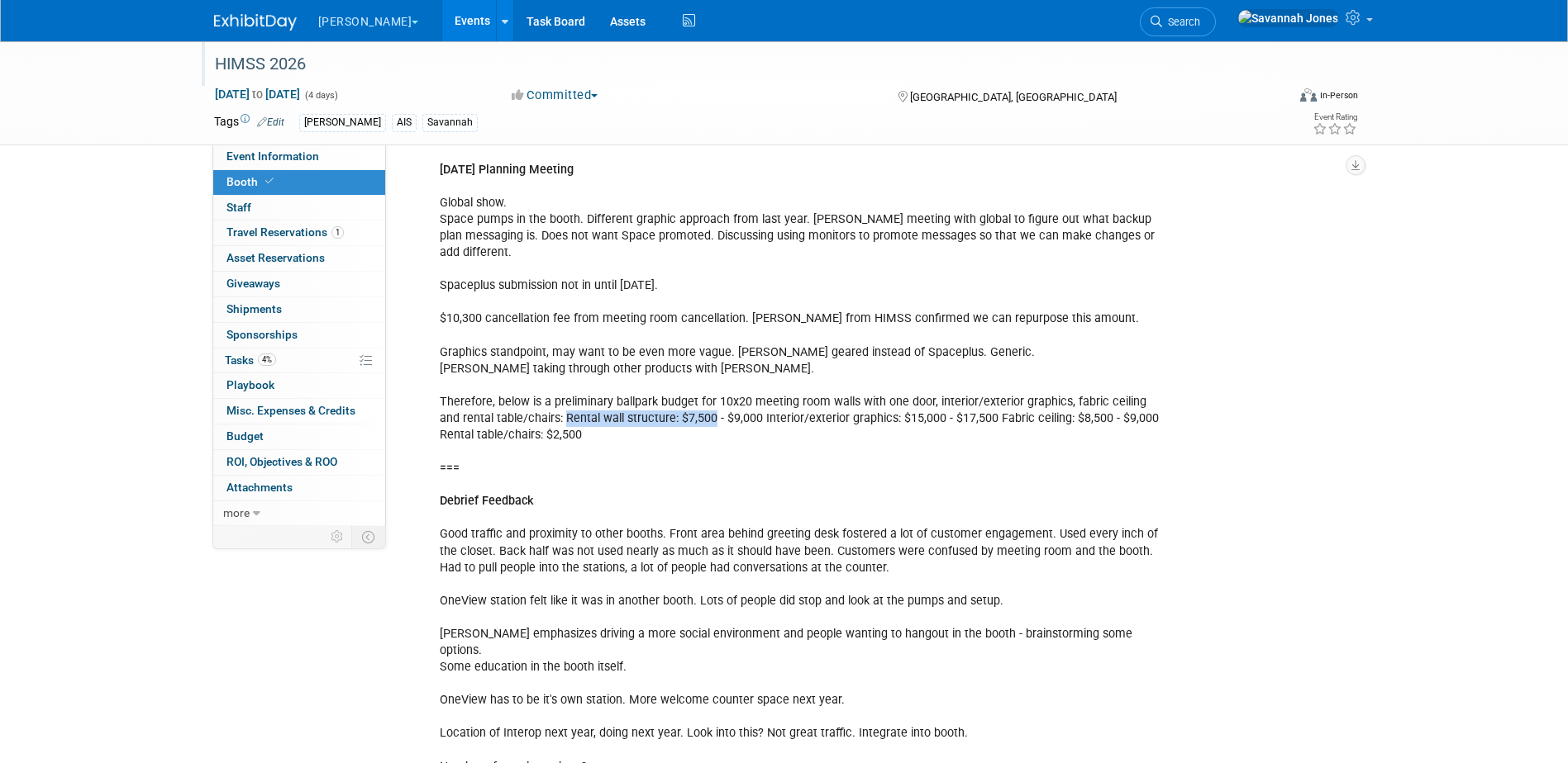
drag, startPoint x: 541, startPoint y: 414, endPoint x: 688, endPoint y: 419, distance: 147.1
click at [688, 419] on div "[DATE] Planning Meeting Using [PERSON_NAME]'s sketch. Definitely keeping greeti…" at bounding box center [801, 493] width 745 height 1343
copy div "Rental wall structure: $7,500"
